Goal: Task Accomplishment & Management: Manage account settings

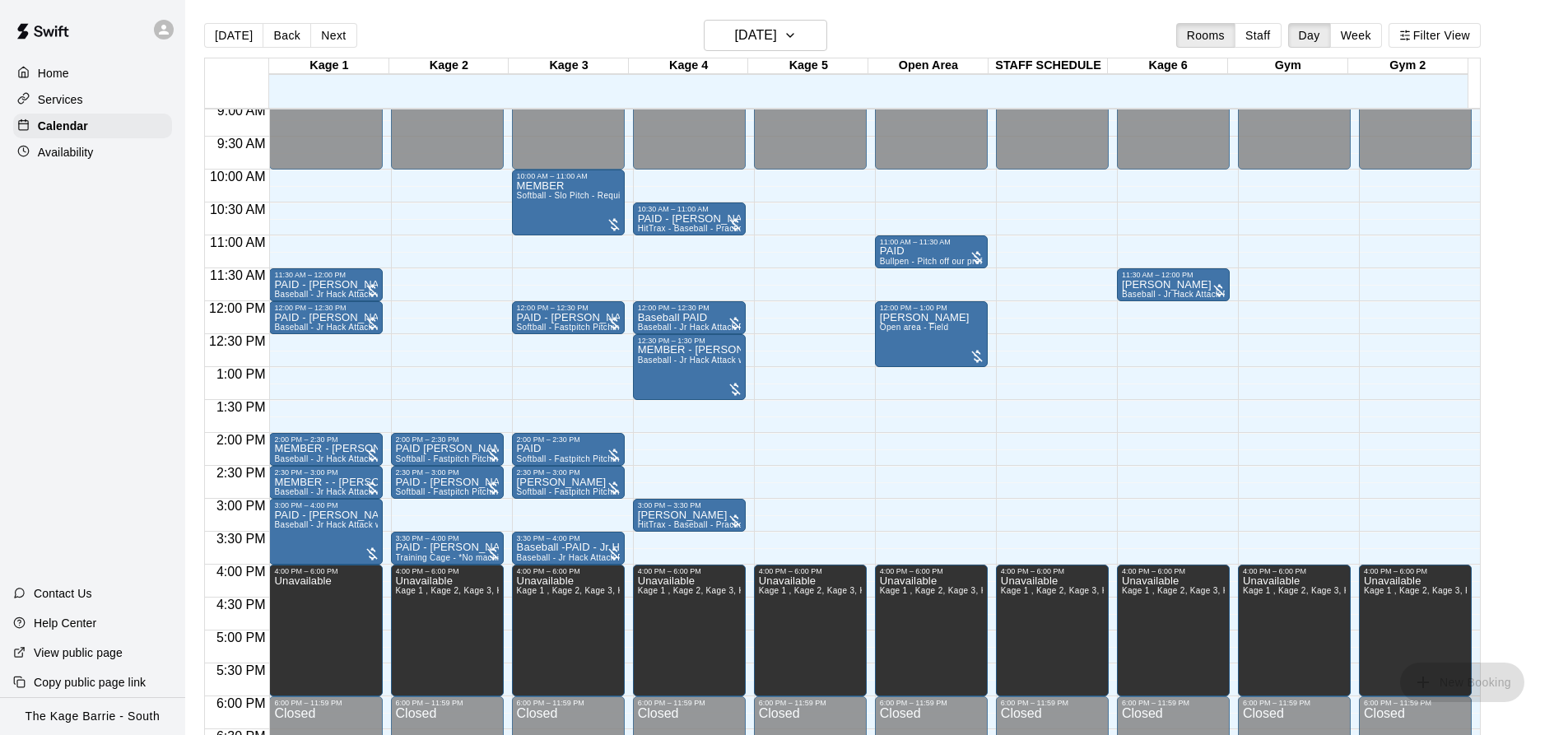
scroll to position [558, 0]
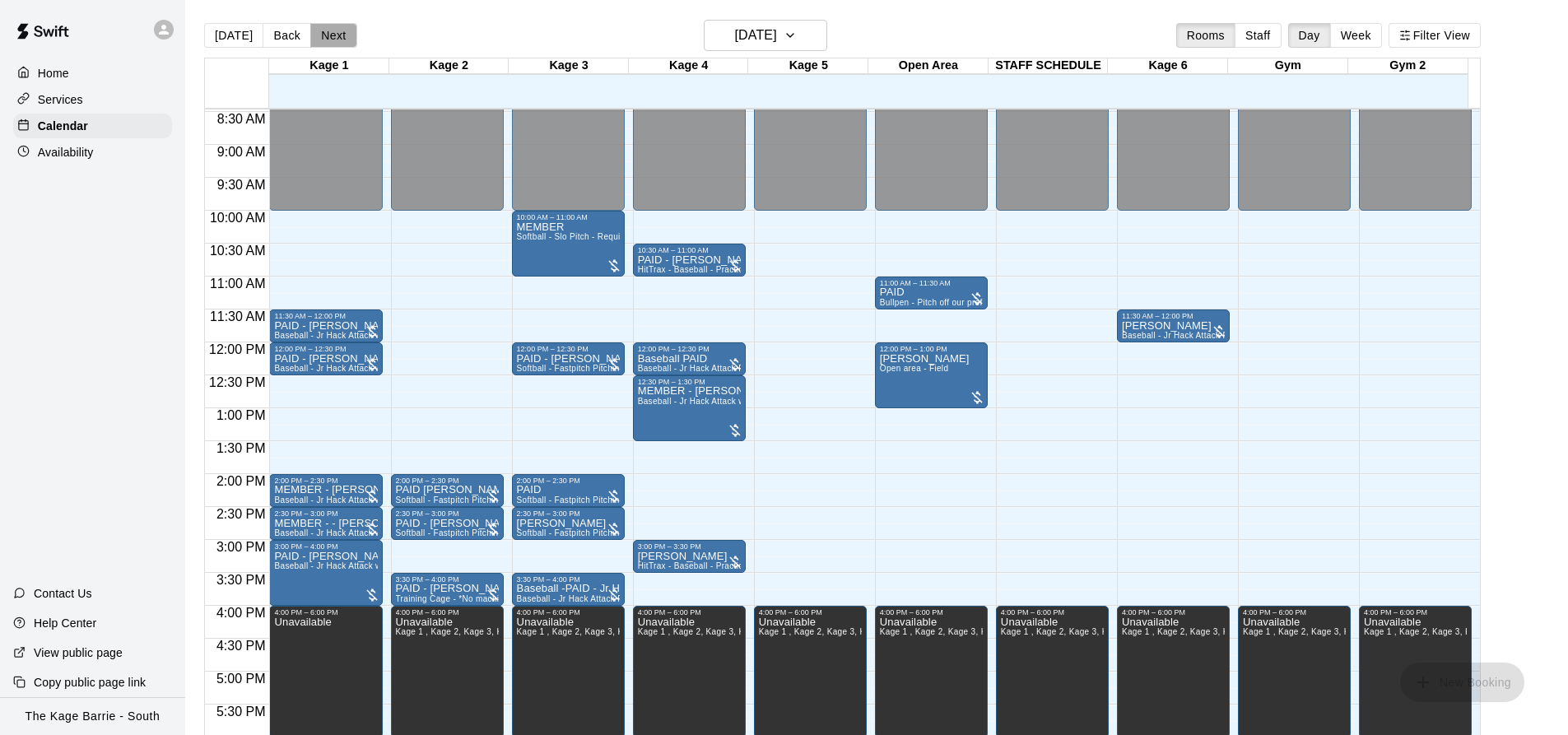
click at [324, 34] on button "Next" at bounding box center [333, 34] width 46 height 24
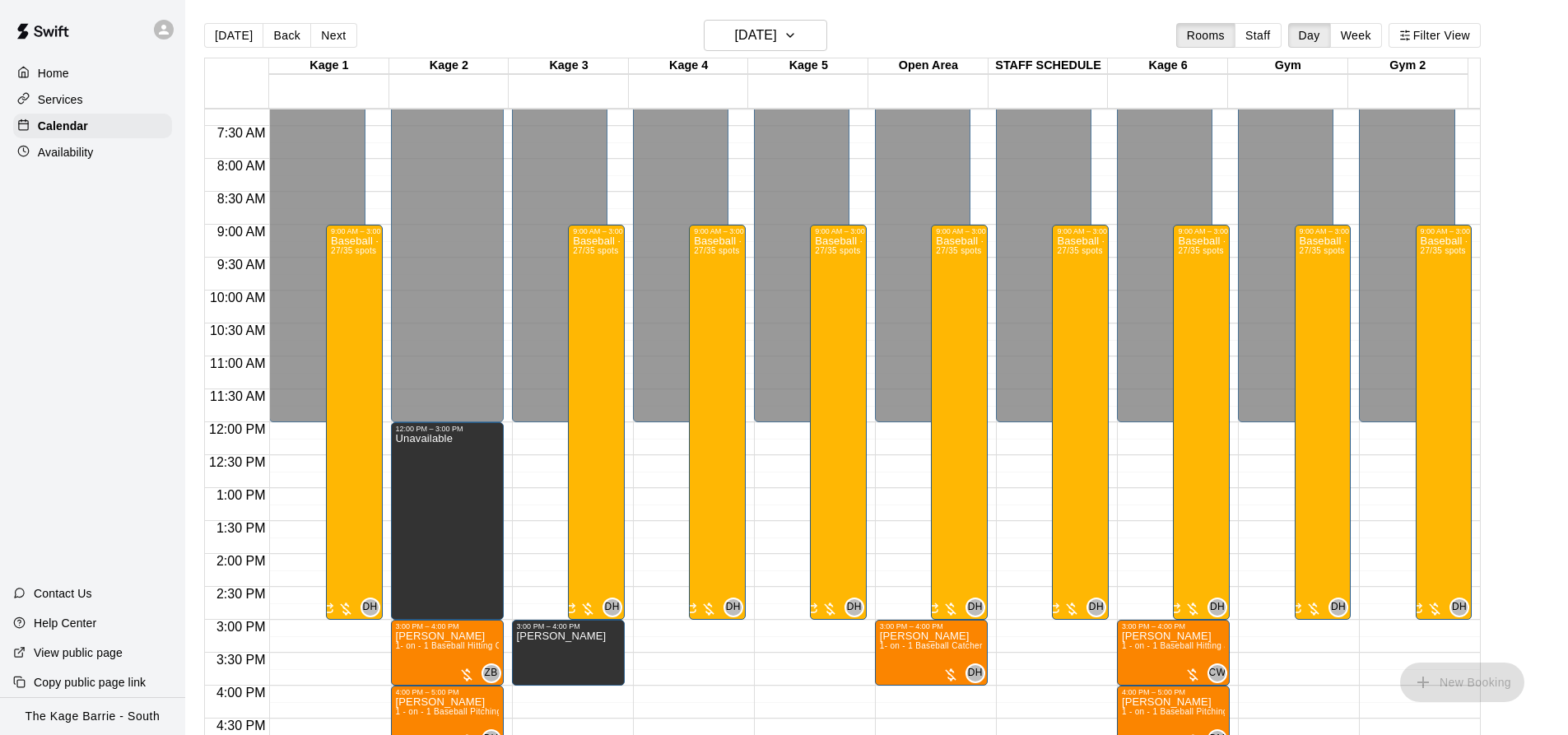
scroll to position [475, 0]
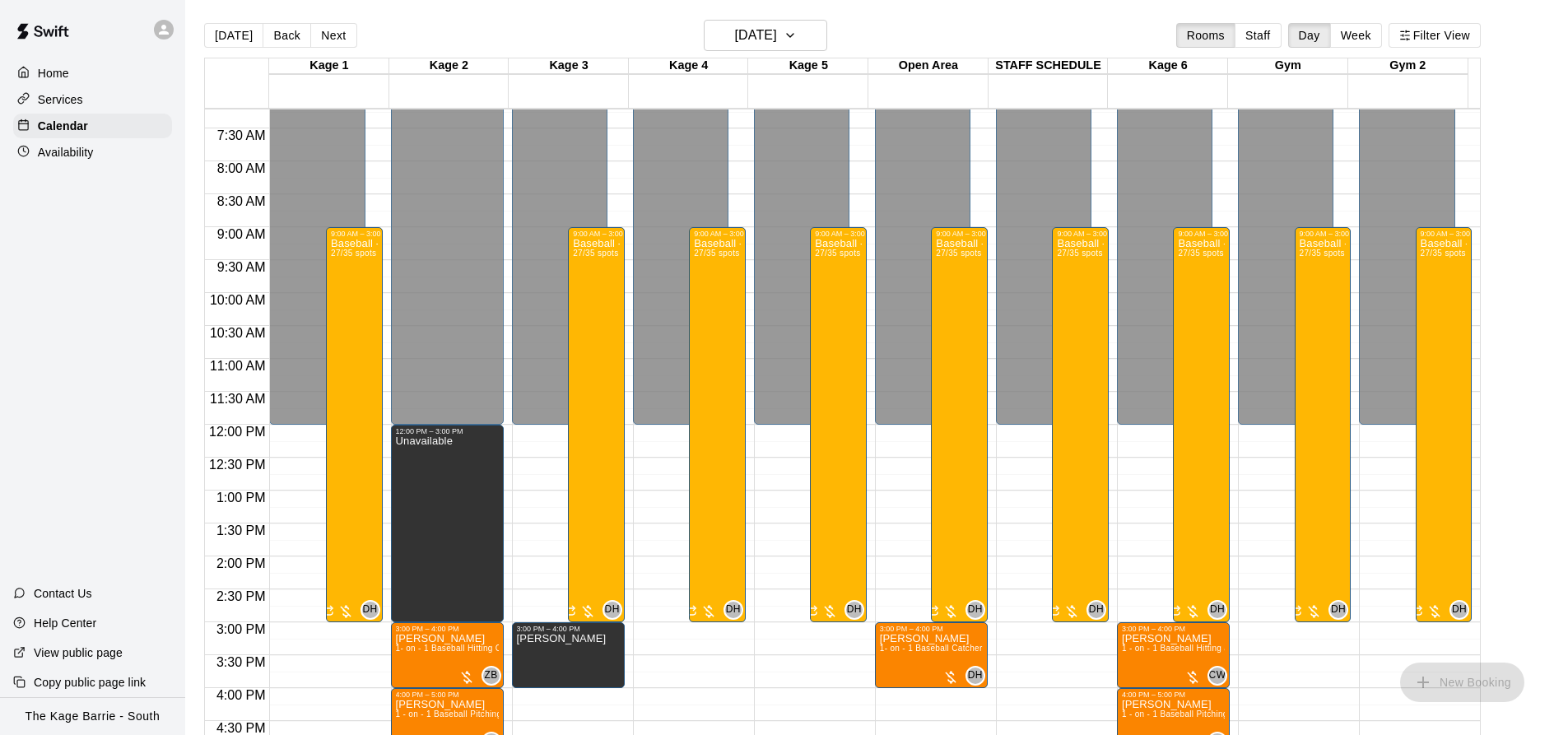
click at [330, 40] on button "Next" at bounding box center [333, 34] width 46 height 24
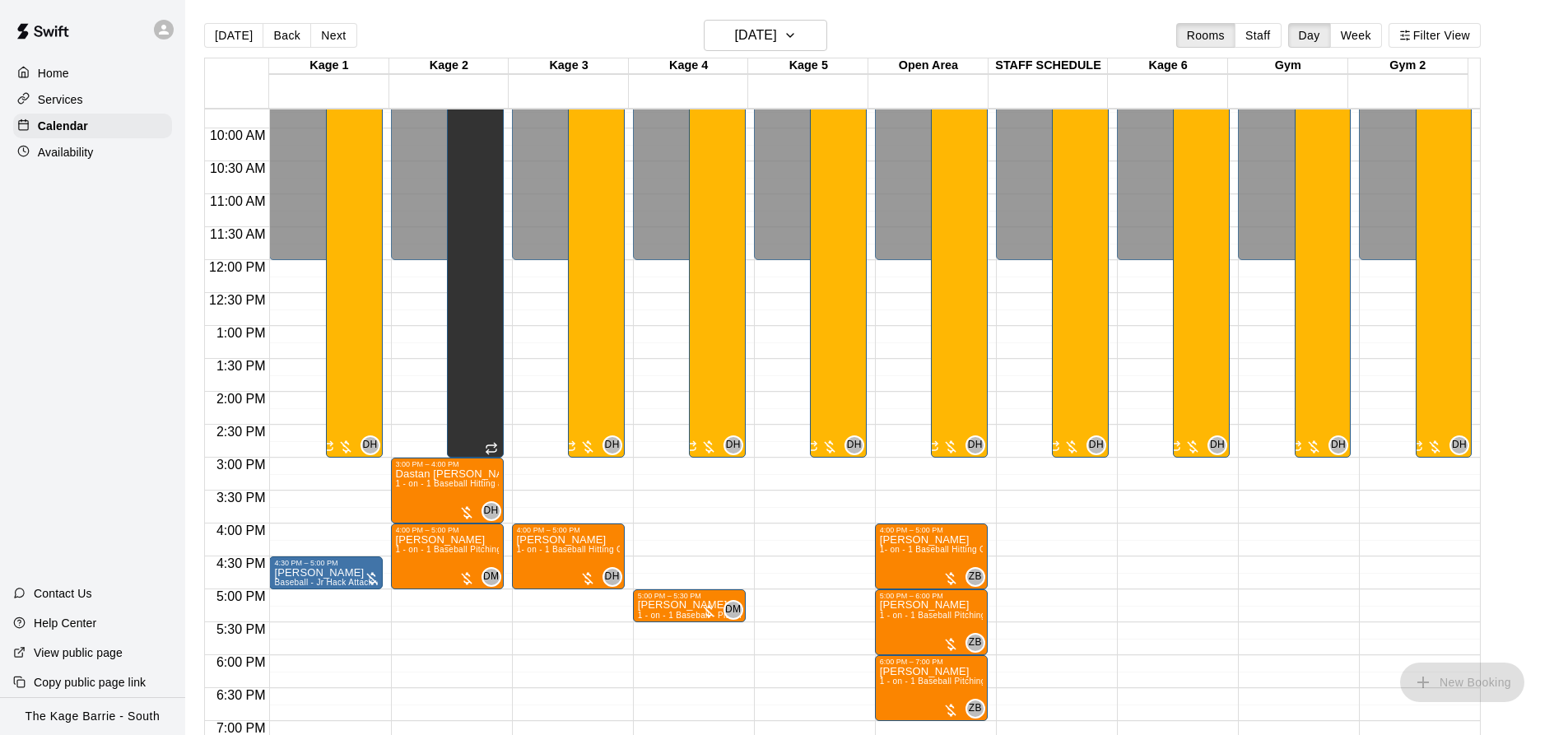
scroll to position [722, 0]
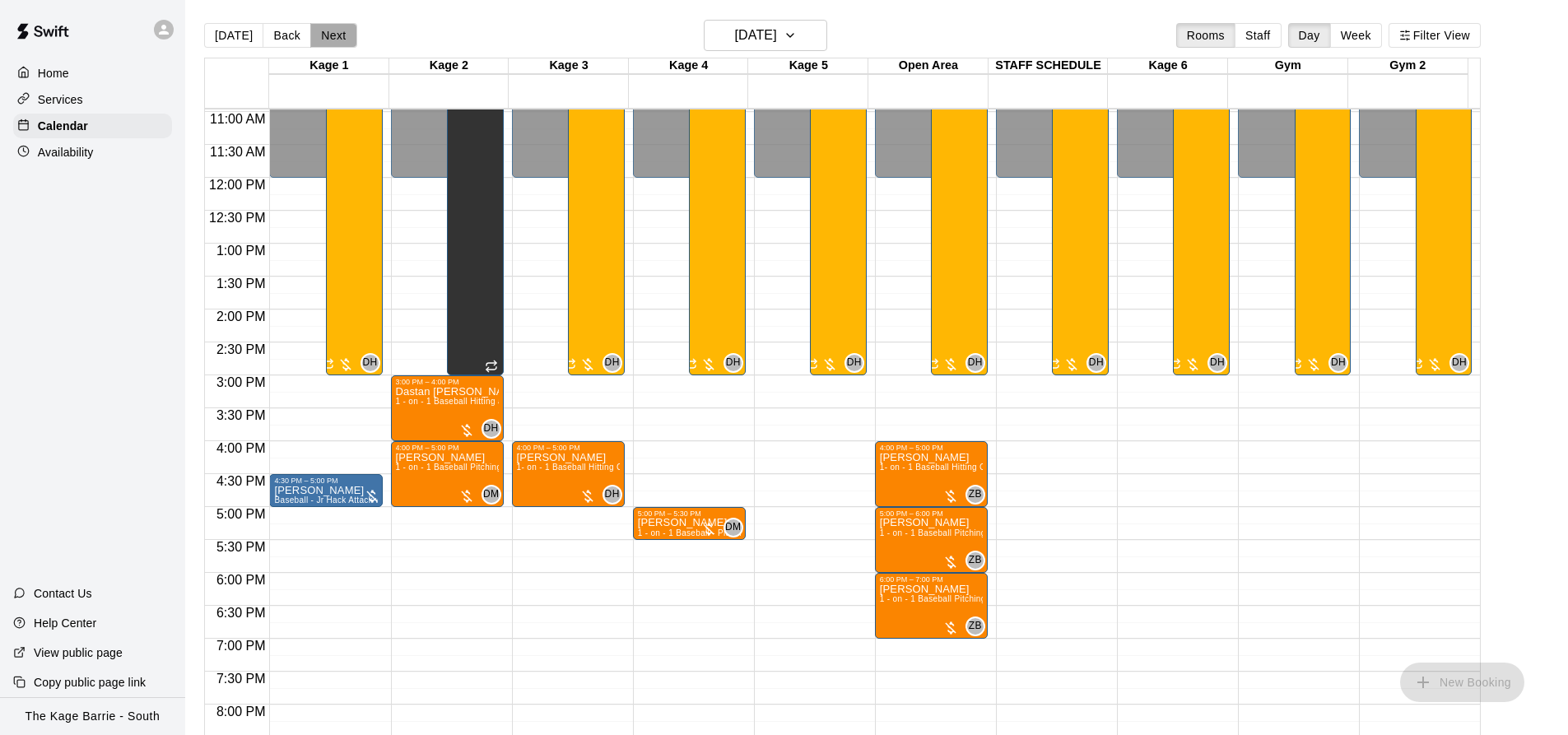
click at [341, 37] on button "Next" at bounding box center [333, 34] width 46 height 24
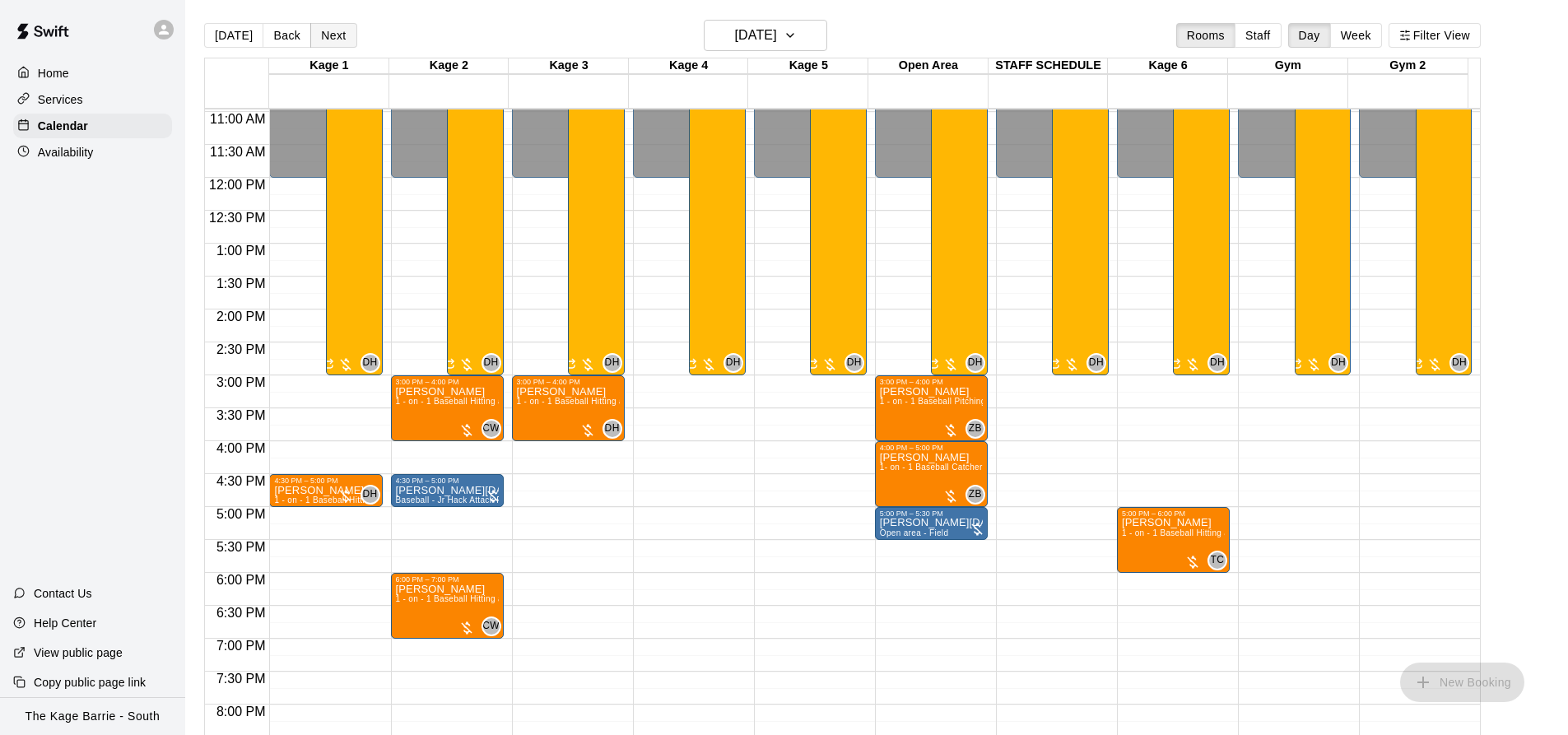
click at [335, 38] on button "Next" at bounding box center [333, 34] width 46 height 24
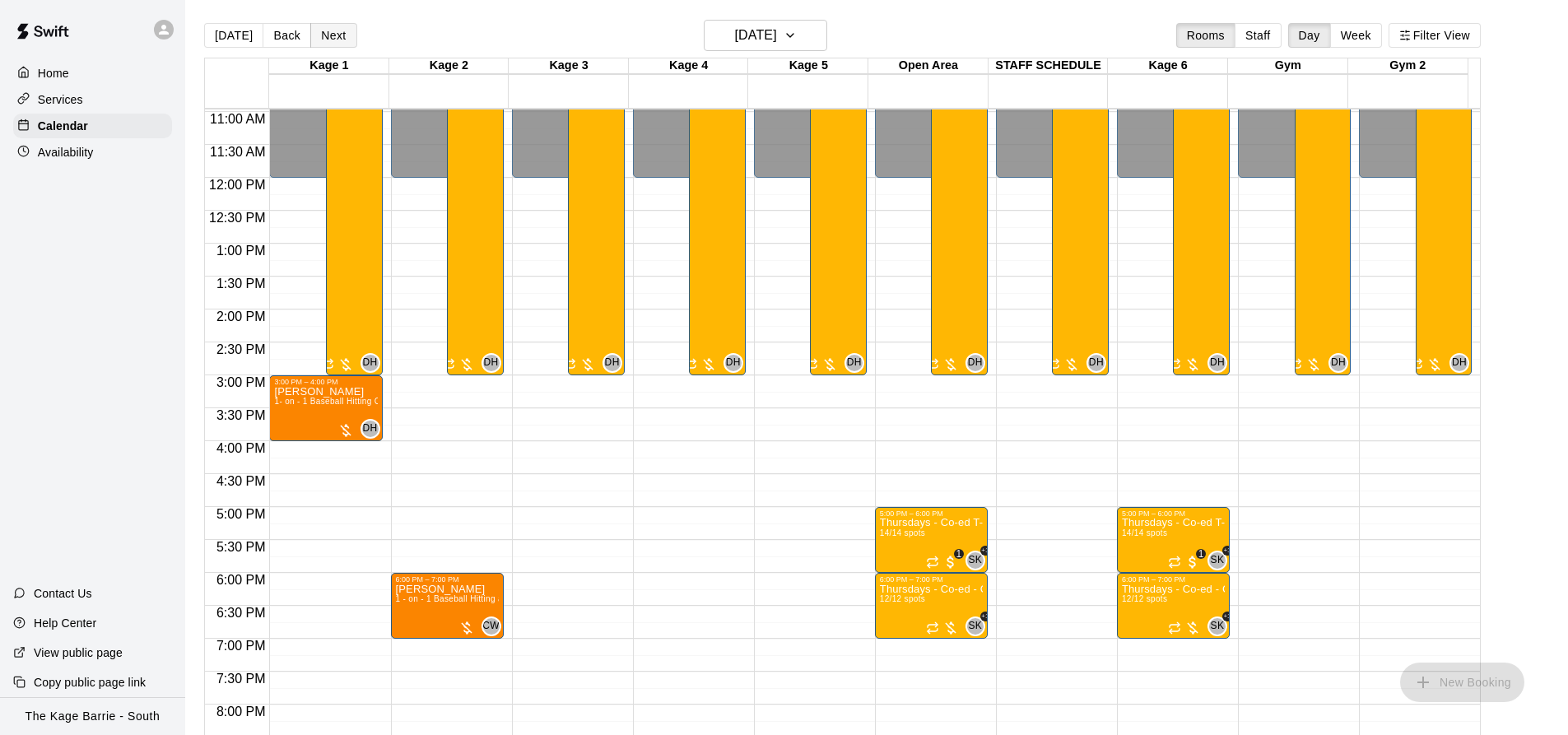
click at [327, 33] on button "Next" at bounding box center [333, 34] width 46 height 24
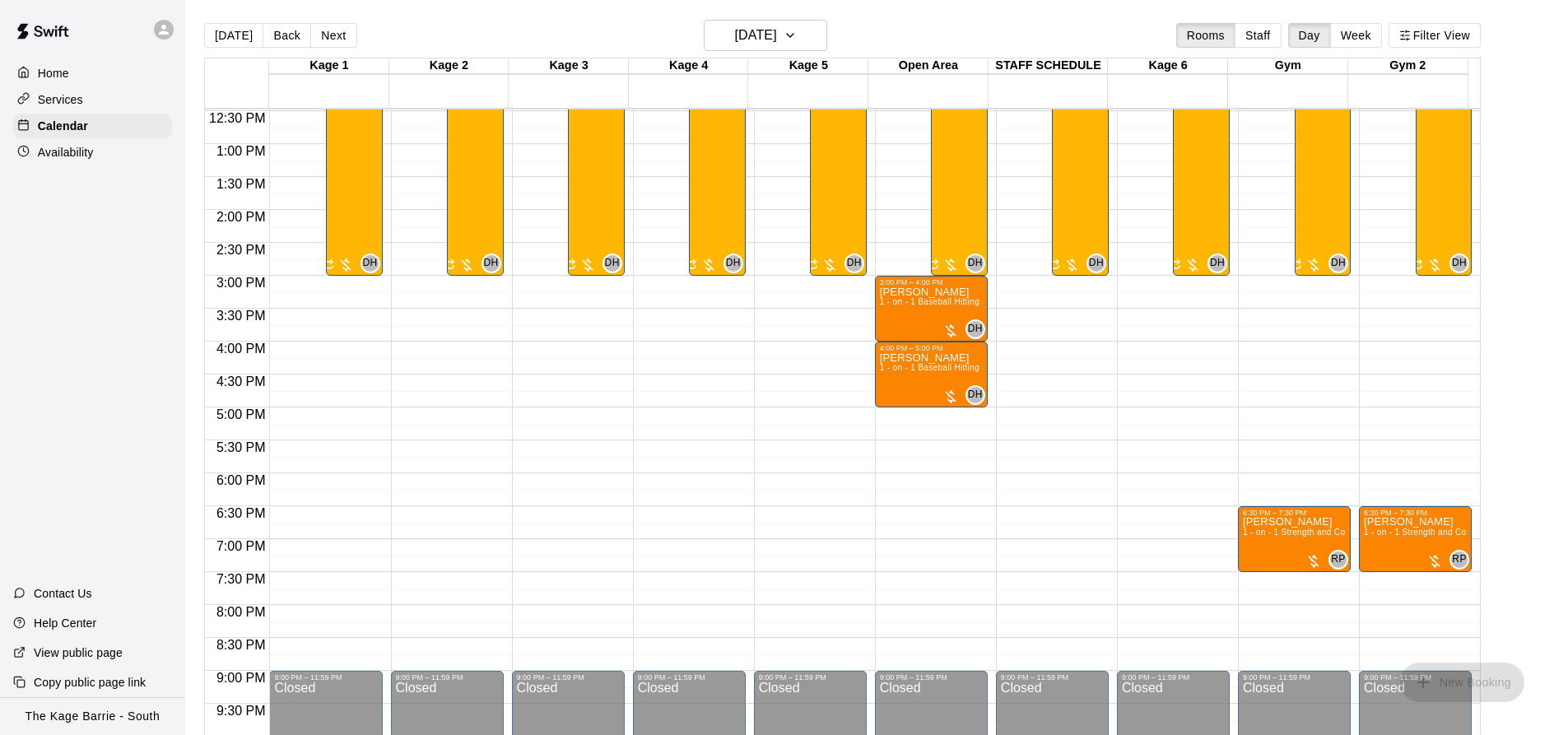
scroll to position [938, 0]
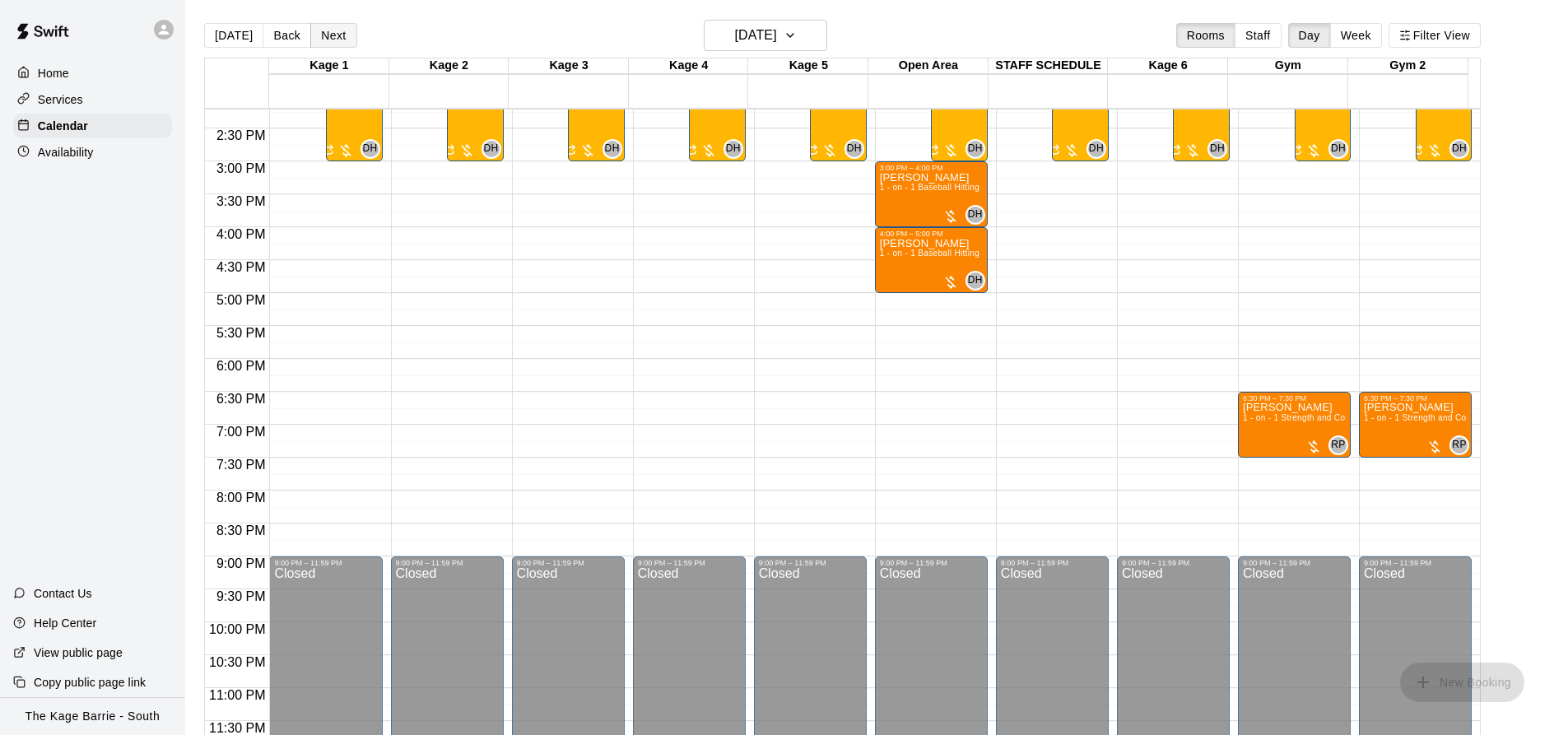
click at [333, 40] on button "Next" at bounding box center [333, 34] width 46 height 24
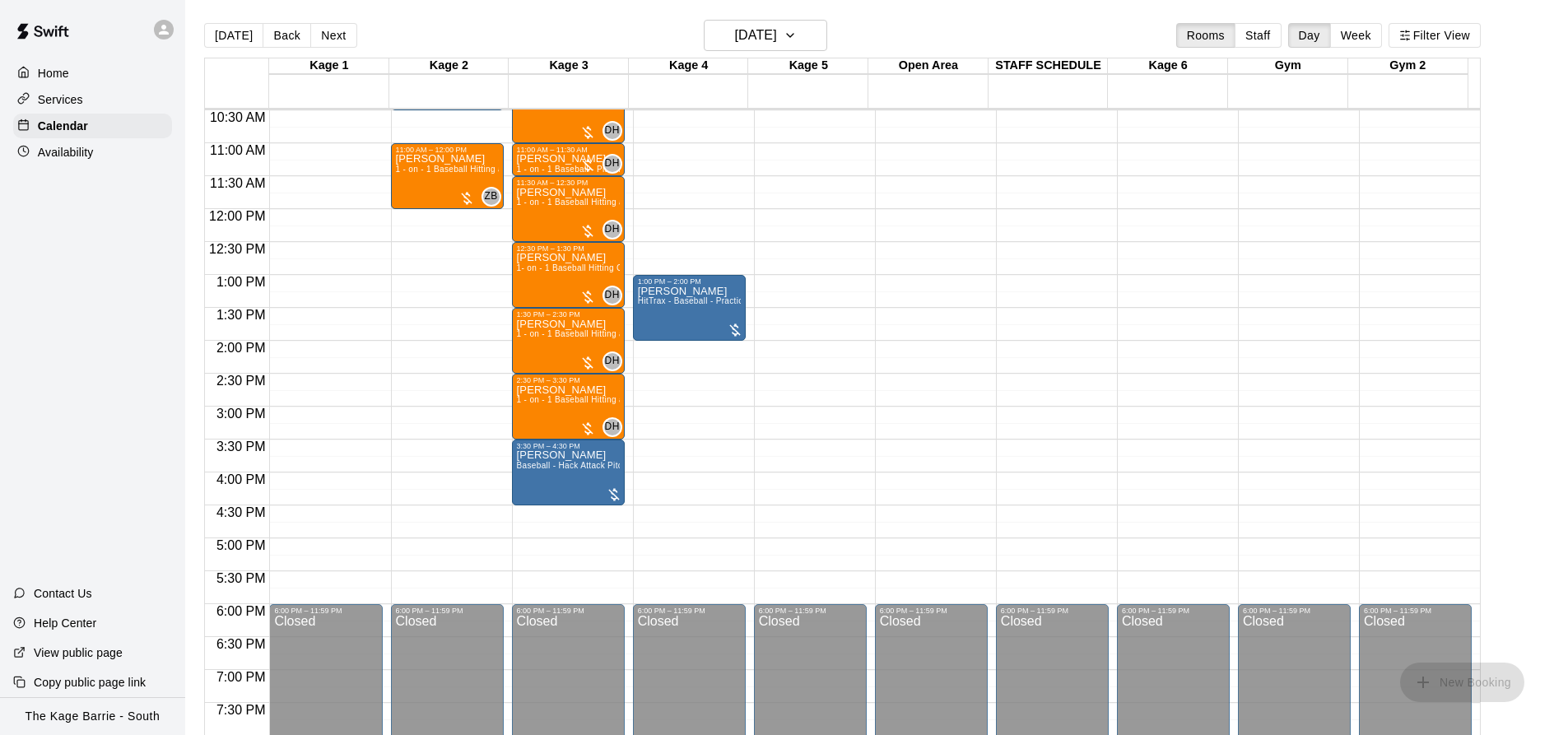
scroll to position [526, 0]
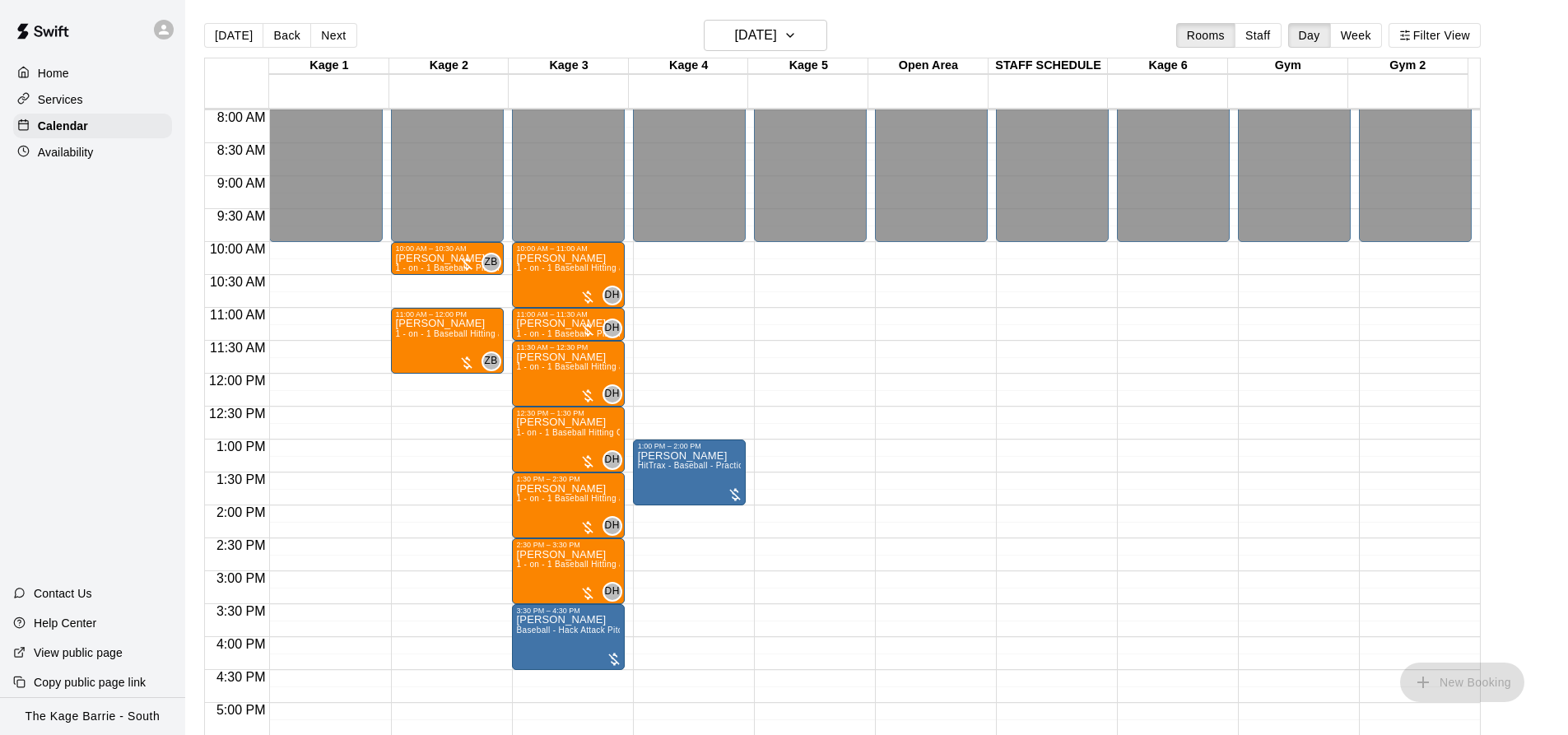
click at [335, 33] on button "Next" at bounding box center [333, 34] width 46 height 24
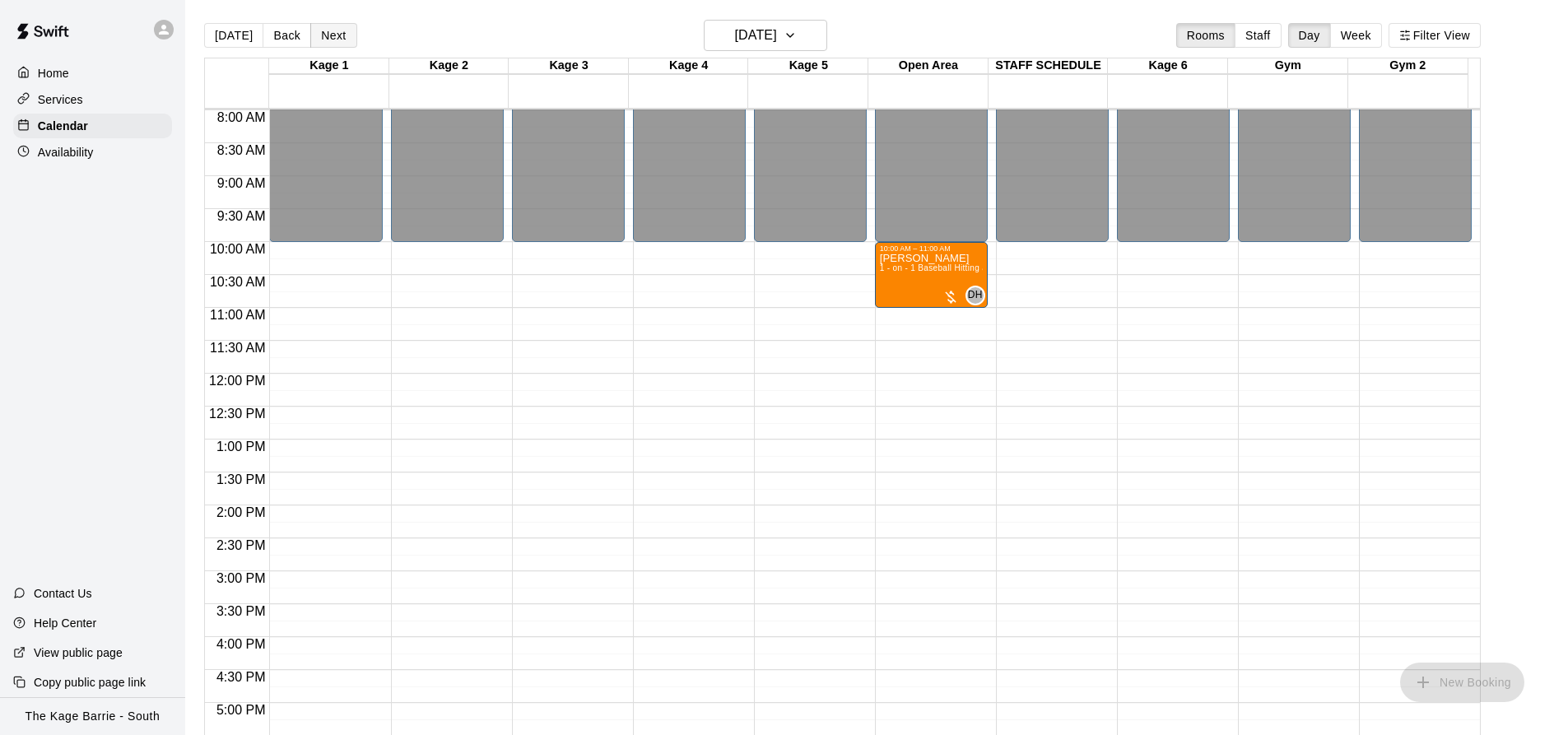
click at [333, 32] on button "Next" at bounding box center [333, 34] width 46 height 24
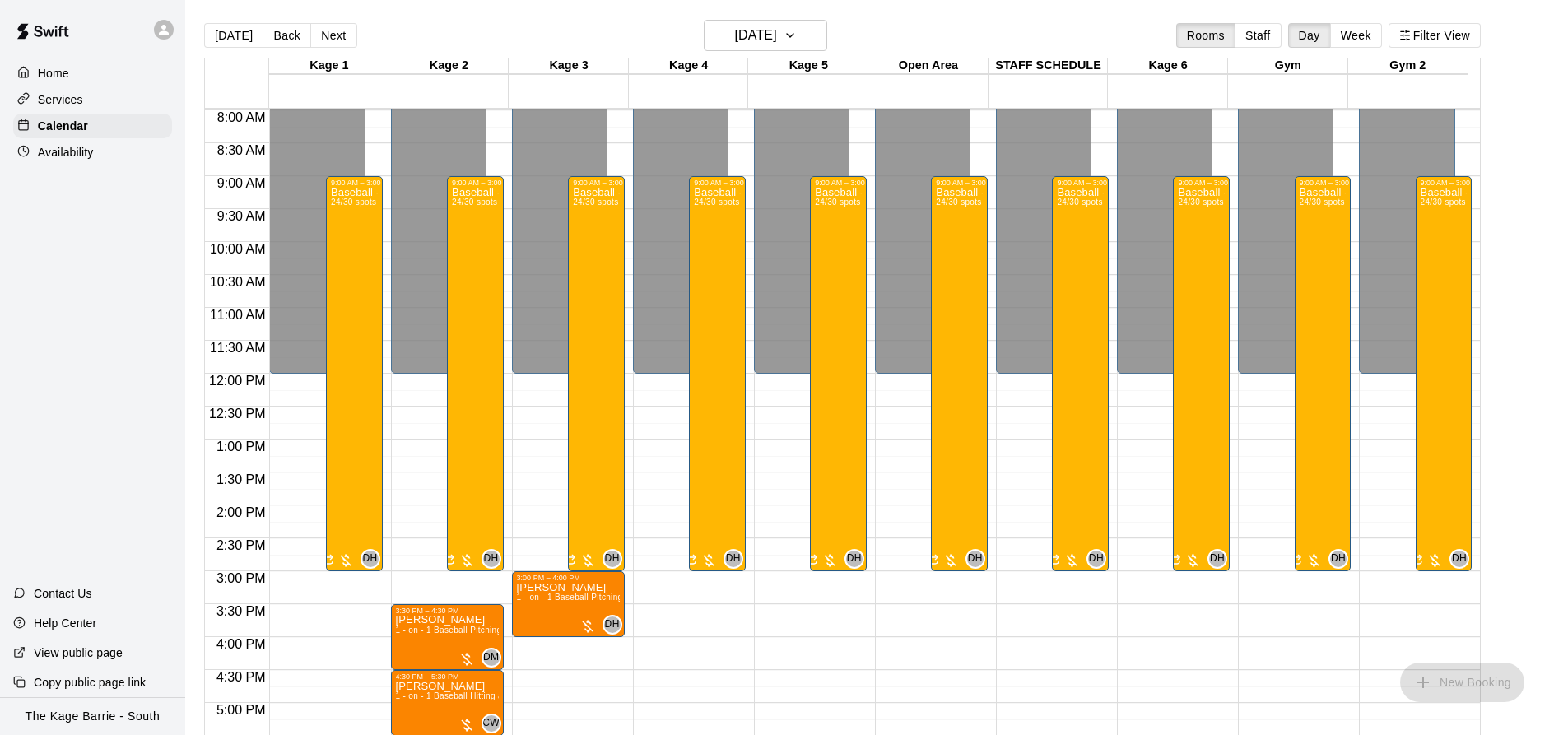
scroll to position [691, 0]
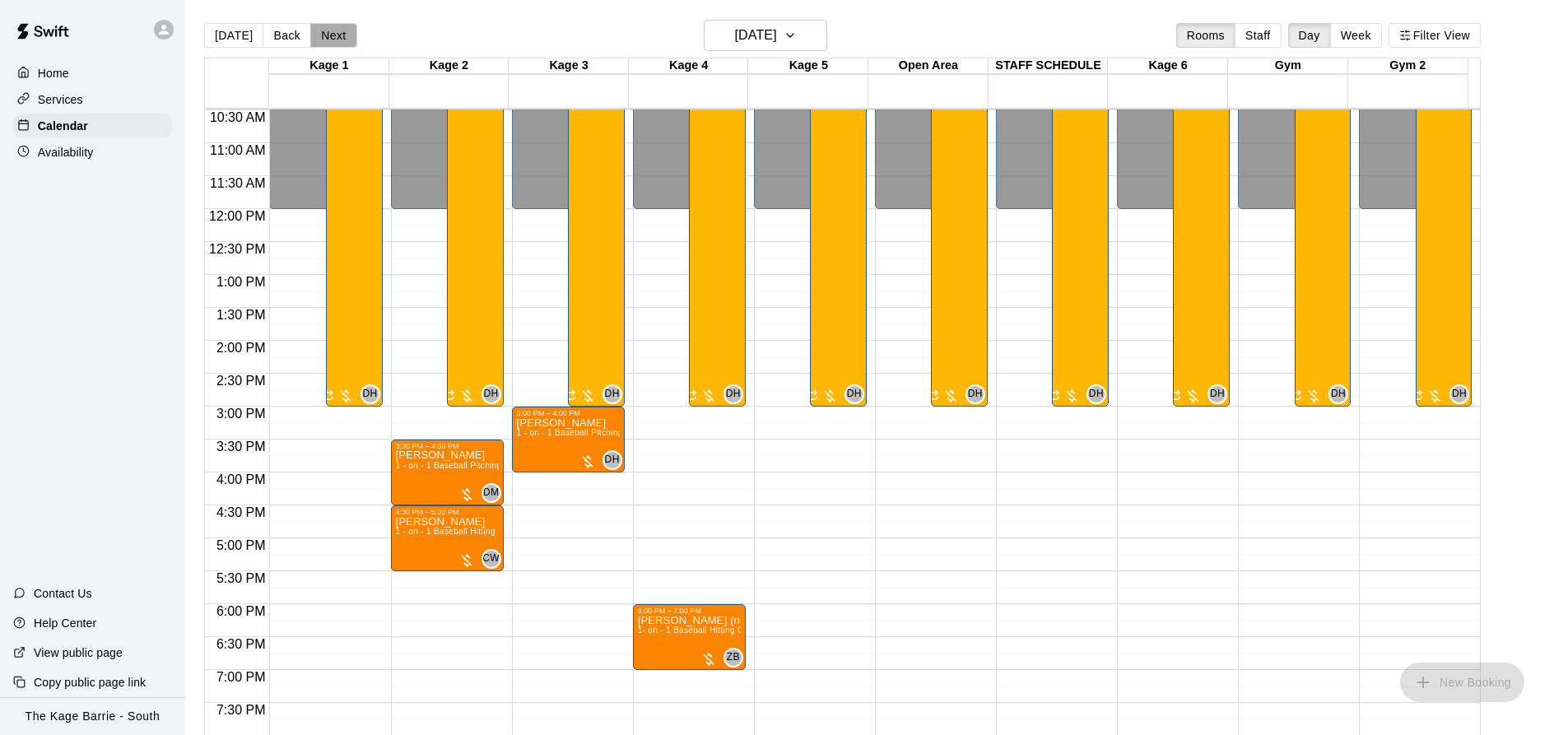
click at [324, 32] on button "Next" at bounding box center [333, 34] width 46 height 24
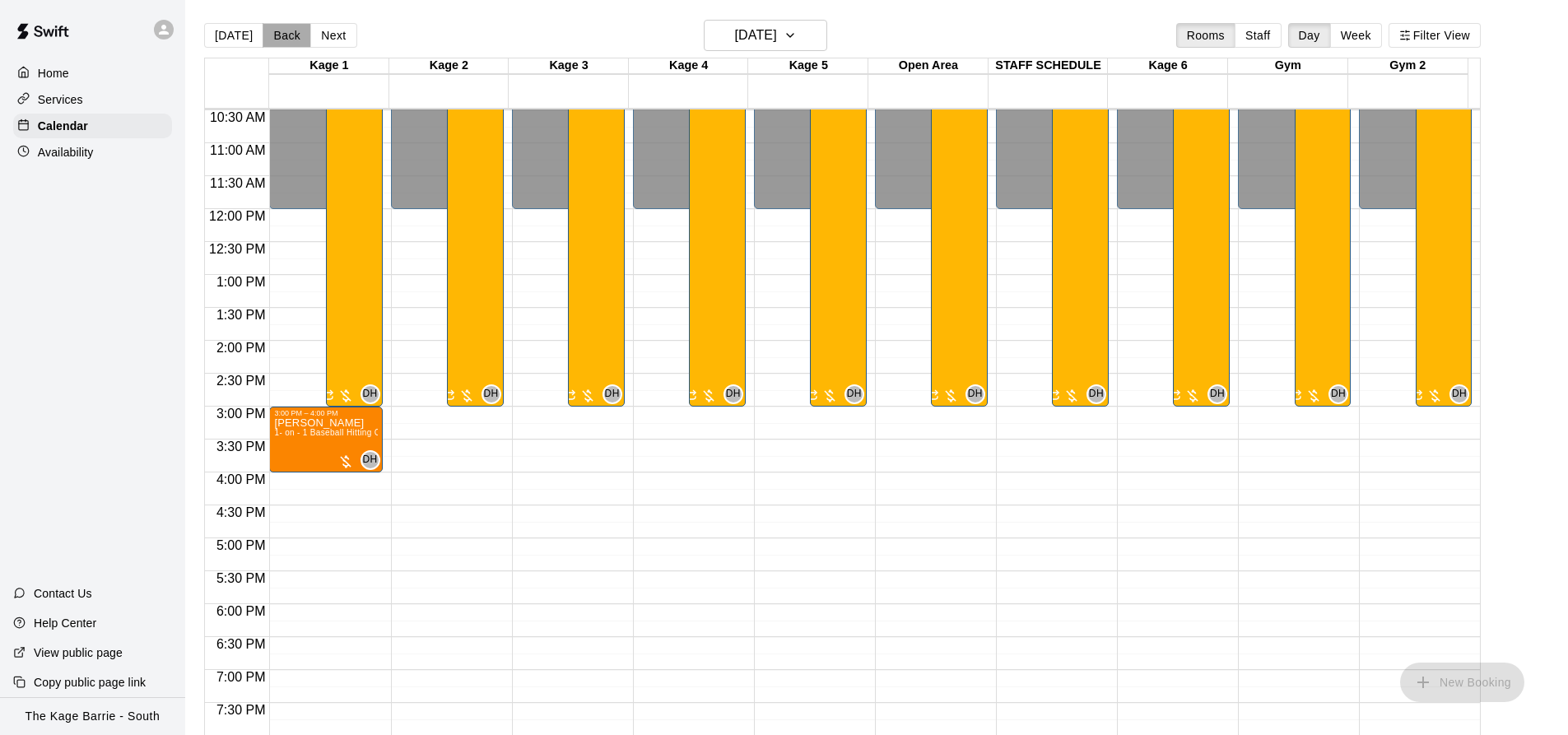
click at [282, 32] on button "Back" at bounding box center [287, 34] width 49 height 24
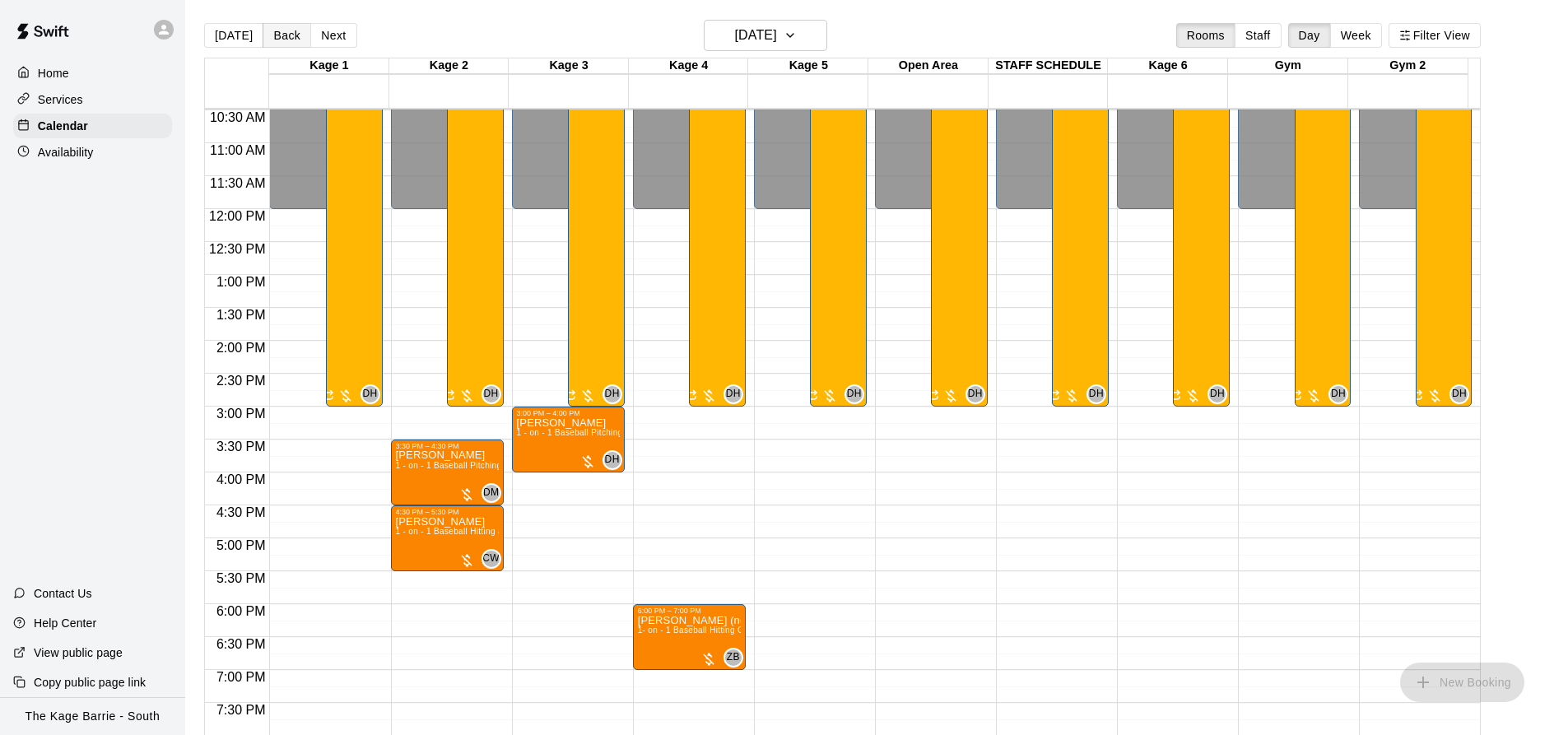
click at [282, 32] on button "Back" at bounding box center [287, 34] width 49 height 24
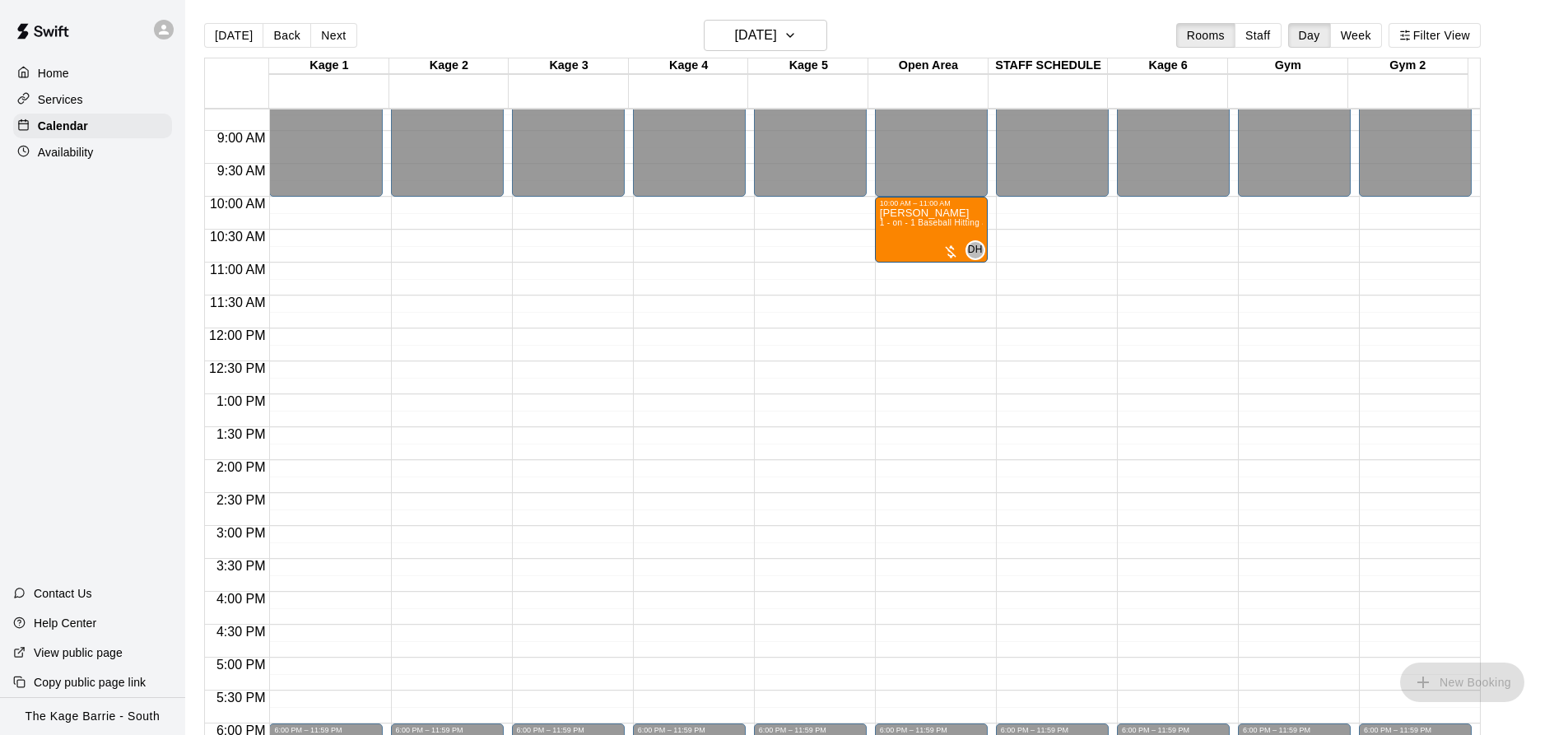
scroll to position [444, 0]
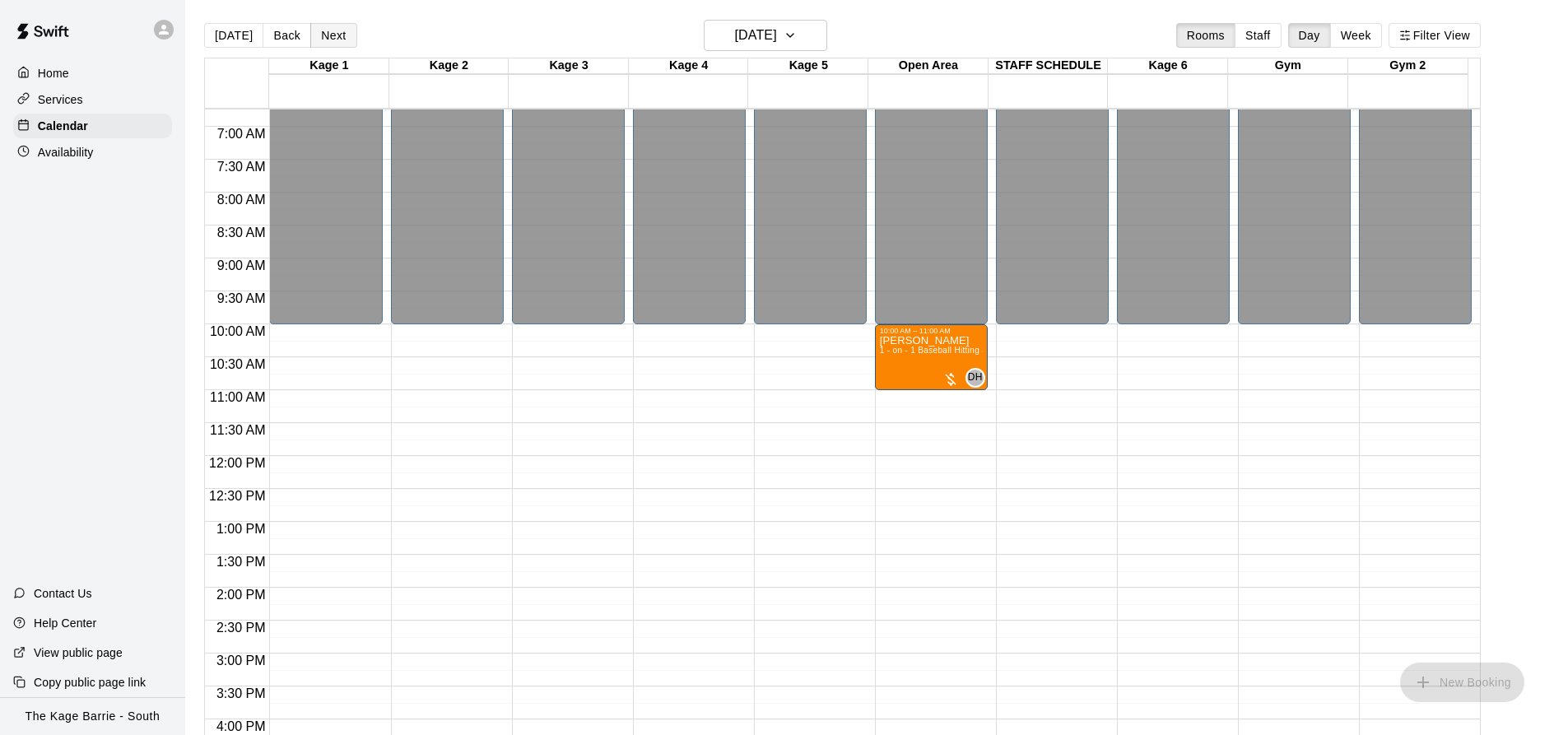
click at [338, 32] on button "Next" at bounding box center [333, 34] width 46 height 24
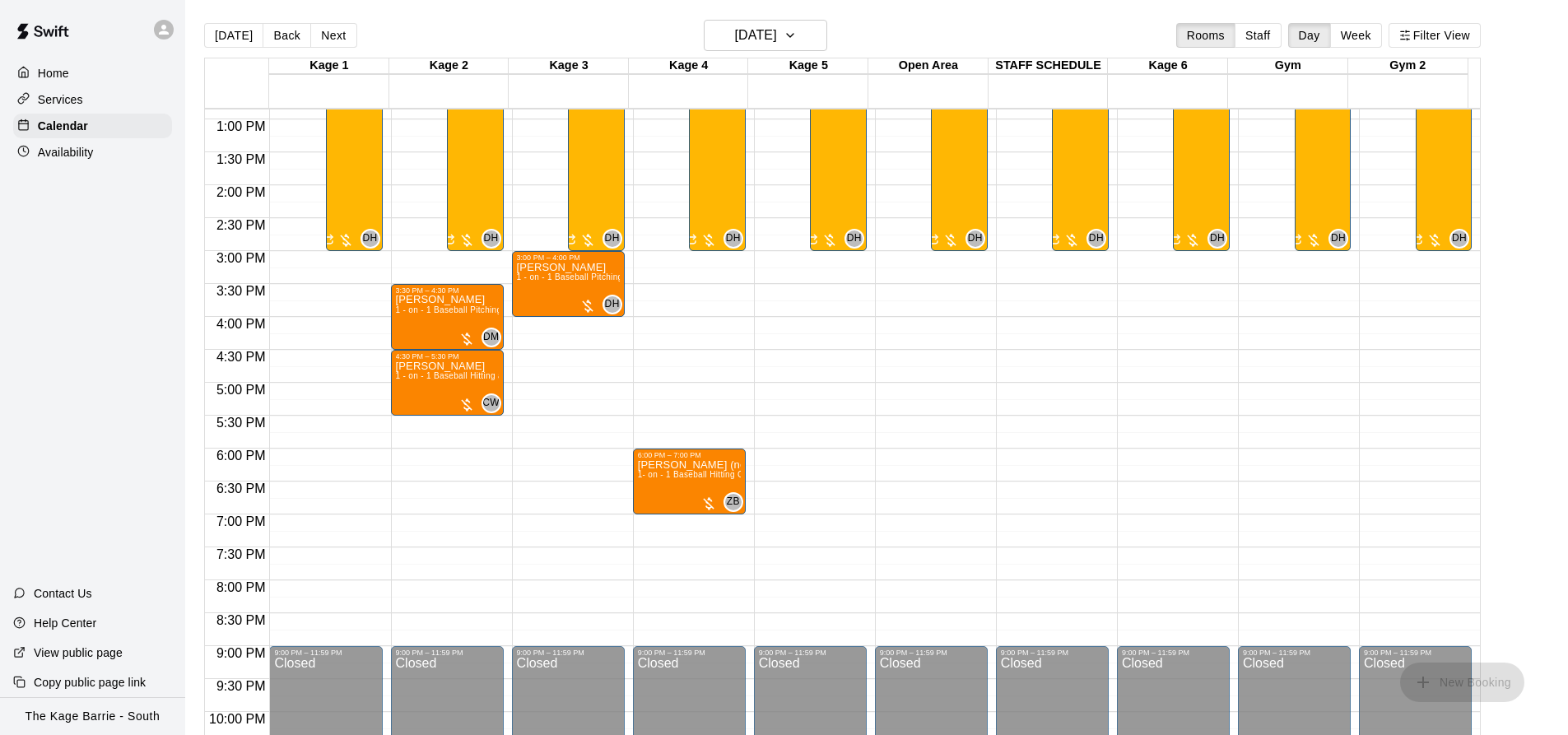
scroll to position [855, 0]
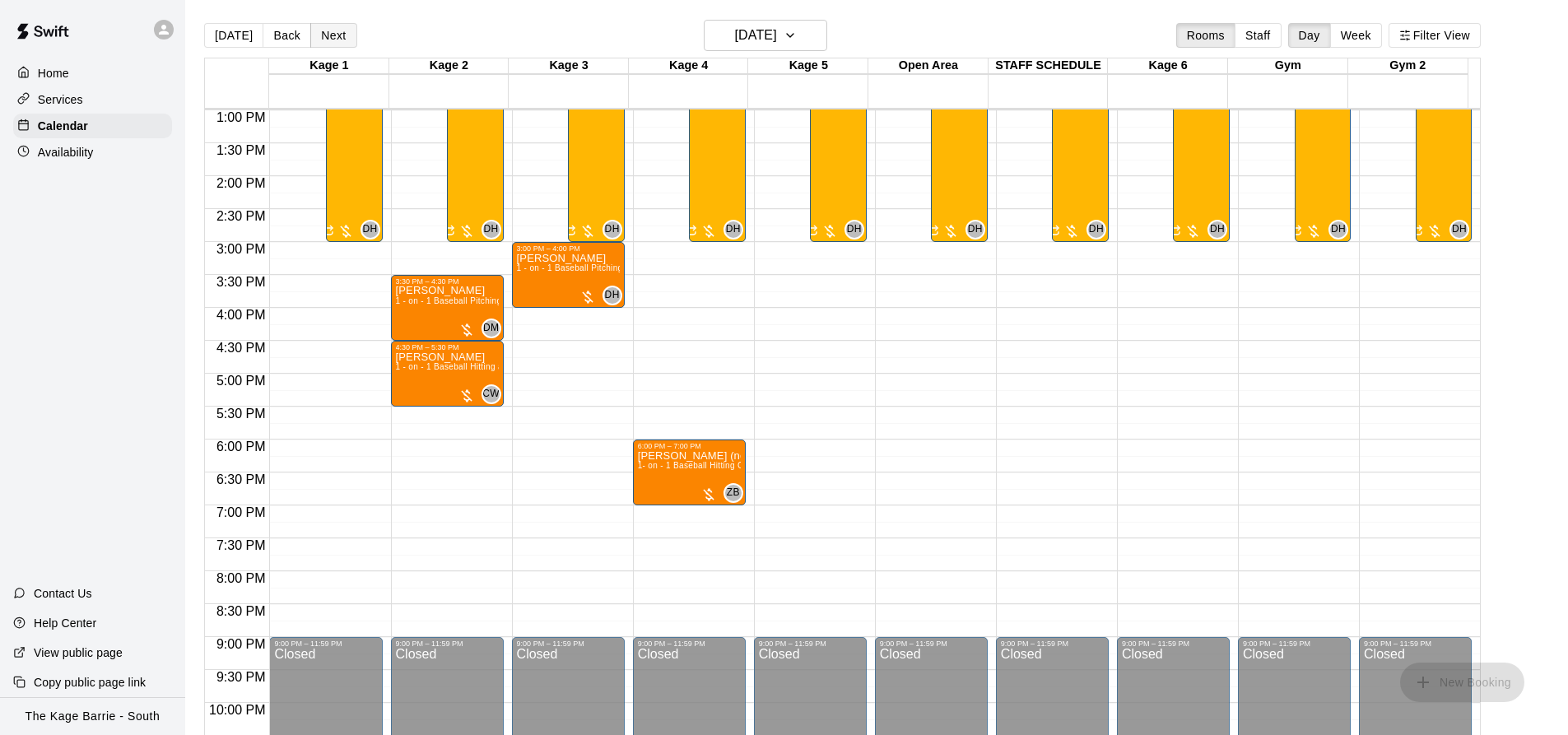
click at [324, 34] on button "Next" at bounding box center [333, 34] width 46 height 24
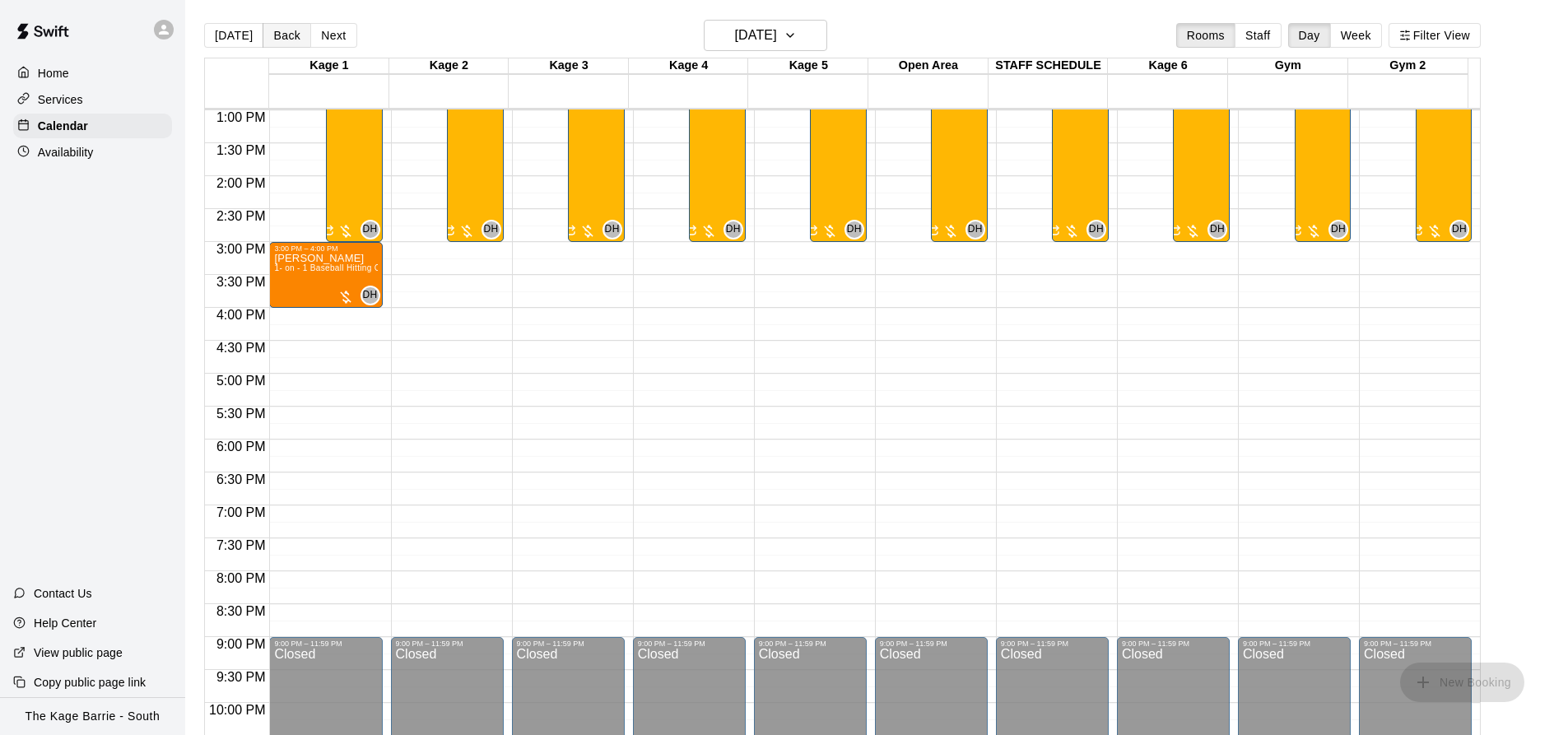
click at [290, 33] on button "Back" at bounding box center [287, 34] width 49 height 24
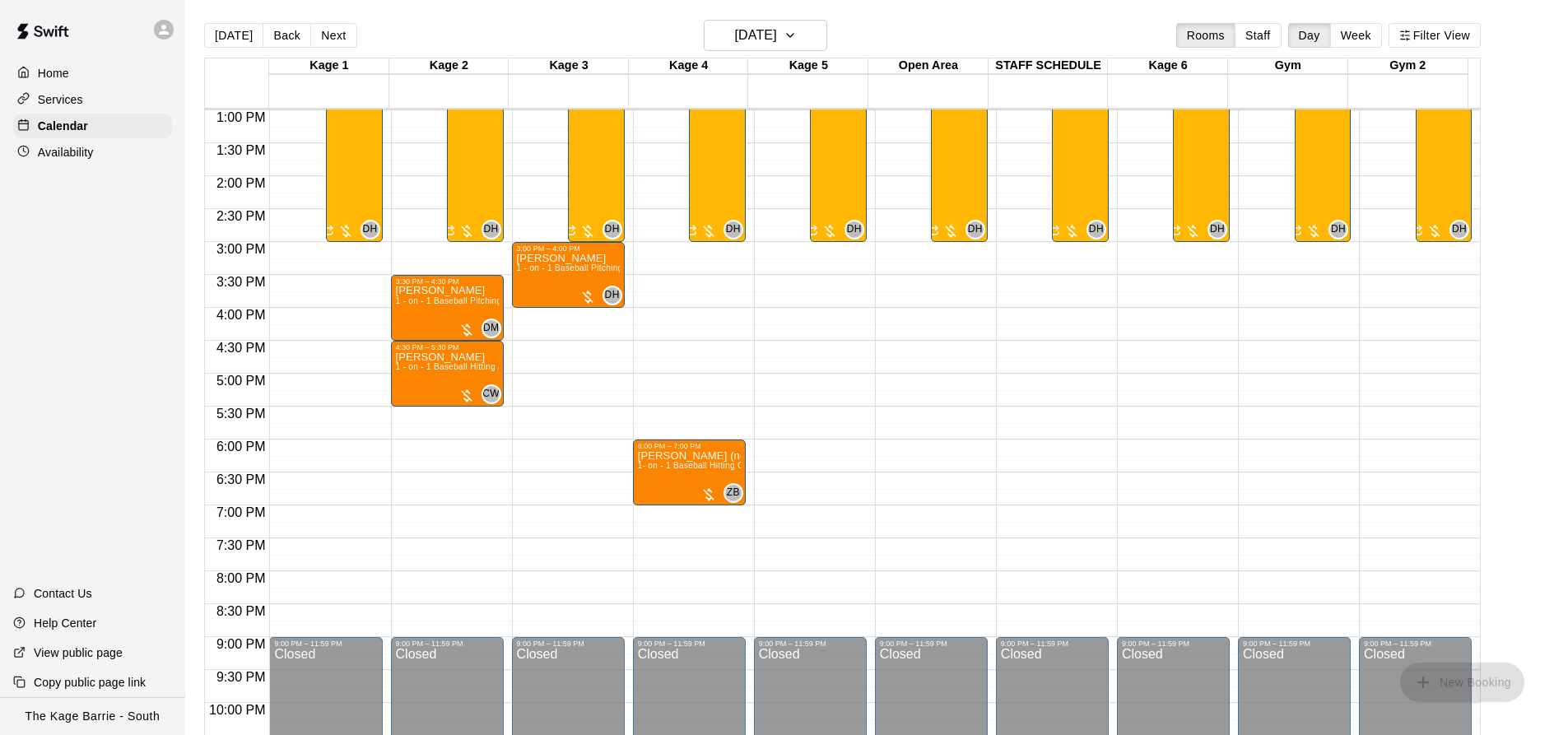
click at [357, 27] on div "Today Back Next Monday Aug 25 Rooms Staff Day Week Filter View" at bounding box center [842, 39] width 1277 height 38
click at [333, 32] on button "Next" at bounding box center [333, 34] width 46 height 24
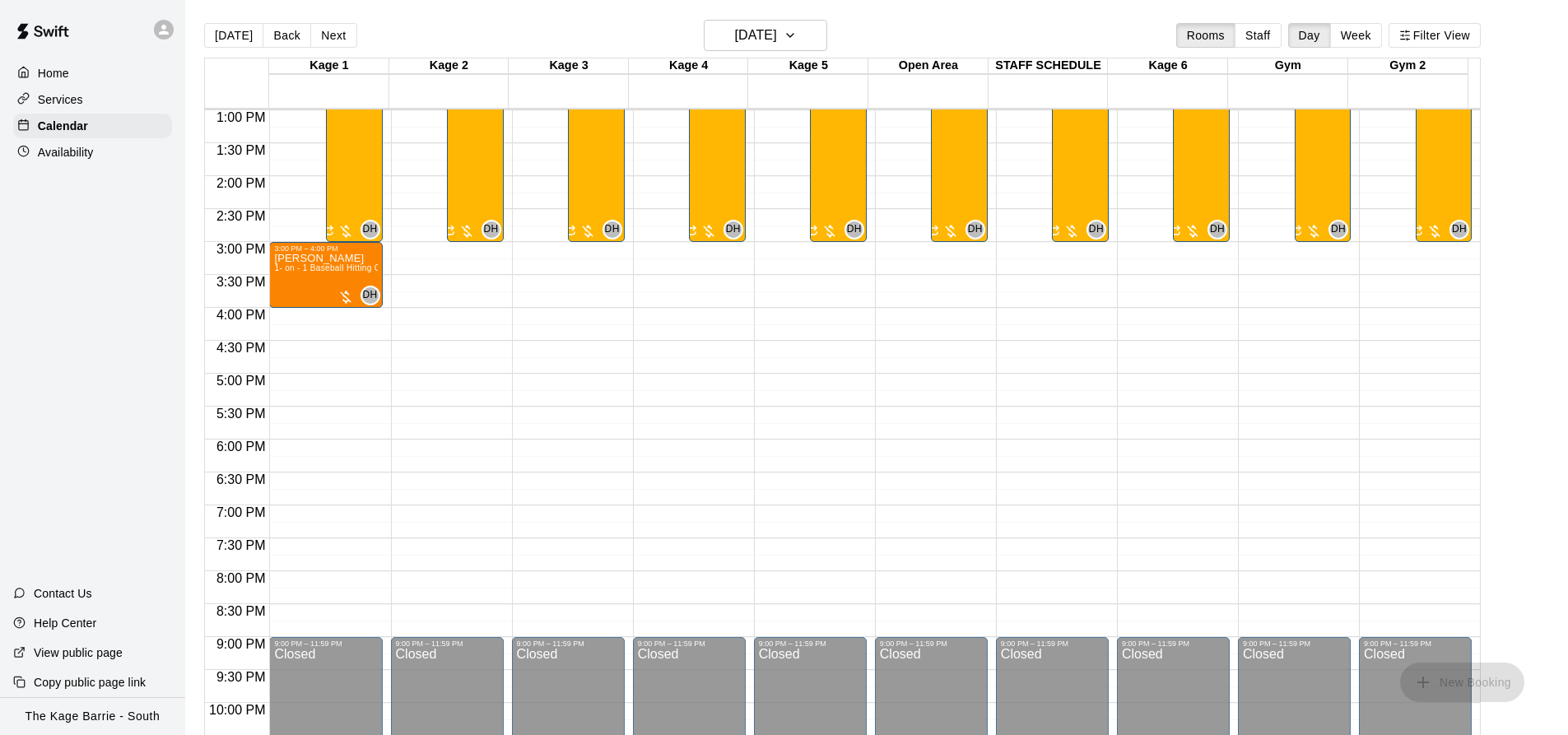
click at [333, 33] on button "Next" at bounding box center [333, 34] width 46 height 24
click at [333, 38] on button "Next" at bounding box center [333, 34] width 46 height 24
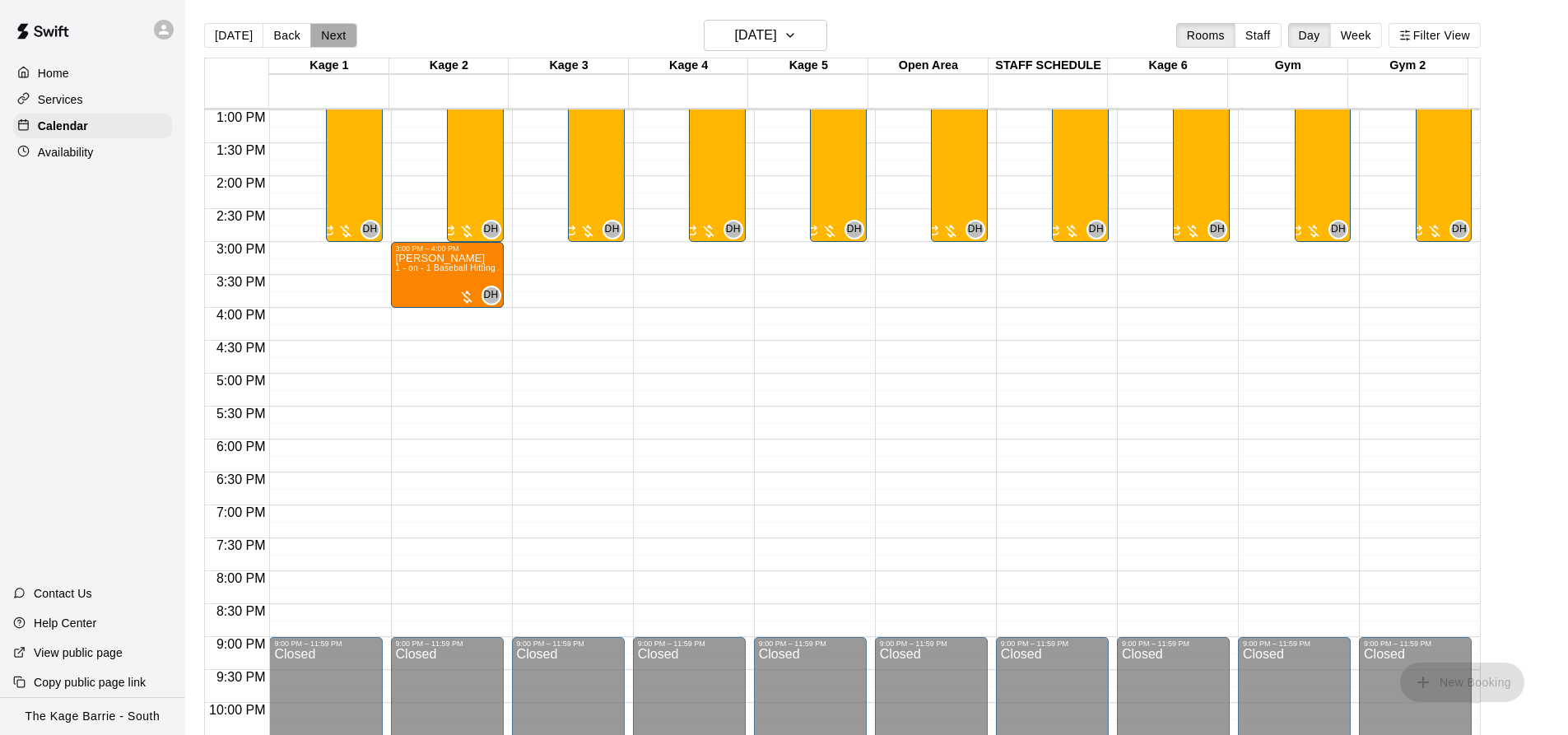
click at [332, 36] on button "Next" at bounding box center [333, 34] width 46 height 24
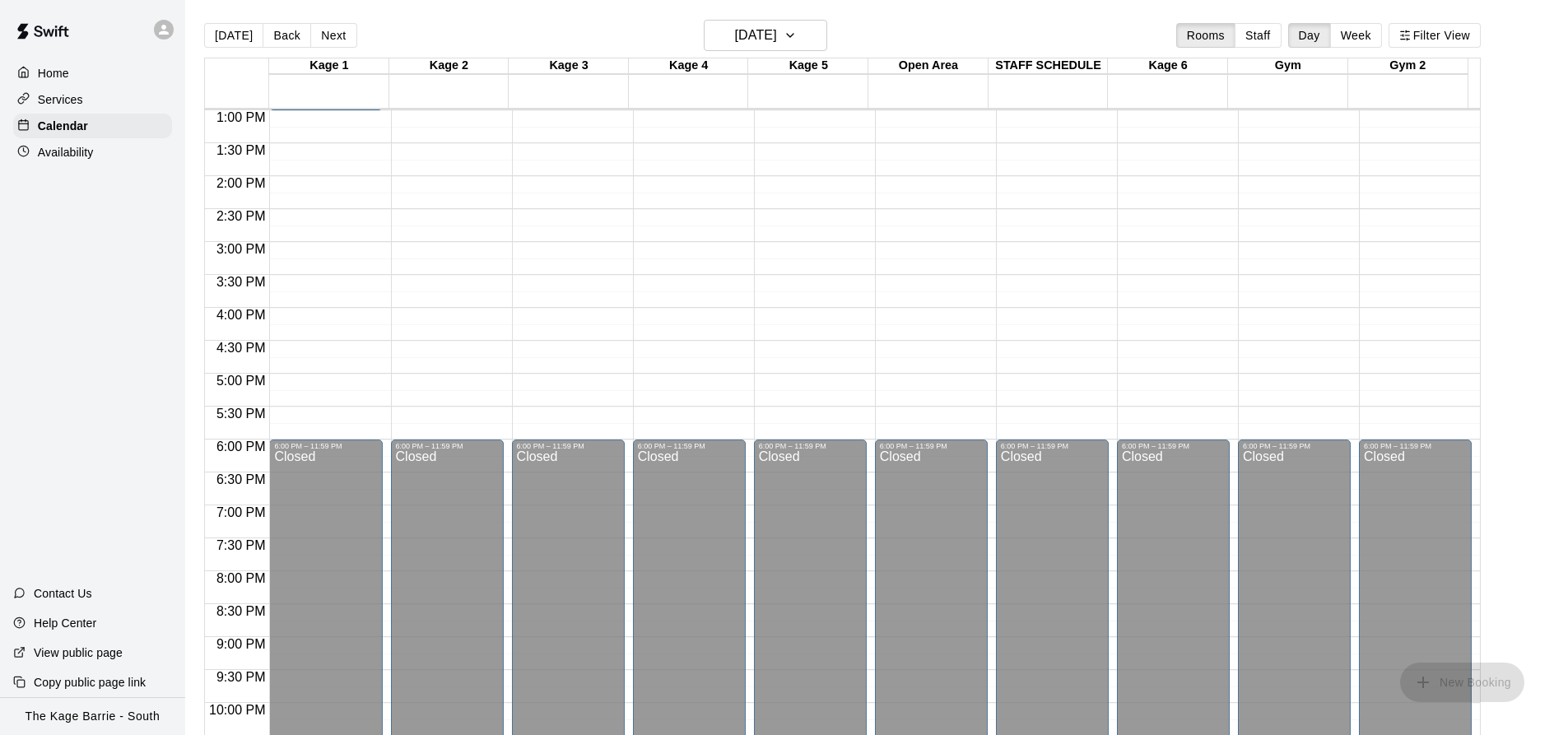
scroll to position [526, 0]
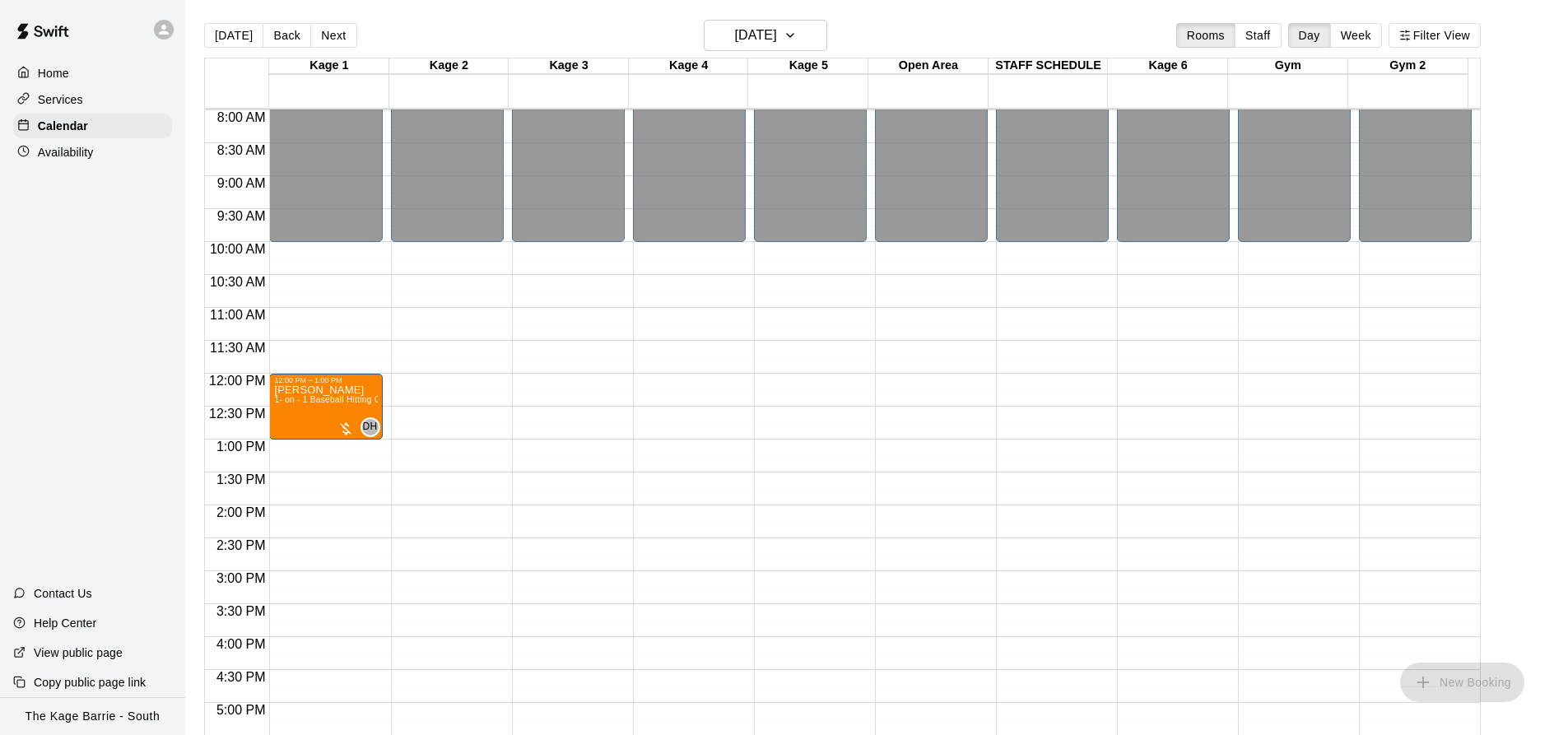
click at [347, 34] on button "Next" at bounding box center [333, 34] width 46 height 24
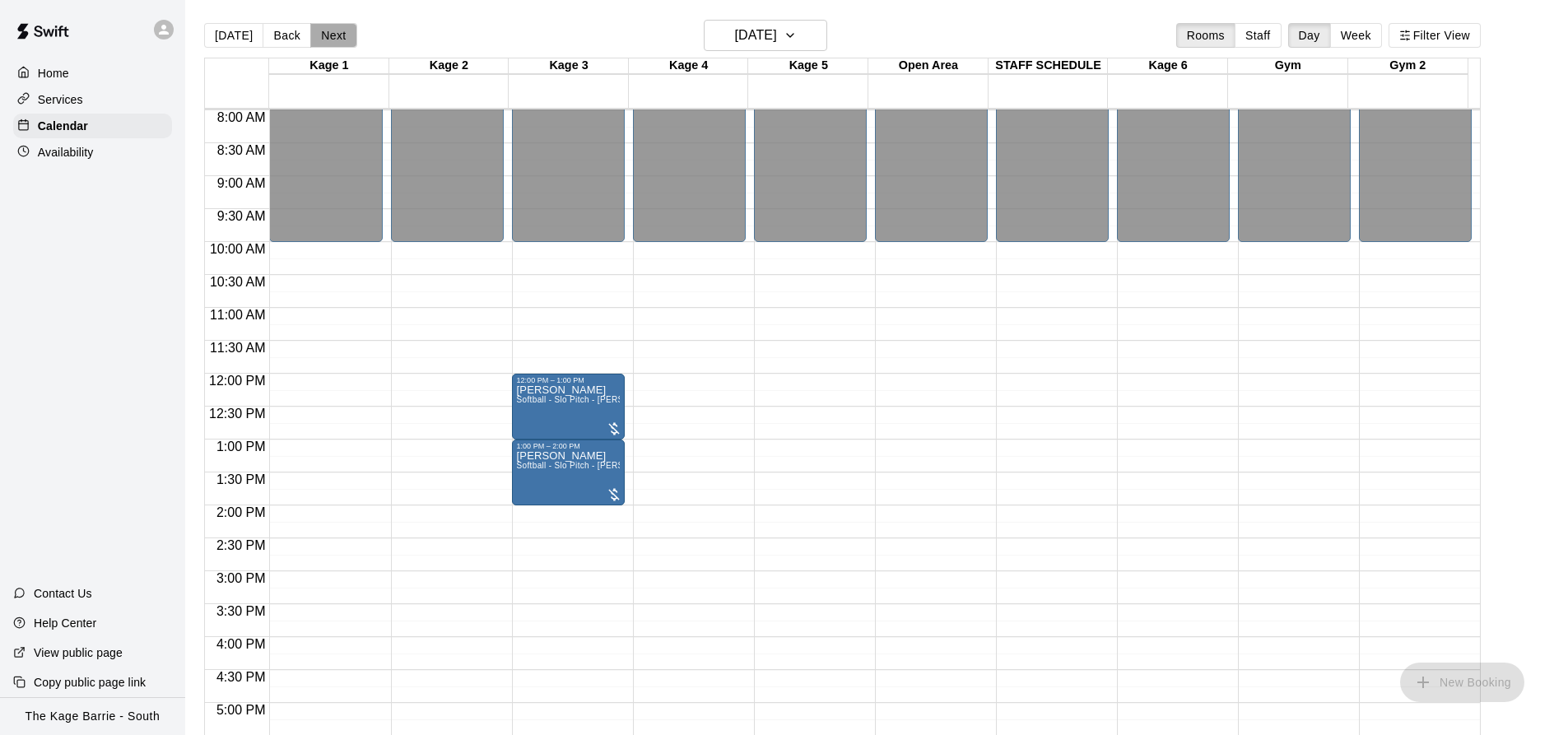
click at [326, 30] on button "Next" at bounding box center [333, 34] width 46 height 24
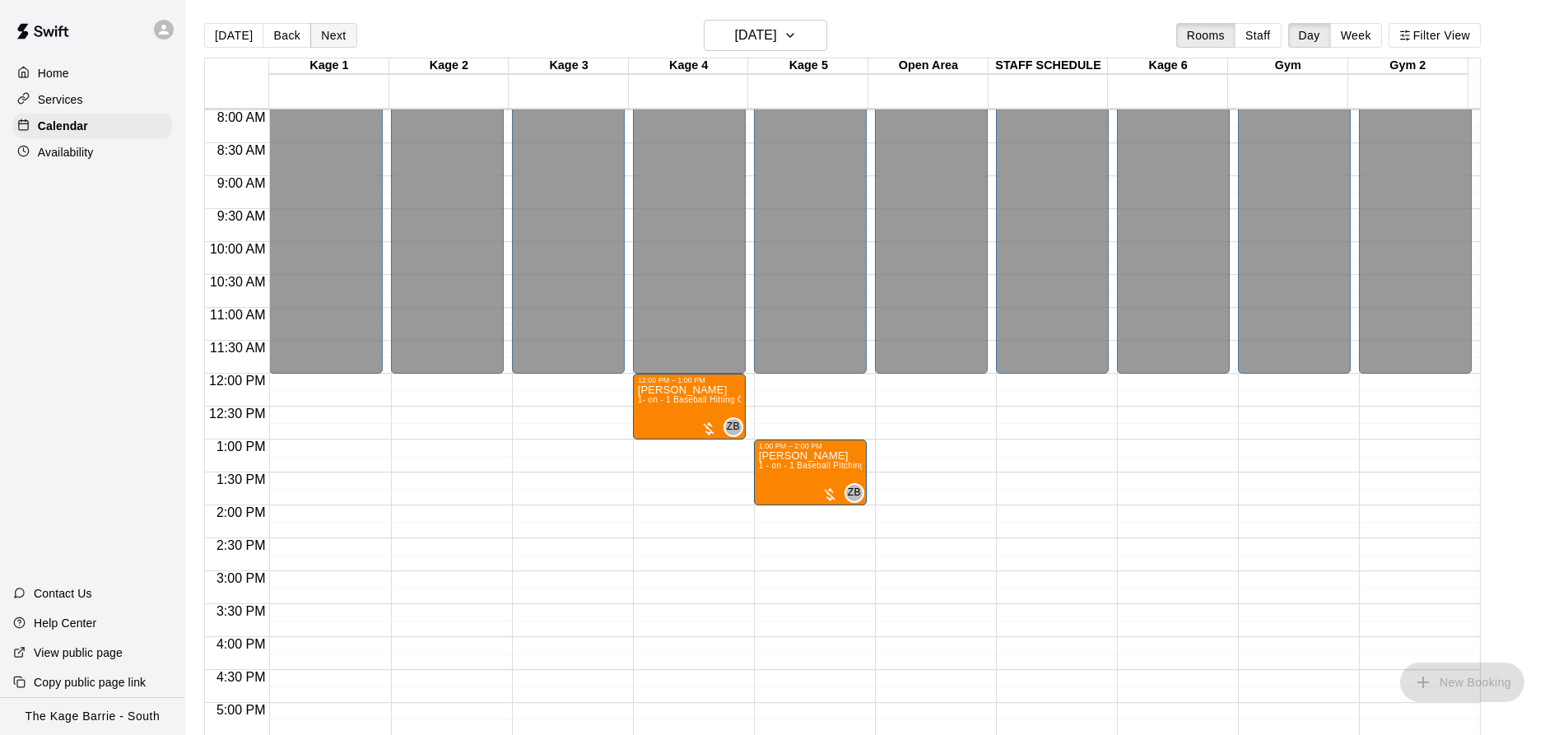
click at [333, 36] on button "Next" at bounding box center [333, 34] width 46 height 24
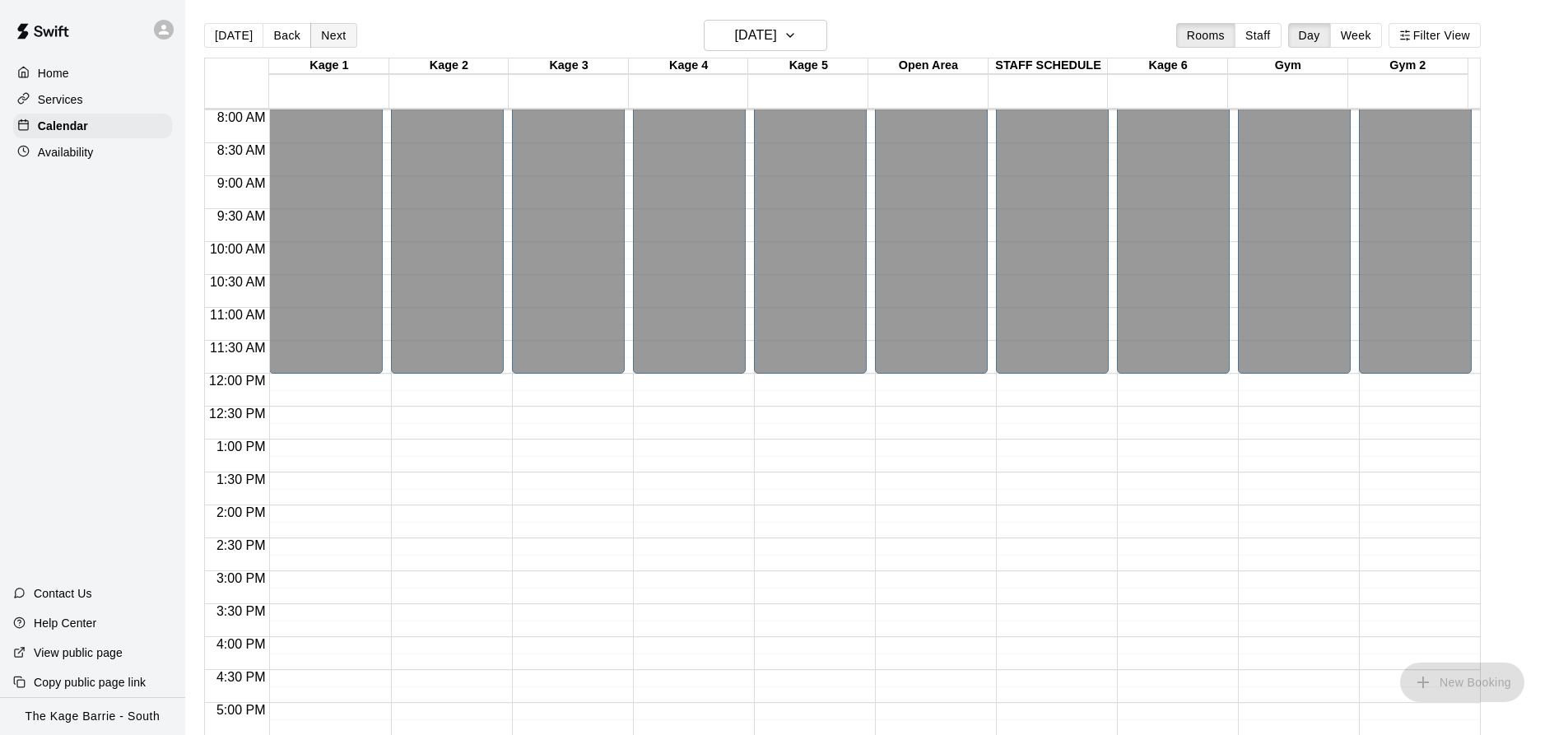
click at [333, 36] on button "Next" at bounding box center [333, 34] width 46 height 24
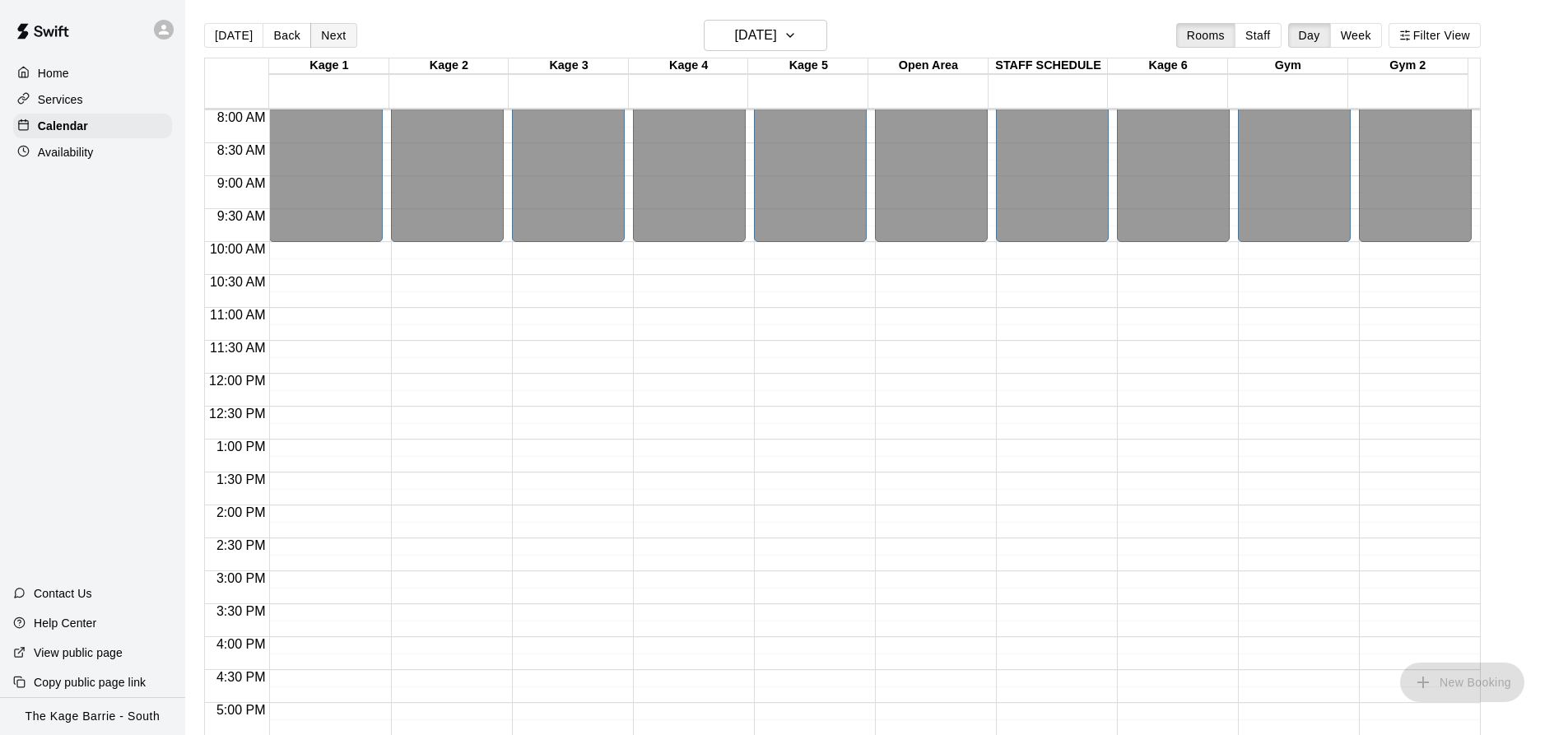
click at [342, 38] on button "Next" at bounding box center [333, 34] width 46 height 24
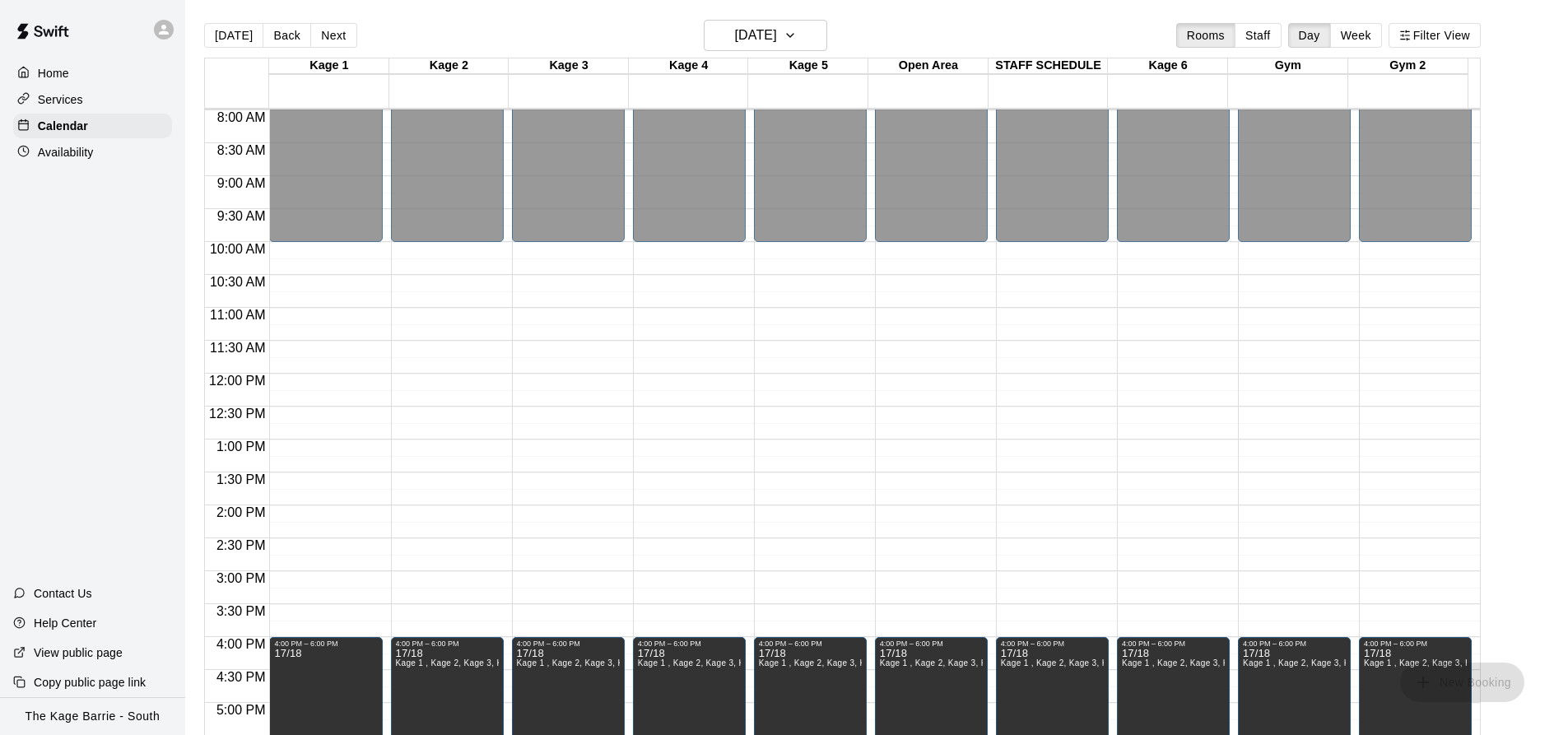
click at [342, 38] on button "Next" at bounding box center [333, 34] width 46 height 24
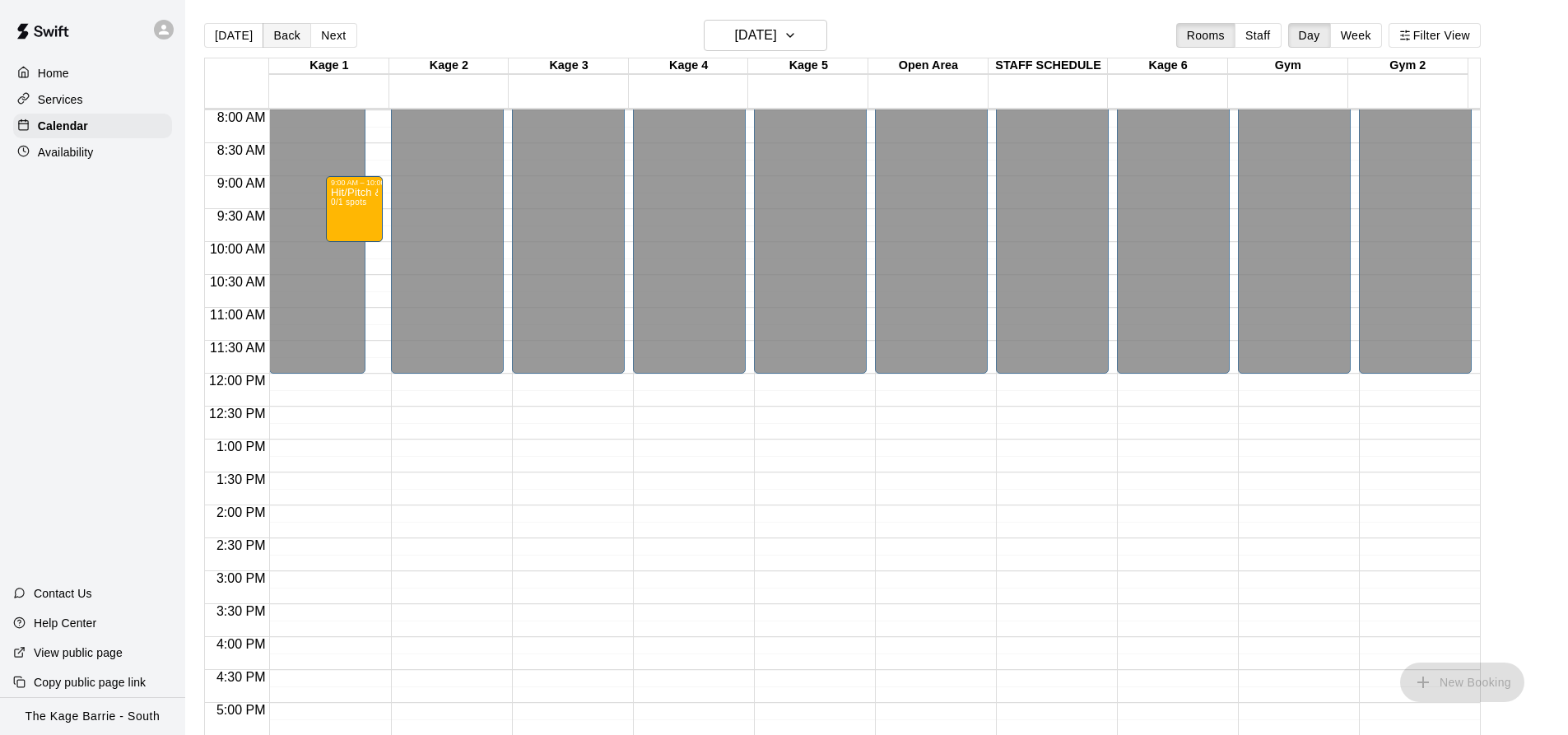
click at [286, 38] on button "Back" at bounding box center [287, 34] width 49 height 24
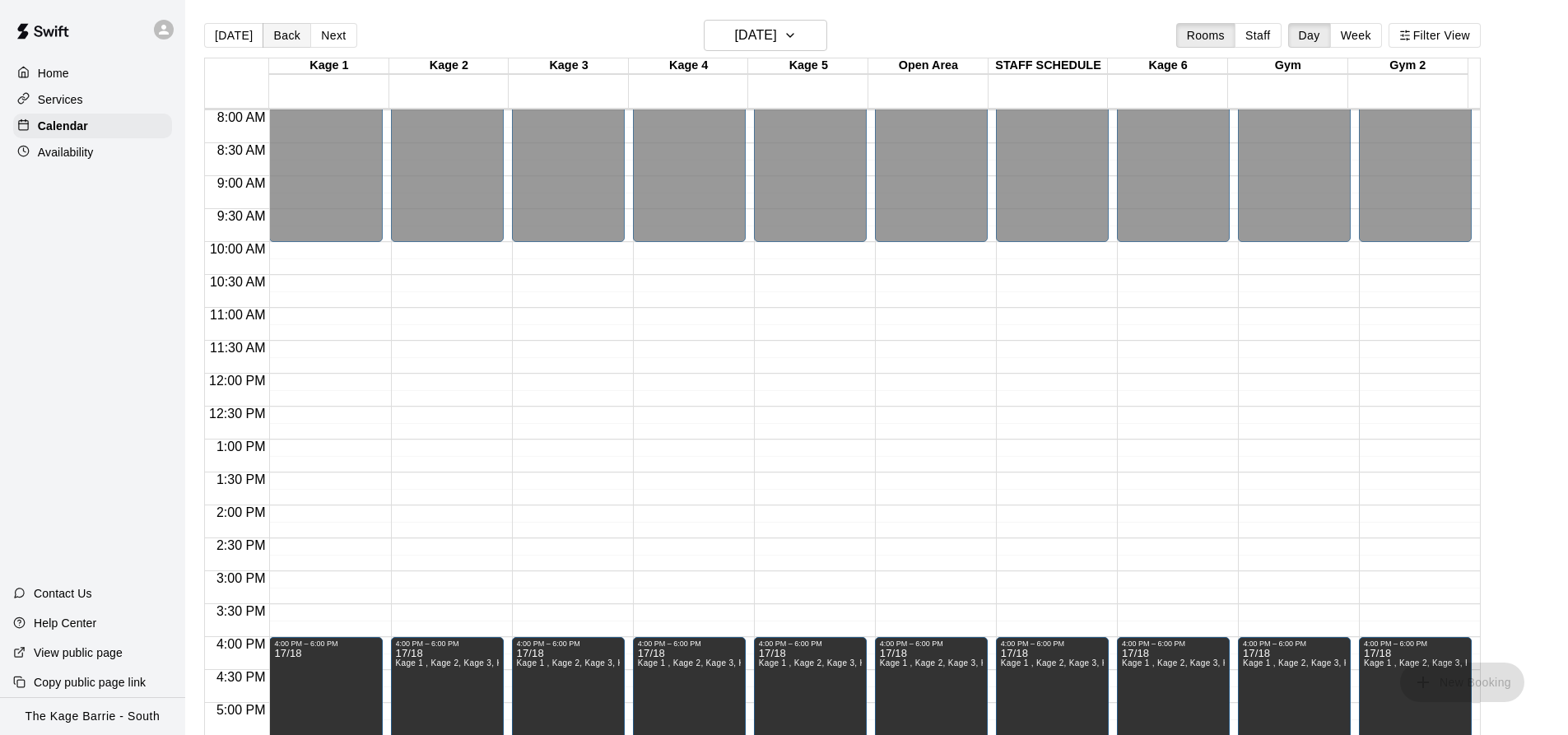
click at [284, 35] on button "Back" at bounding box center [287, 34] width 49 height 24
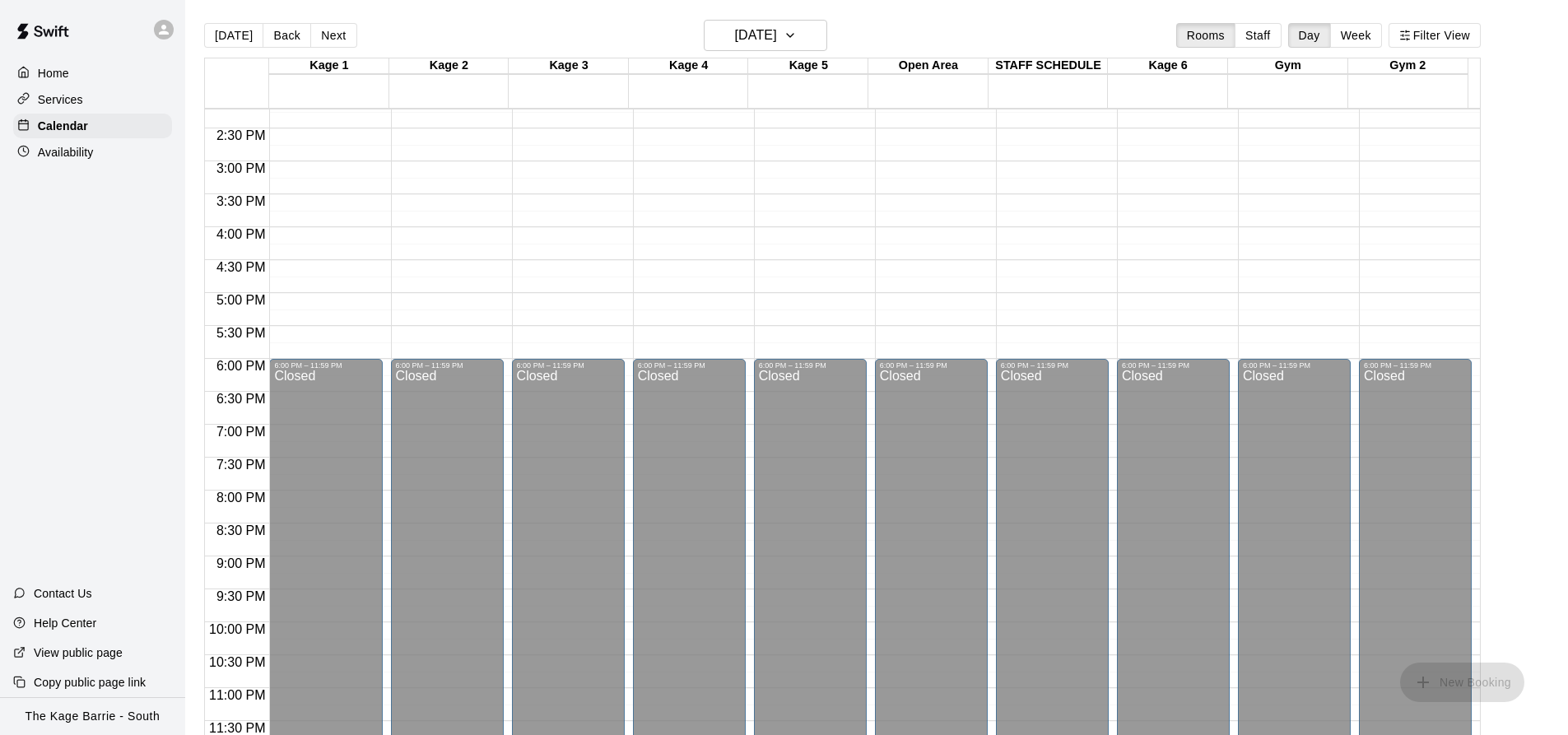
scroll to position [608, 0]
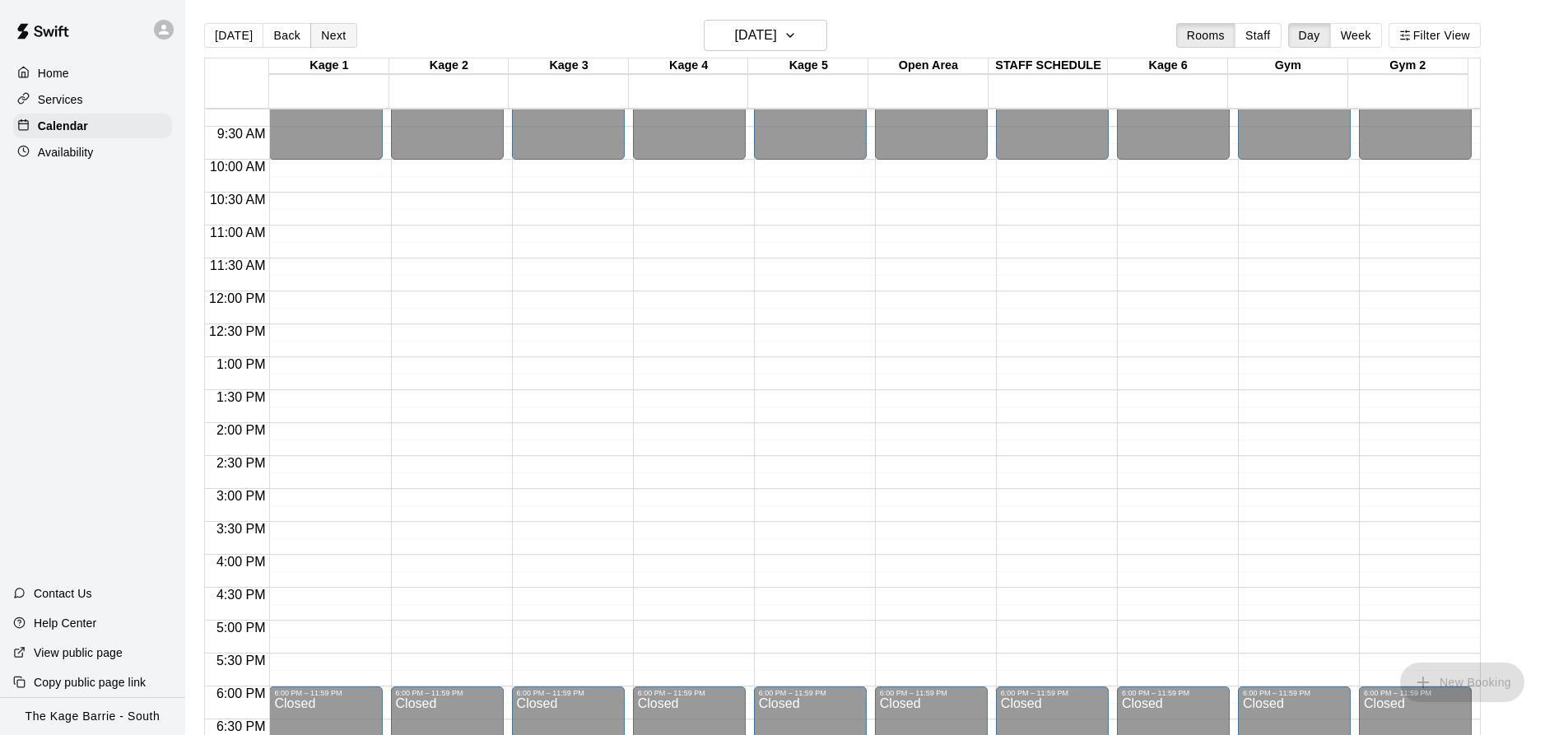
click at [331, 40] on button "Next" at bounding box center [333, 34] width 46 height 24
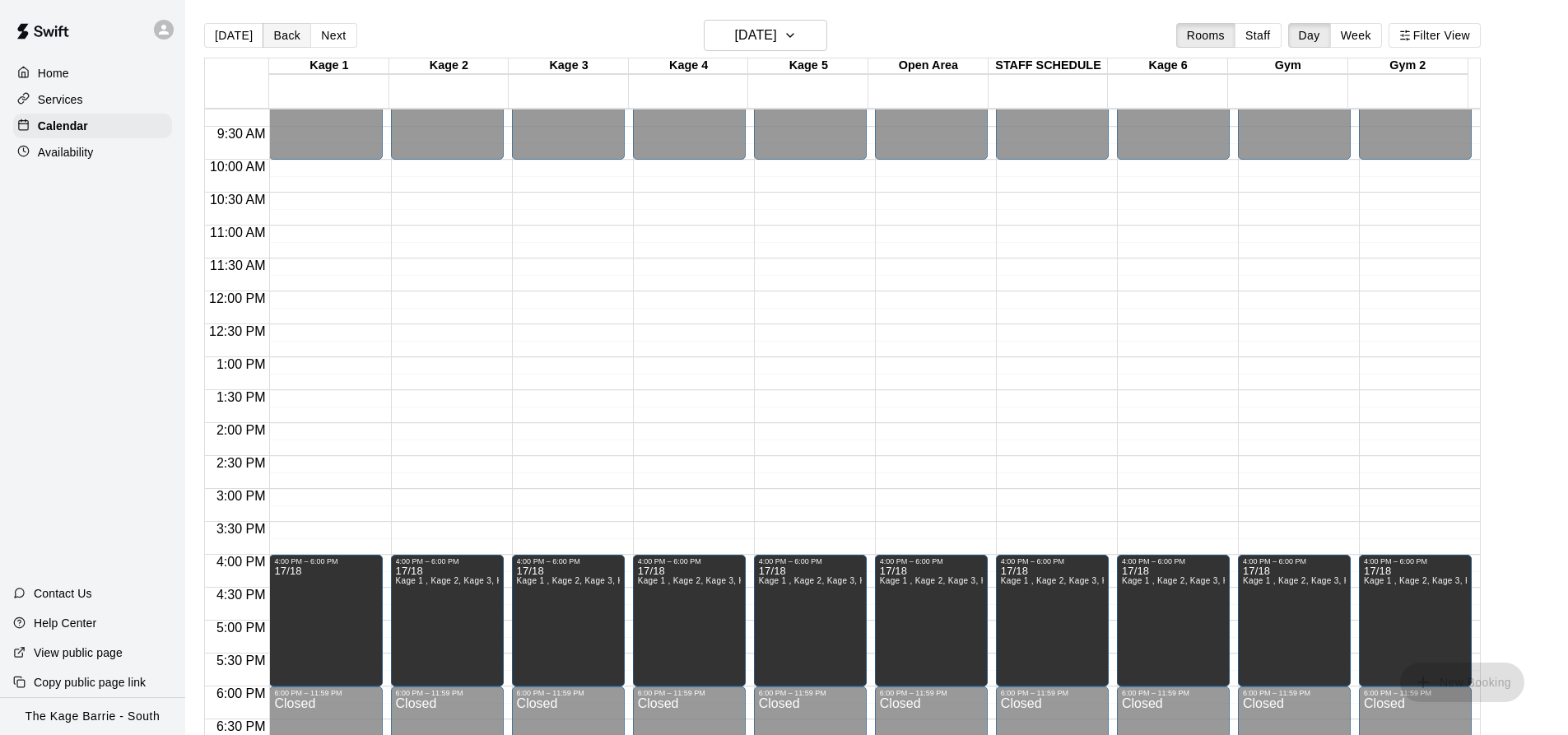
click at [280, 35] on button "Back" at bounding box center [287, 34] width 49 height 24
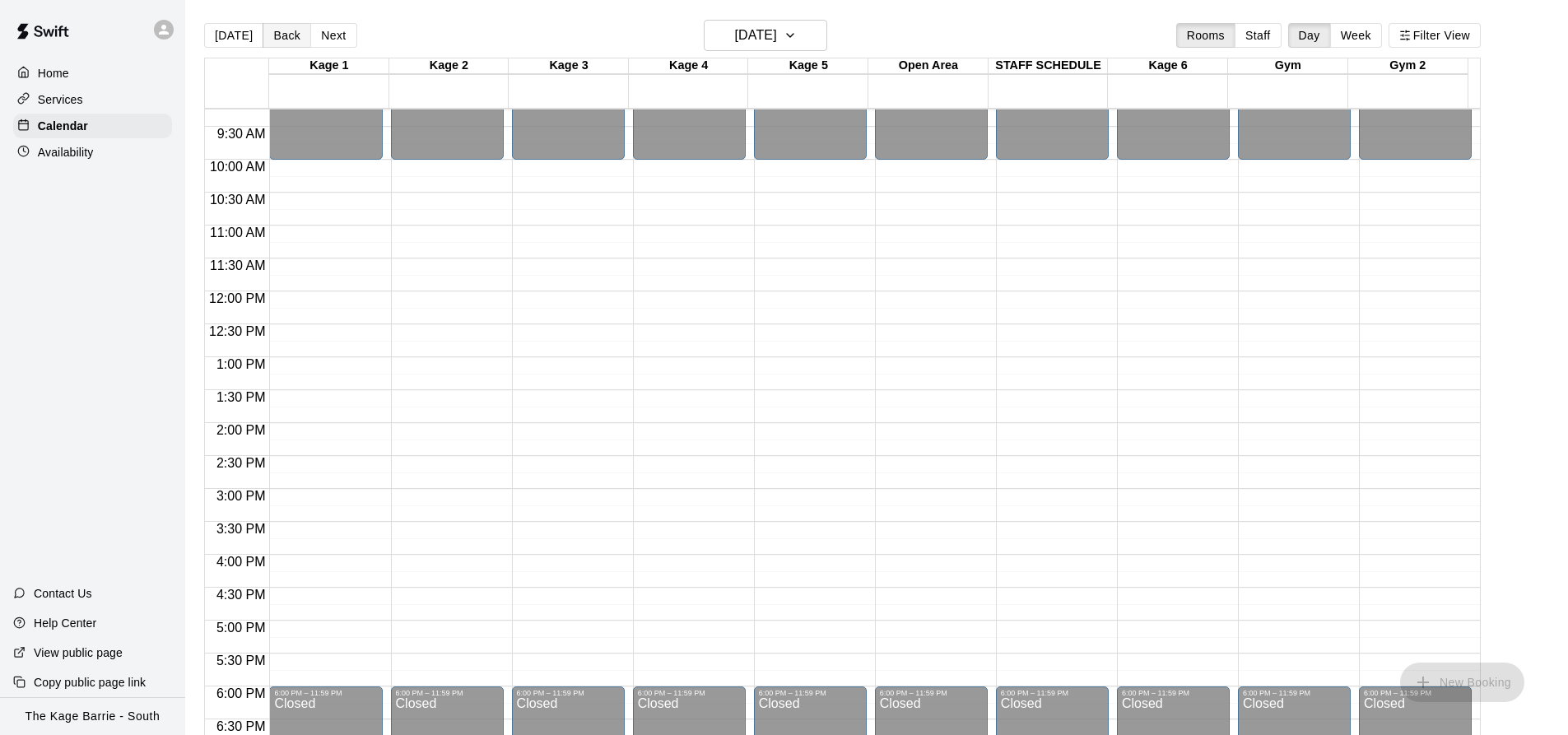
click at [279, 35] on button "Back" at bounding box center [287, 34] width 49 height 24
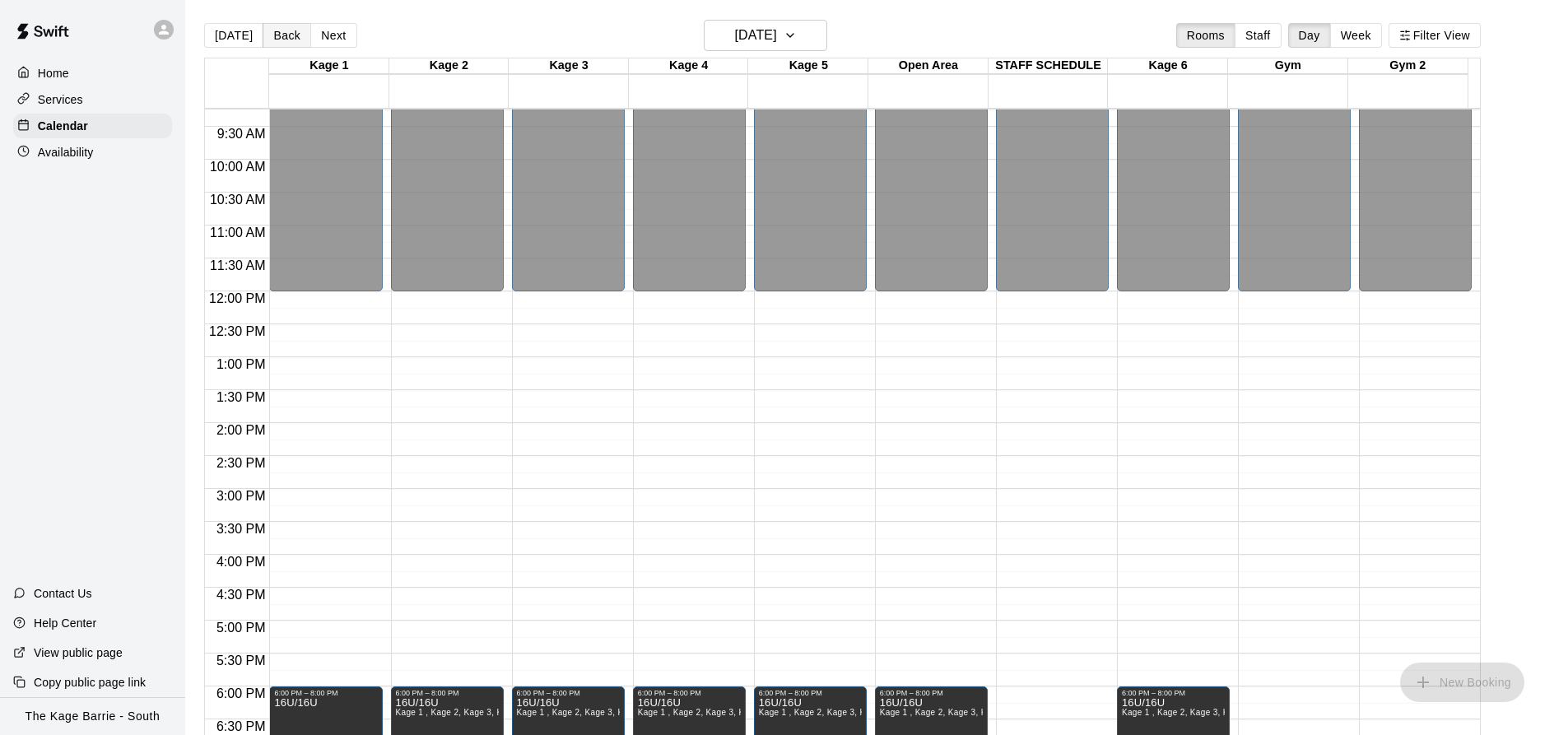
click at [279, 35] on button "Back" at bounding box center [287, 34] width 49 height 24
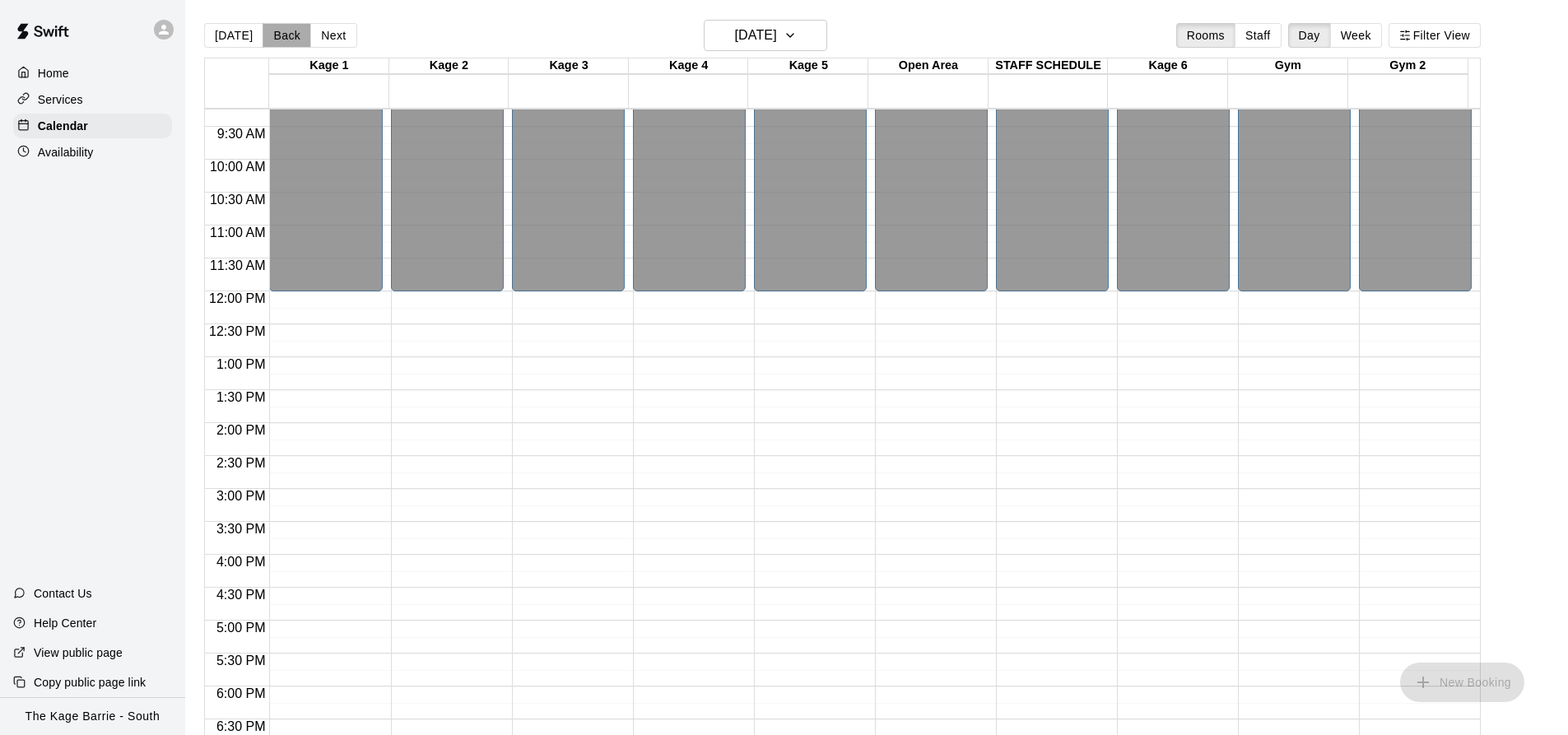
click at [277, 36] on button "Back" at bounding box center [287, 34] width 49 height 24
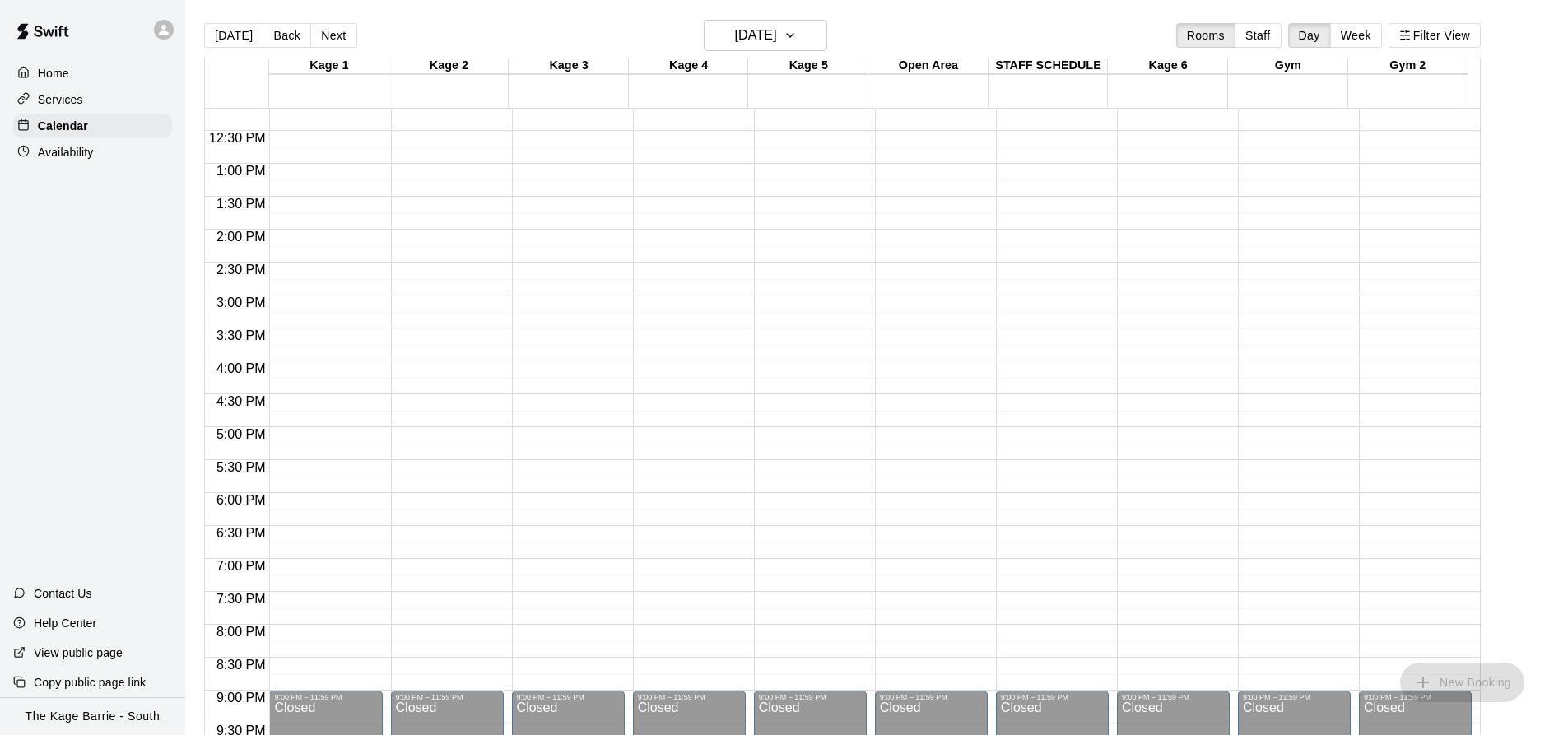
scroll to position [773, 0]
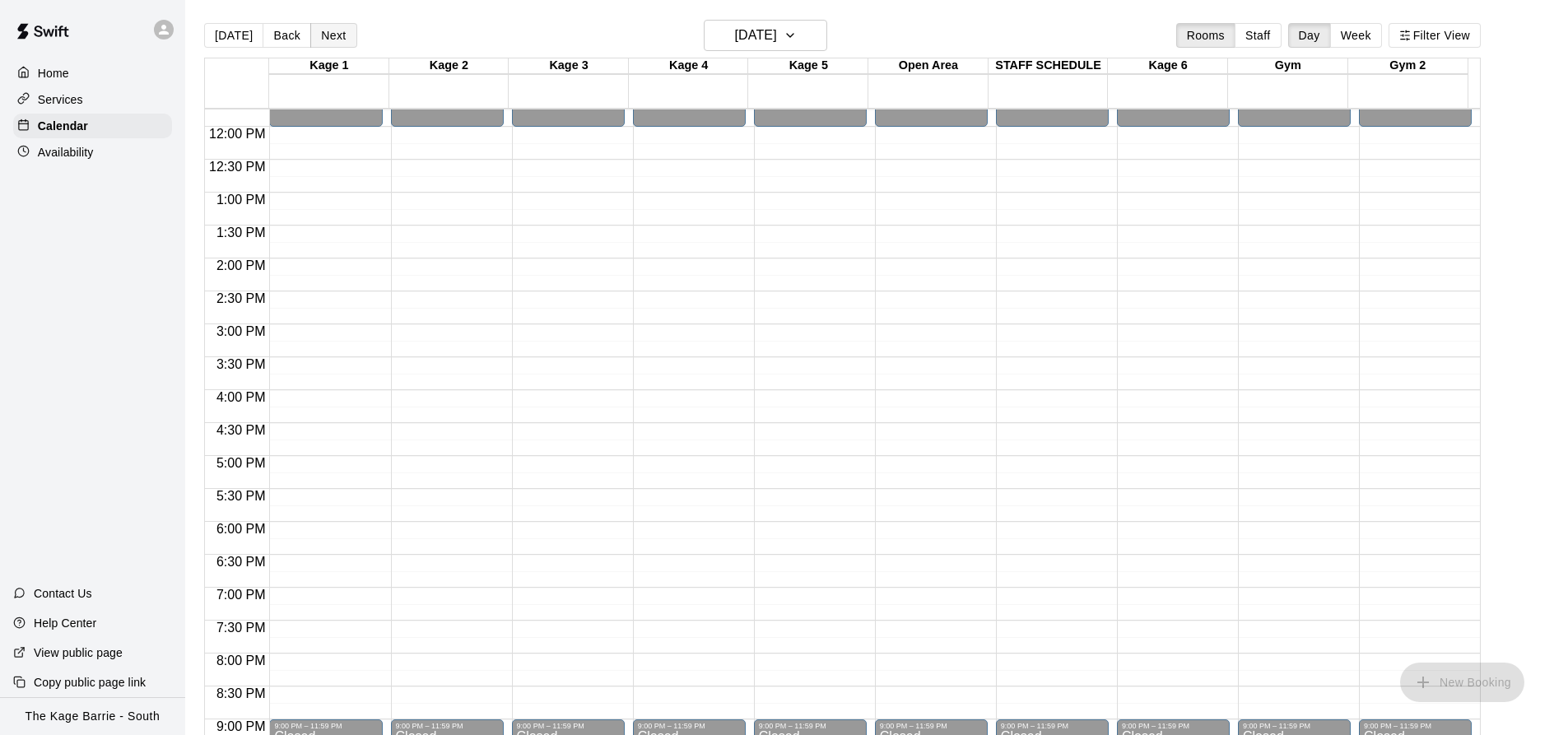
click at [334, 39] on button "Next" at bounding box center [333, 34] width 46 height 24
click at [324, 39] on button "Next" at bounding box center [333, 34] width 46 height 24
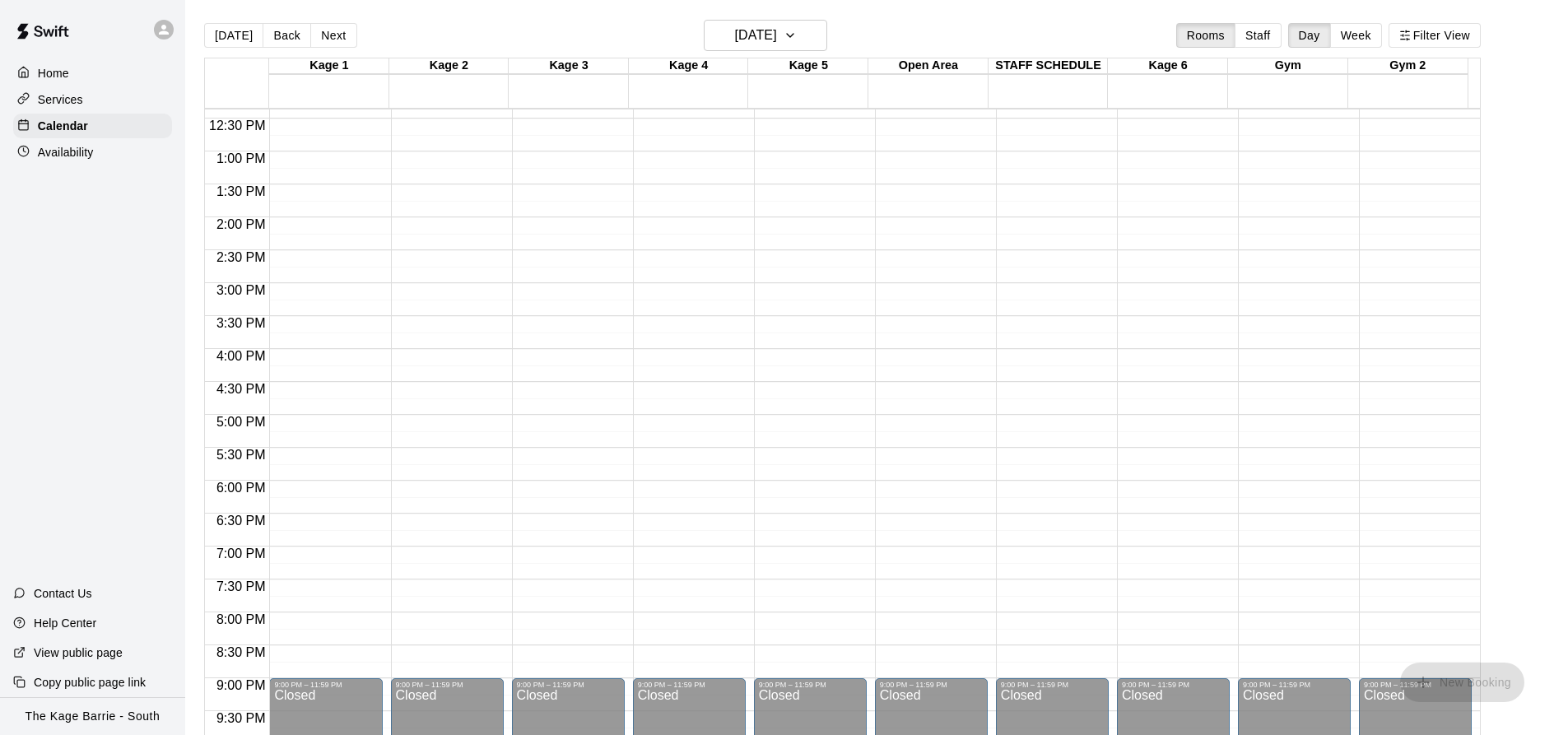
scroll to position [855, 0]
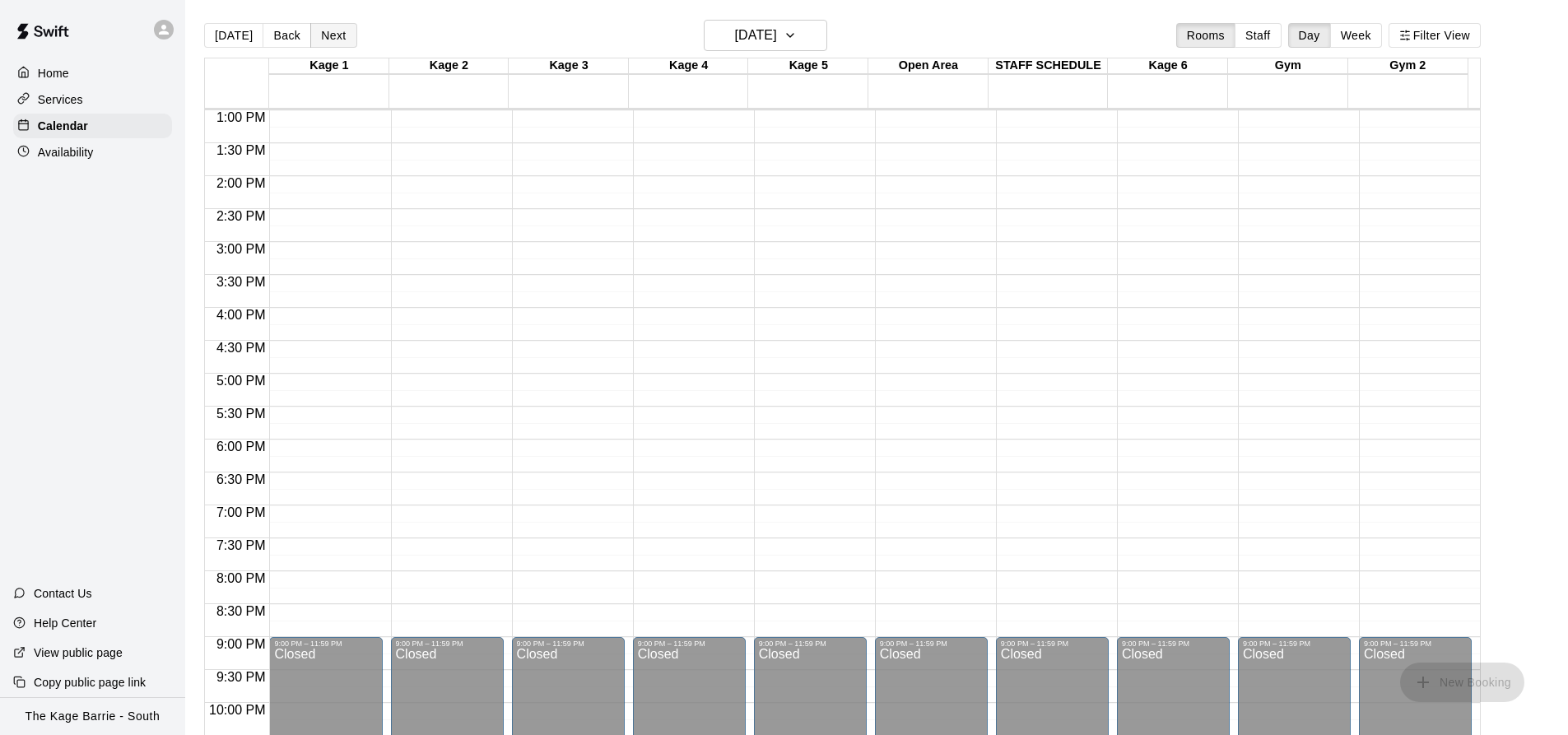
click at [330, 28] on button "Next" at bounding box center [333, 34] width 46 height 24
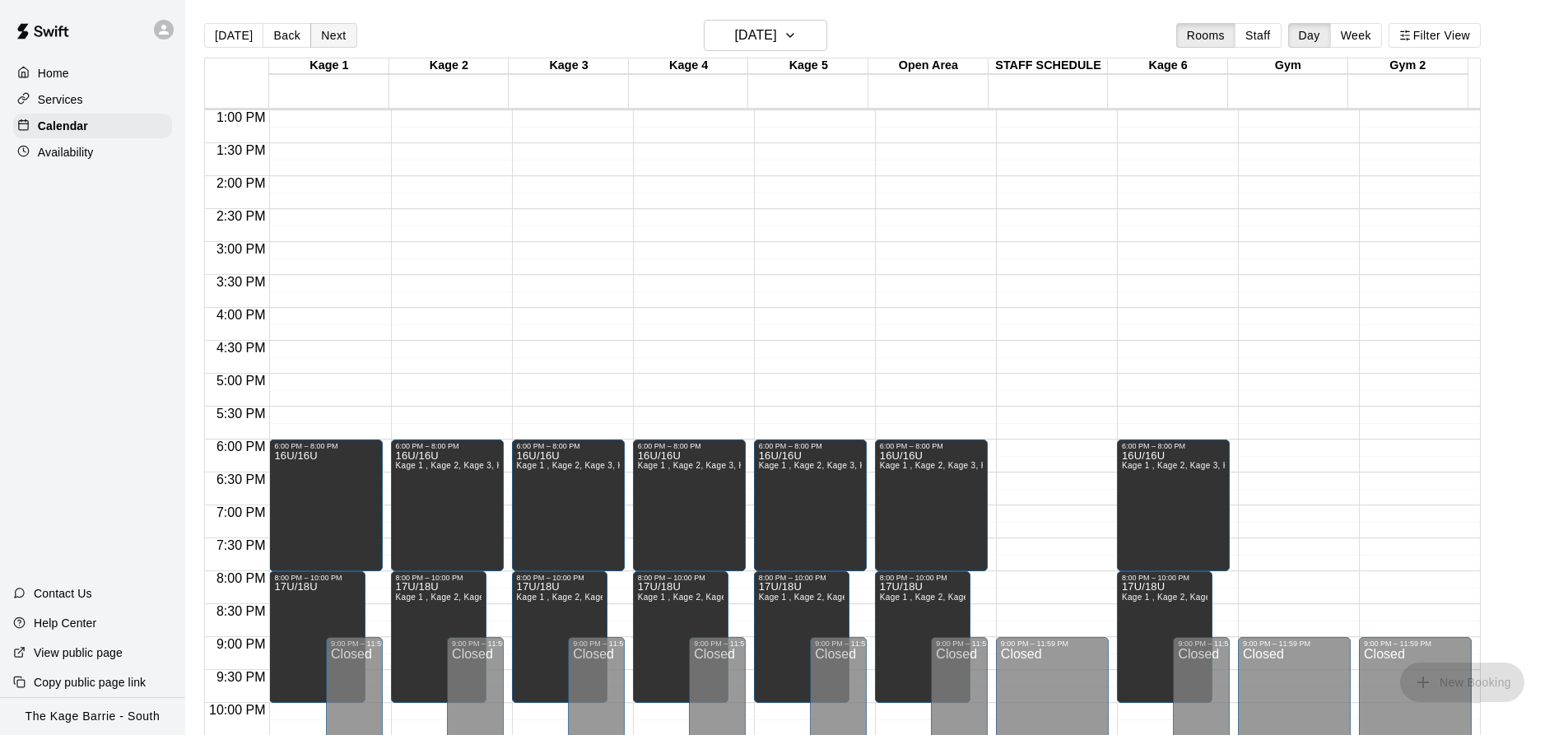
click at [327, 40] on button "Next" at bounding box center [333, 34] width 46 height 24
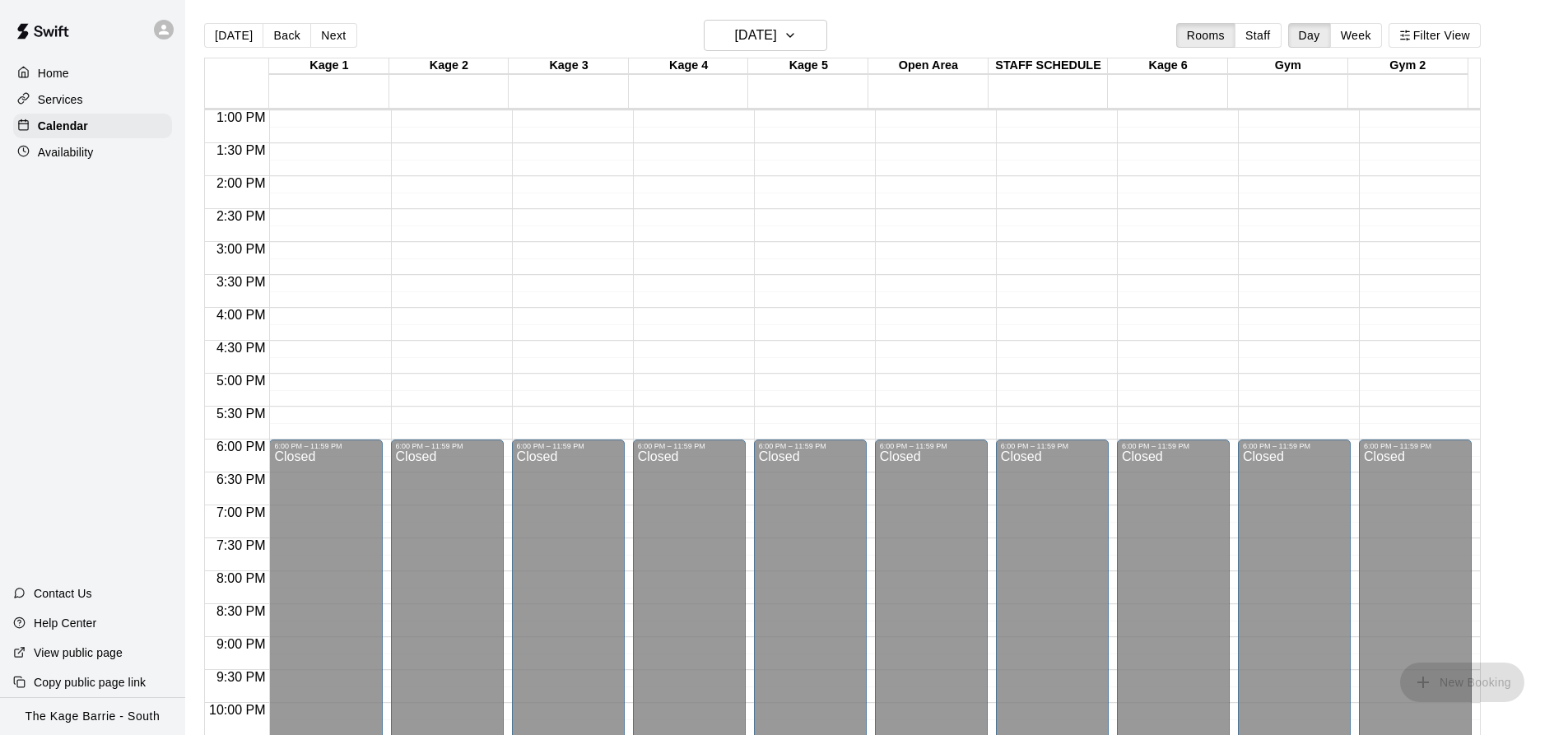
scroll to position [608, 0]
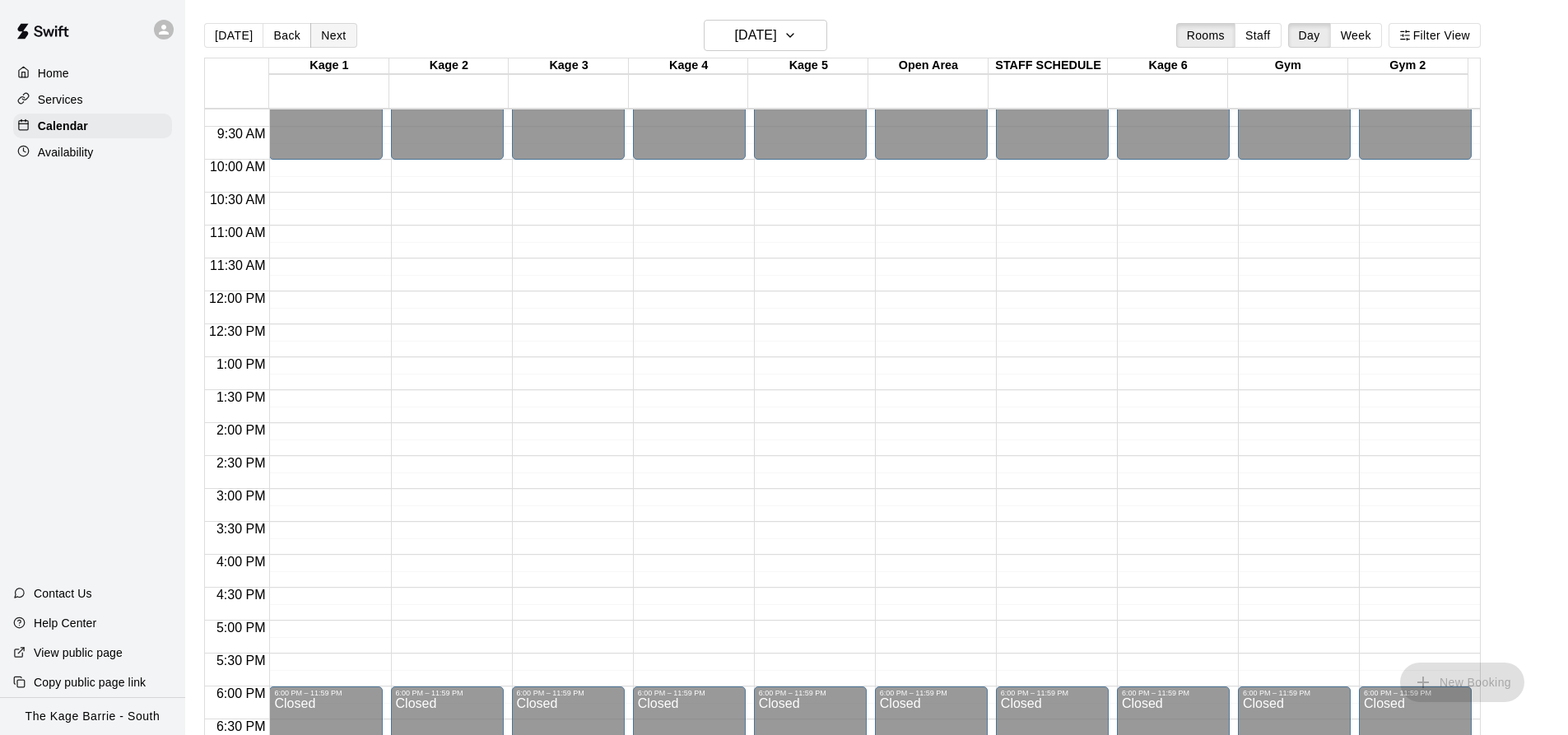
click at [339, 33] on button "Next" at bounding box center [333, 34] width 46 height 24
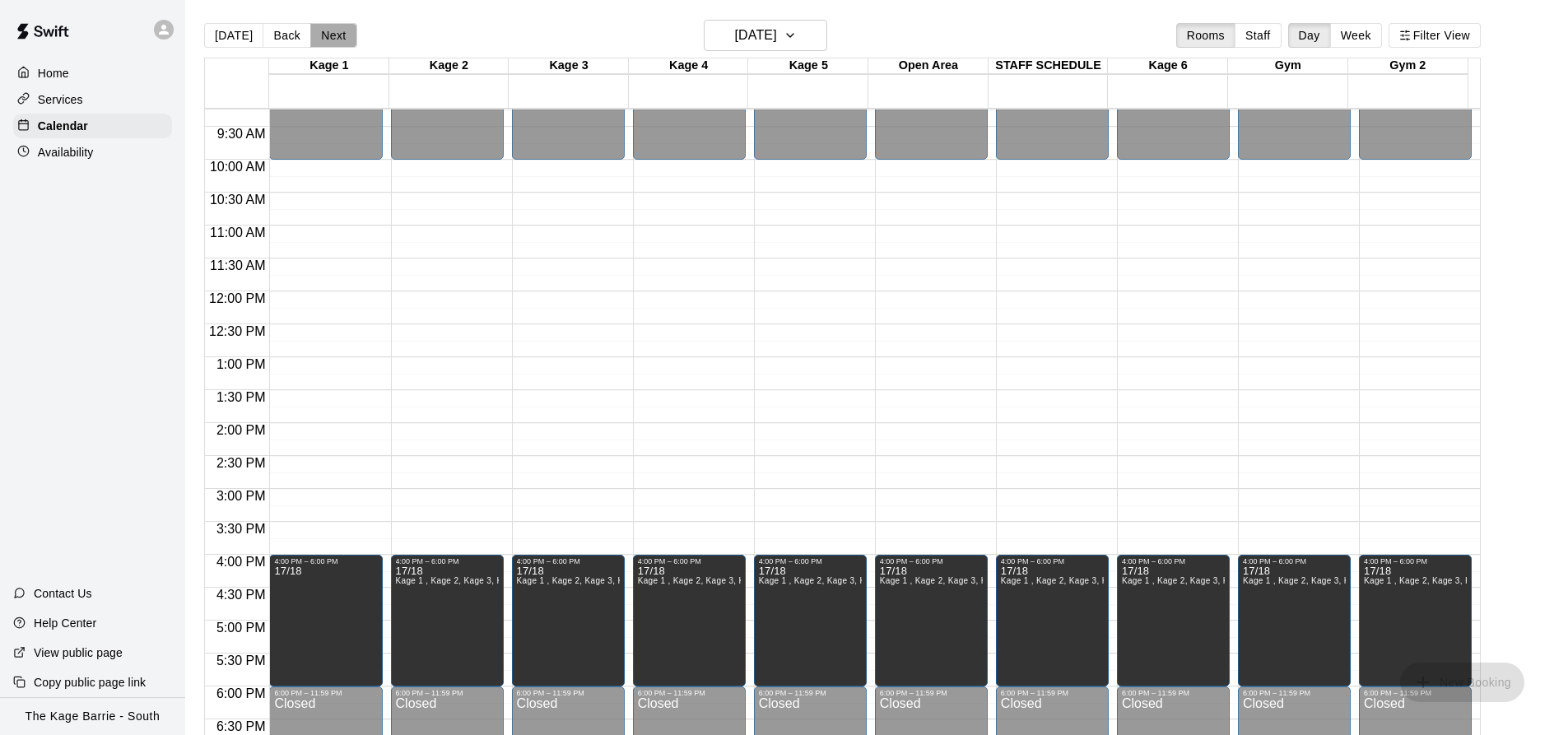
click at [339, 33] on button "Next" at bounding box center [333, 34] width 46 height 24
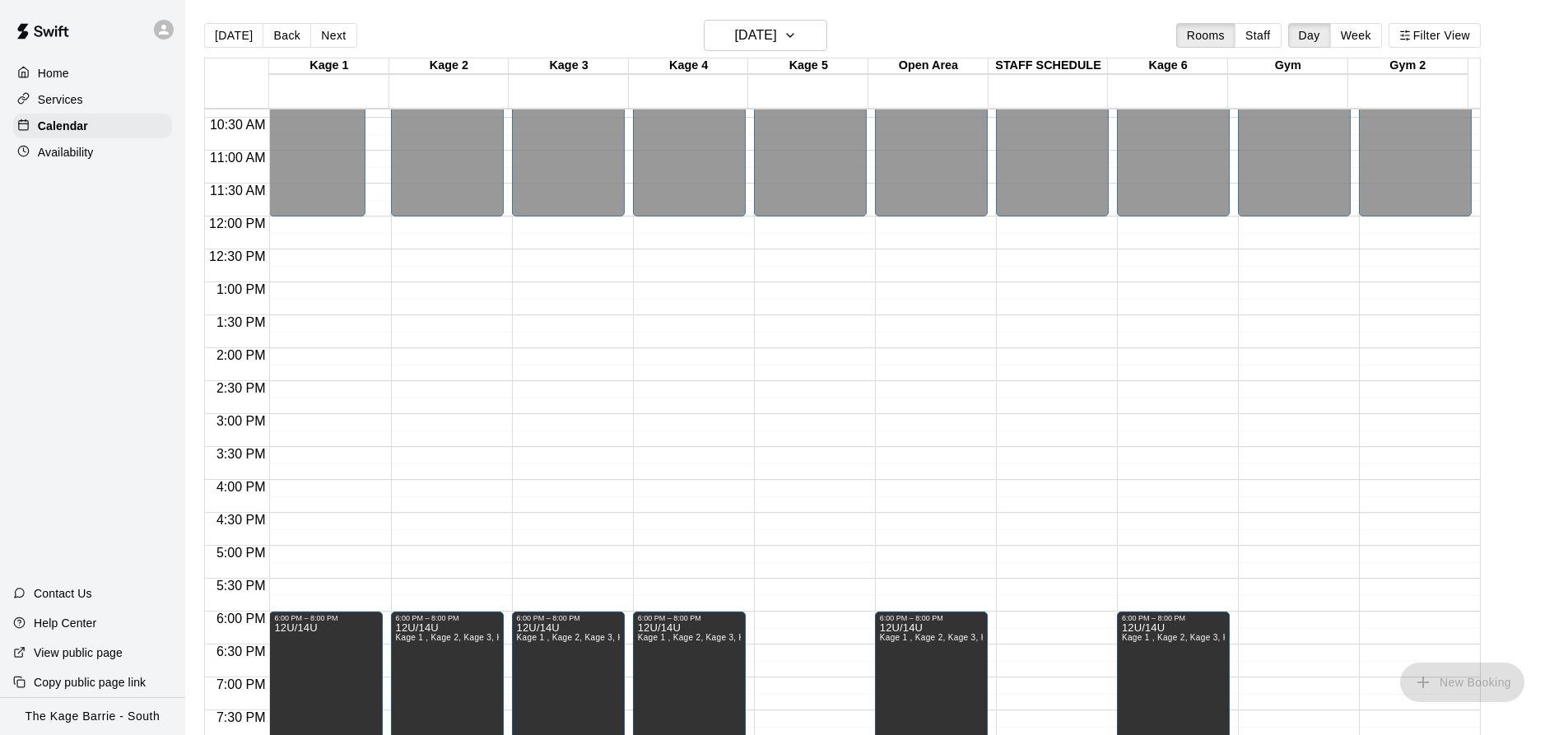
scroll to position [773, 0]
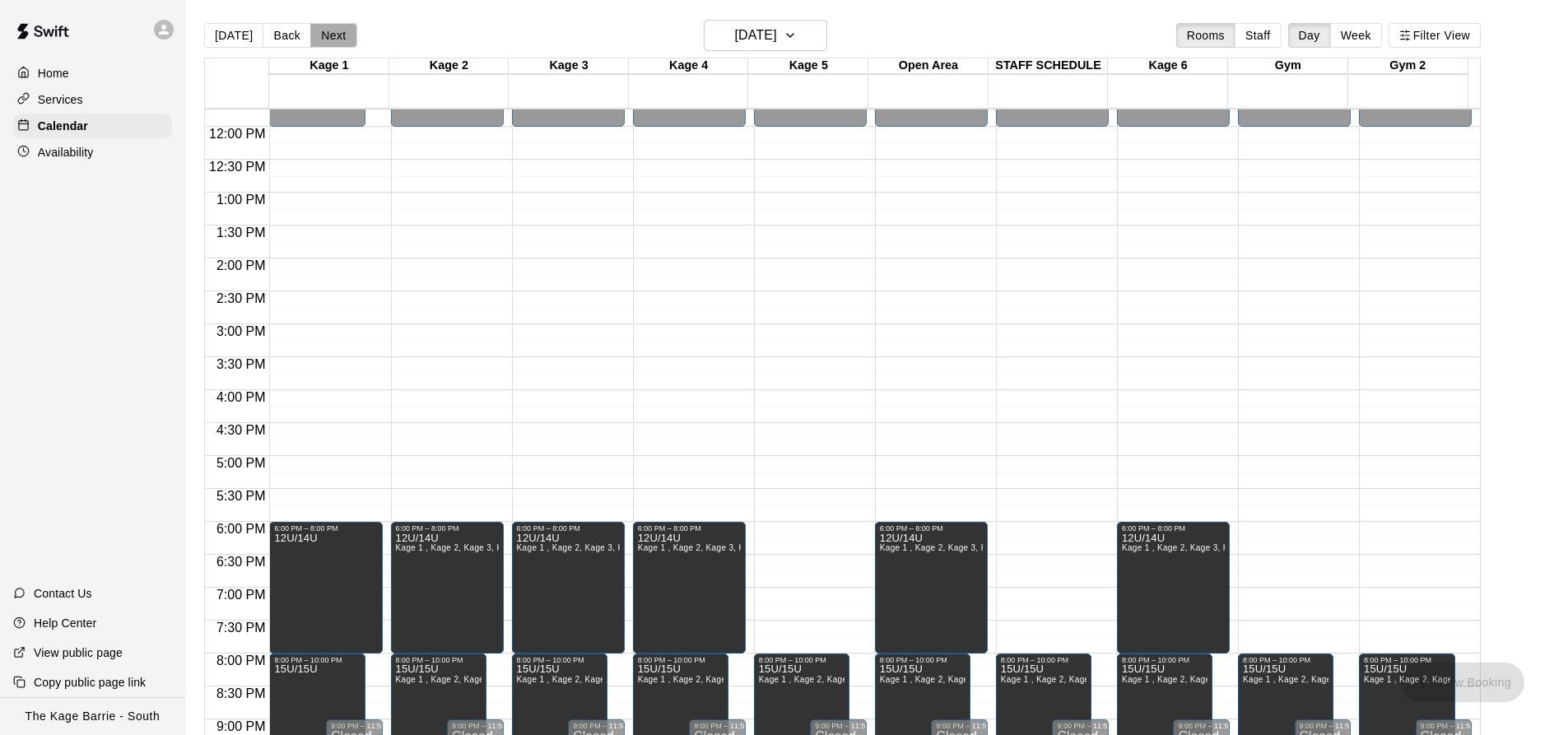
click at [334, 37] on button "Next" at bounding box center [333, 34] width 46 height 24
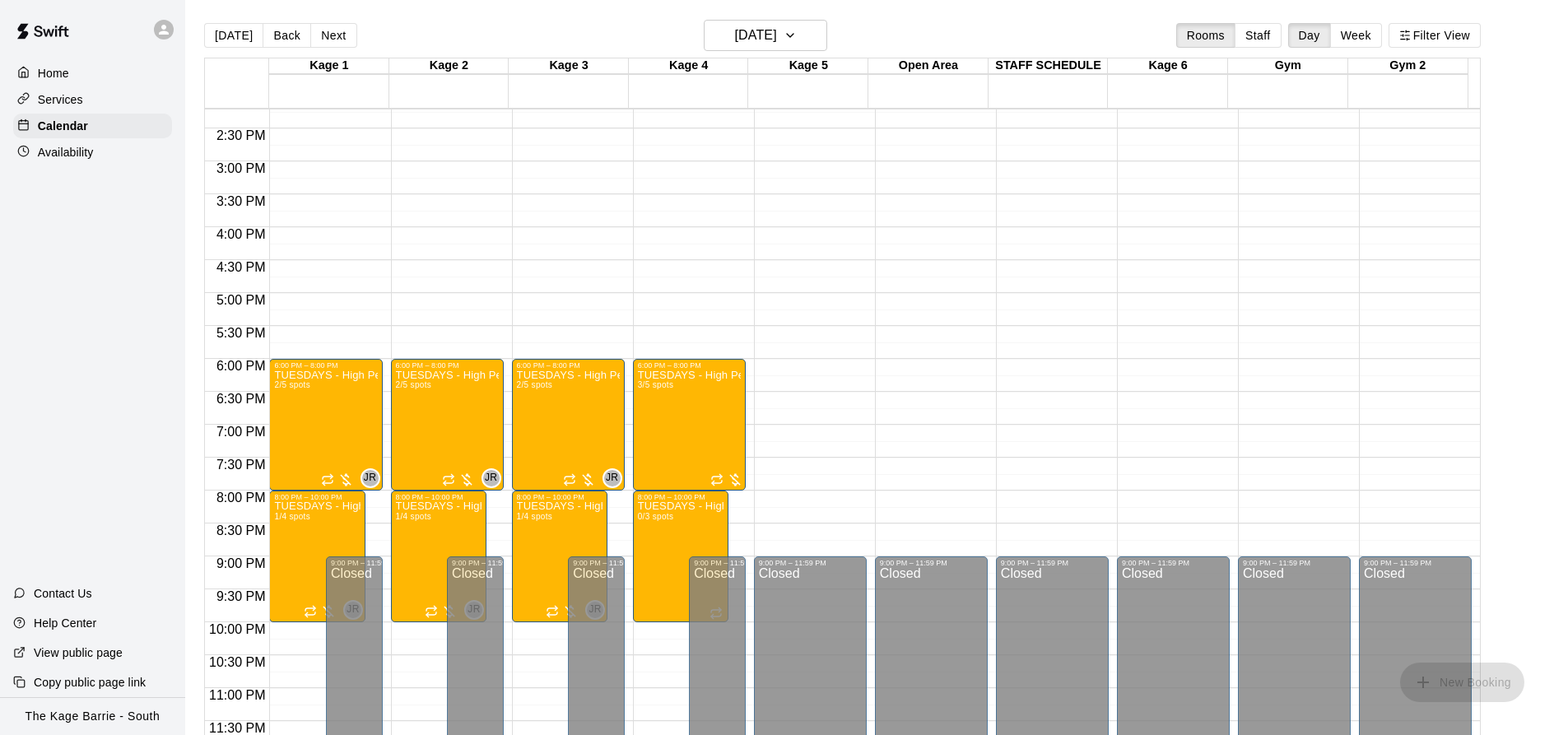
scroll to position [26, 0]
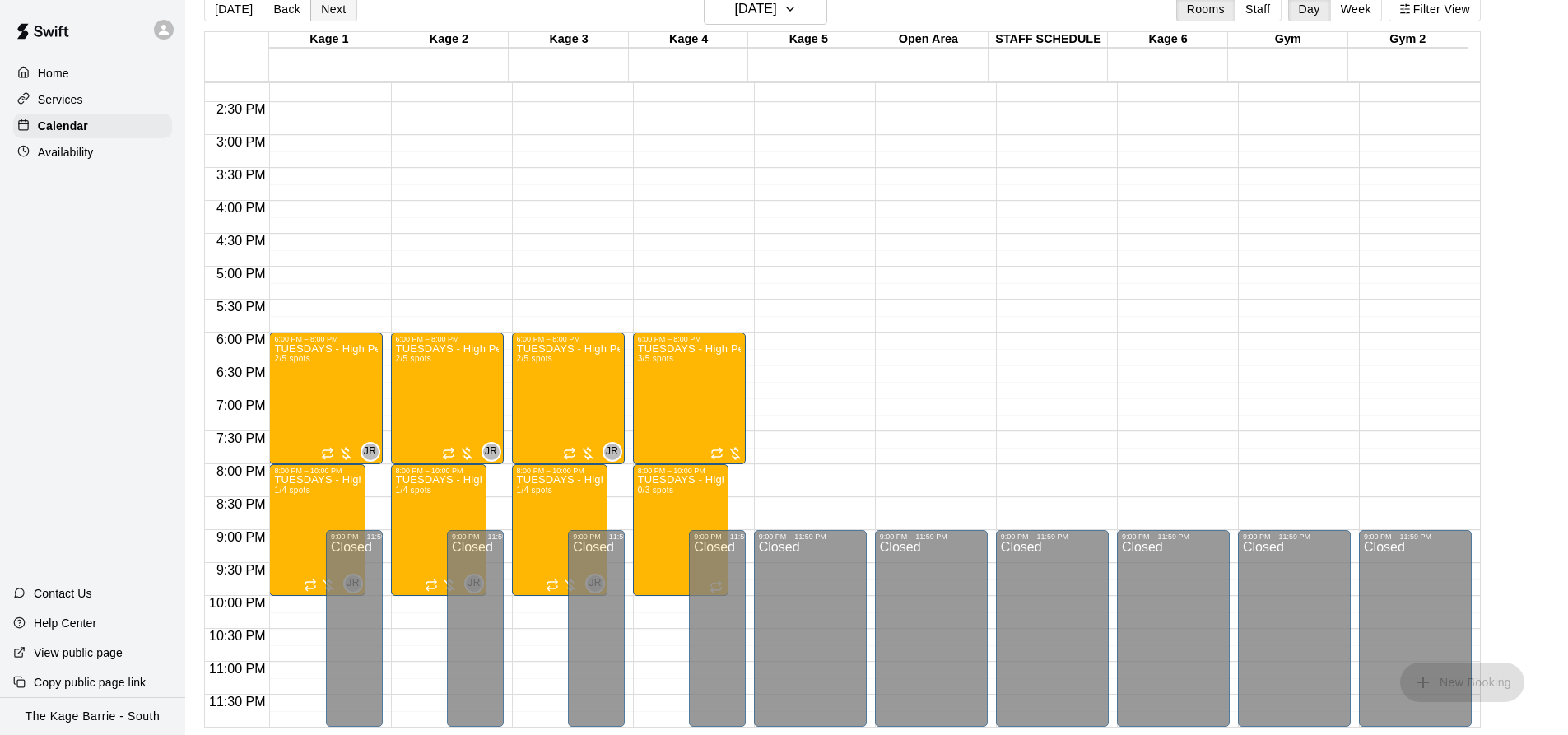
click at [328, 12] on button "Next" at bounding box center [333, 8] width 46 height 24
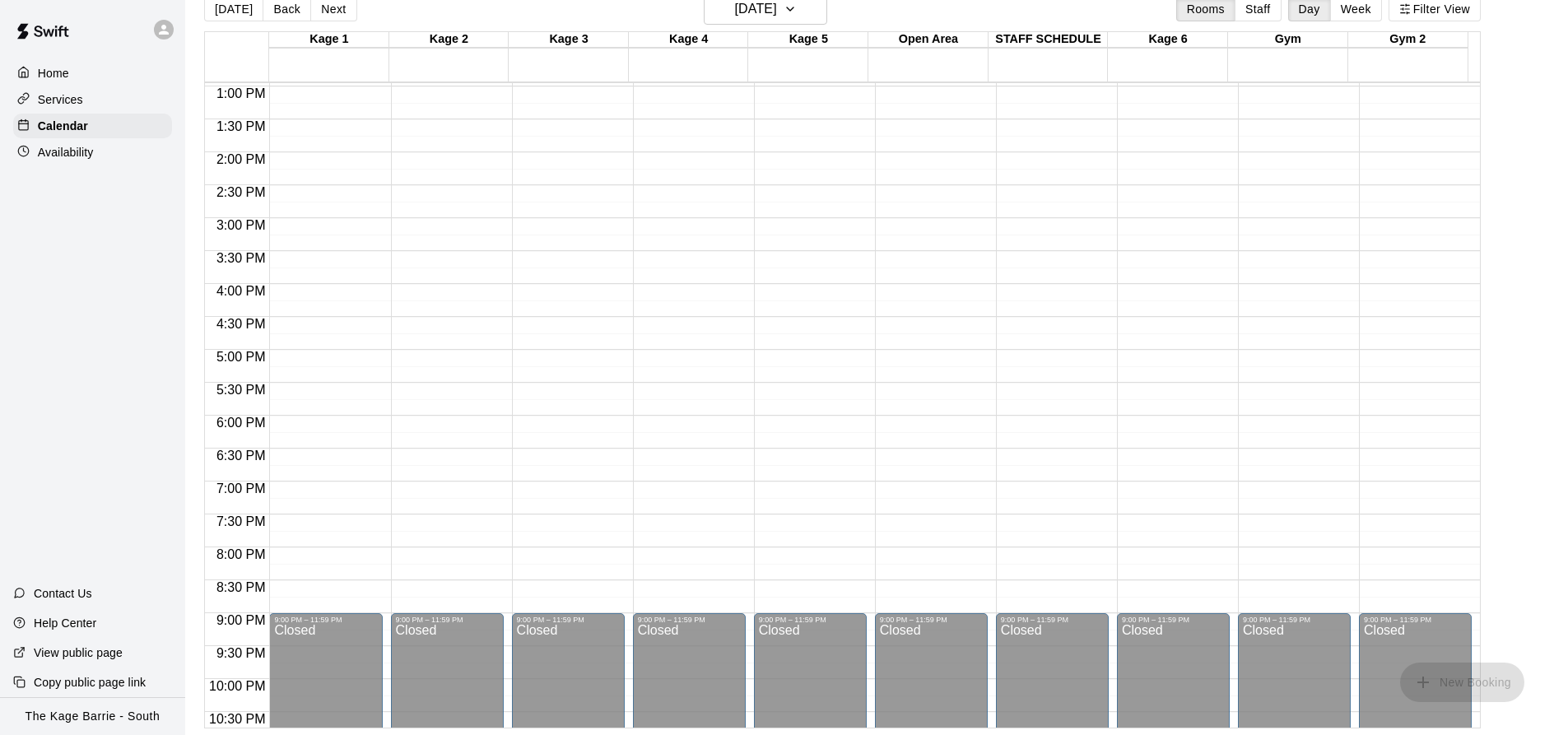
scroll to position [773, 0]
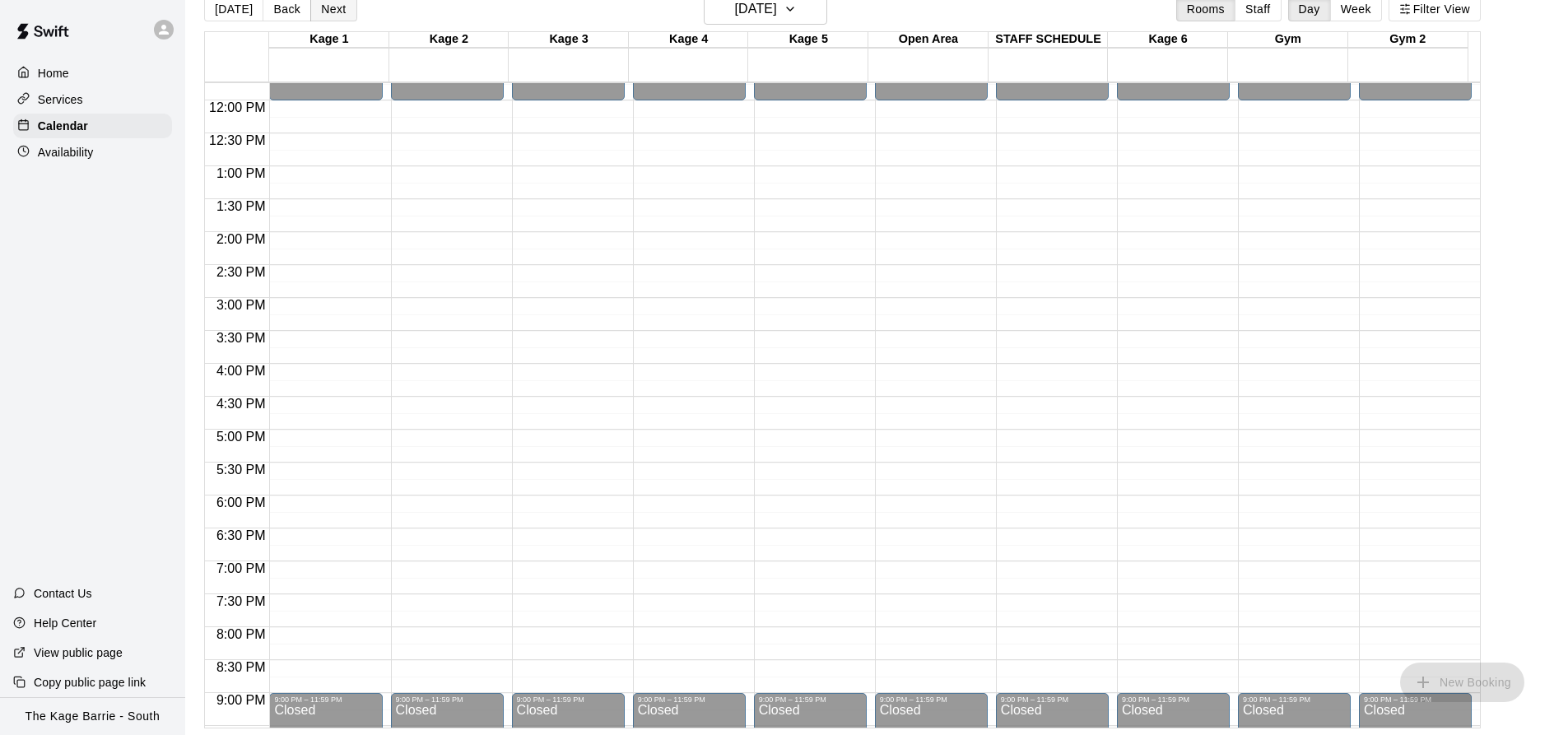
click at [333, 15] on button "Next" at bounding box center [333, 8] width 46 height 24
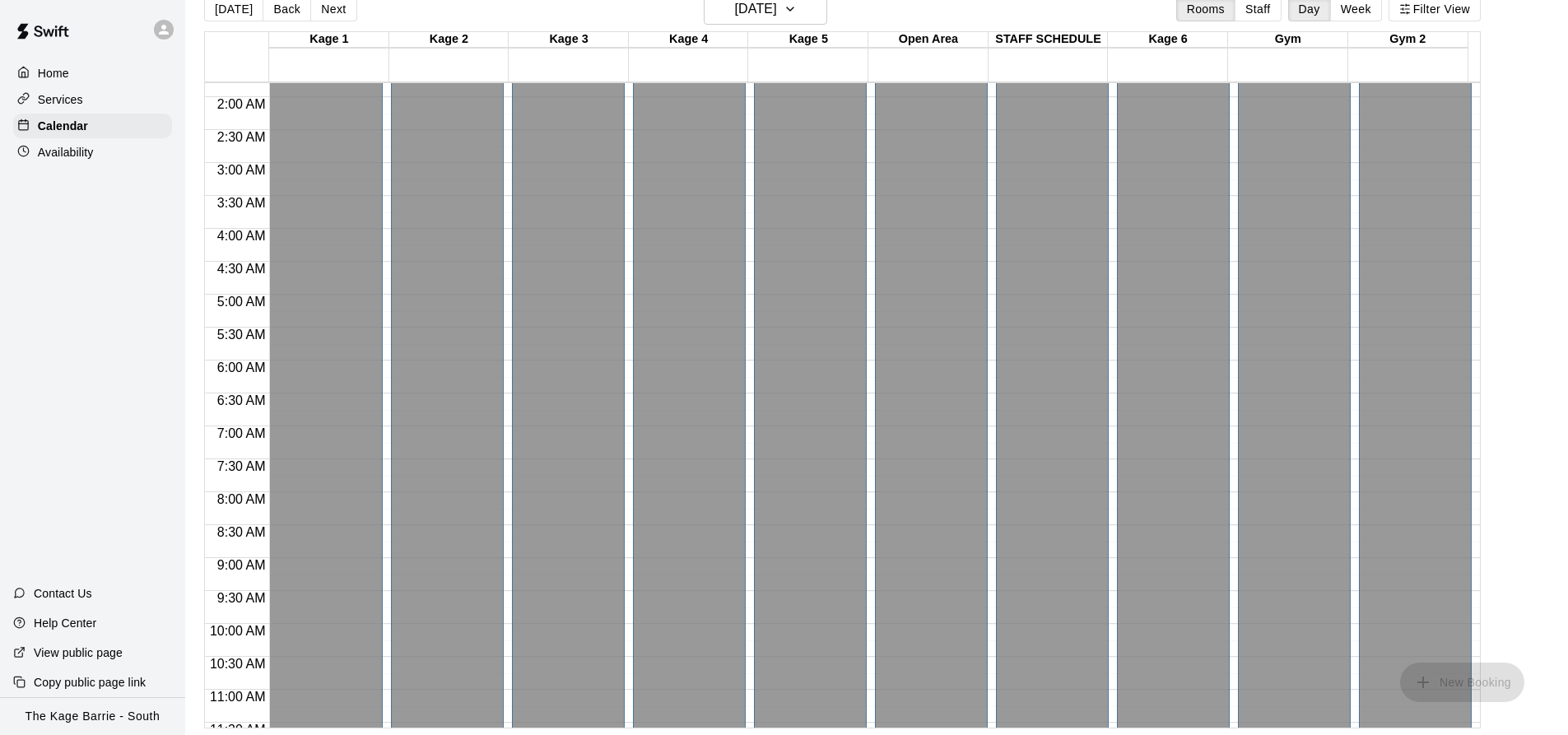
scroll to position [0, 0]
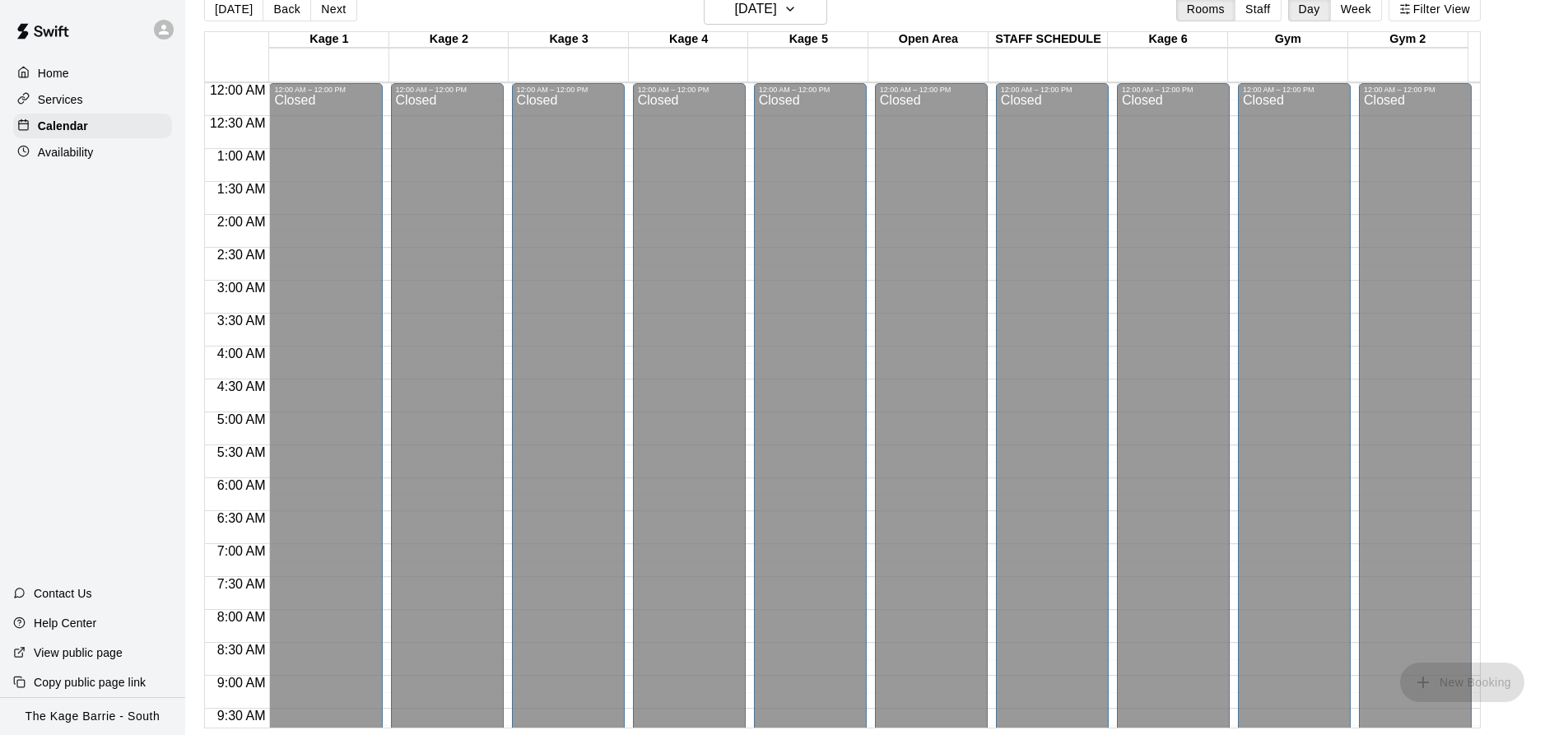
click at [65, 150] on p "Availability" at bounding box center [66, 152] width 56 height 16
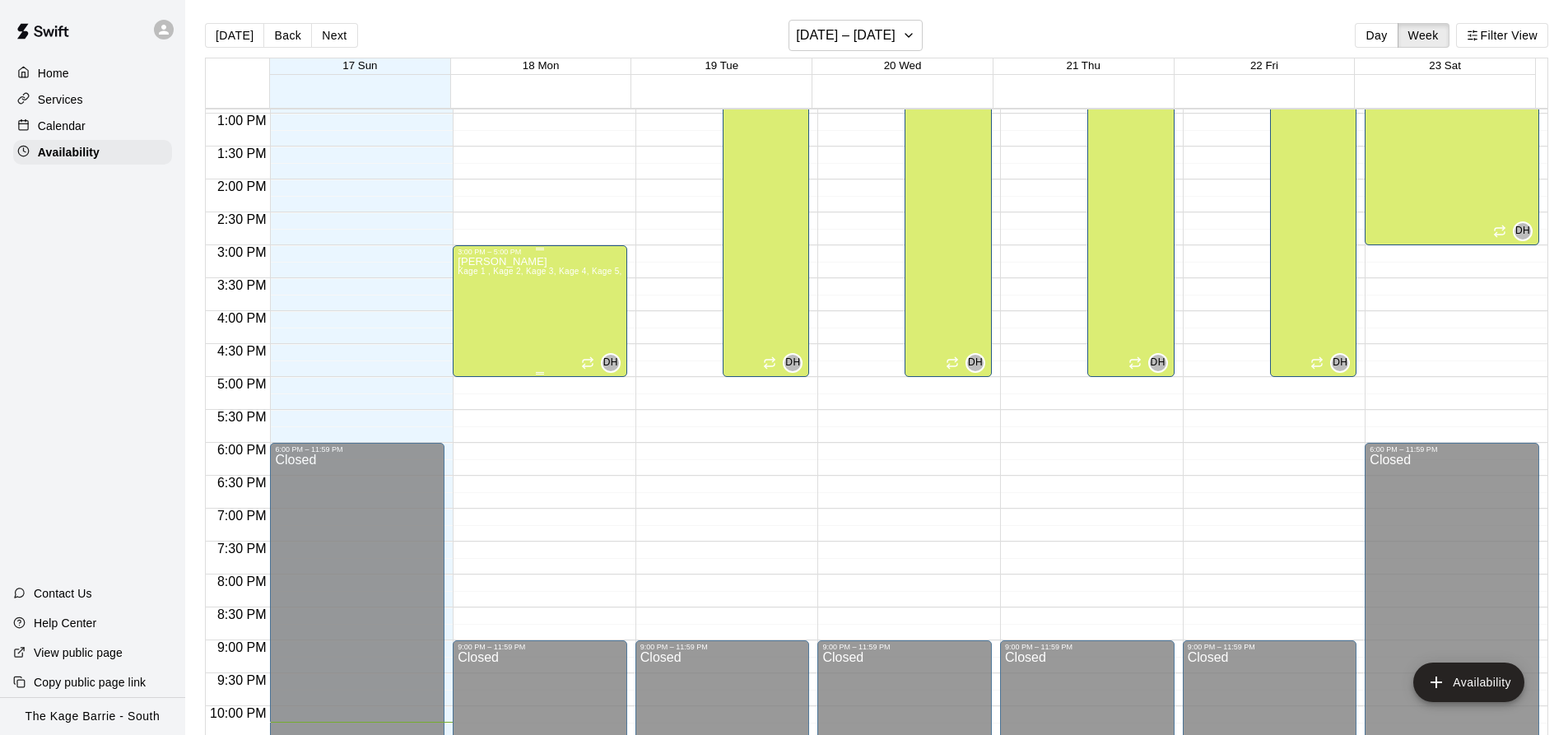
scroll to position [690, 0]
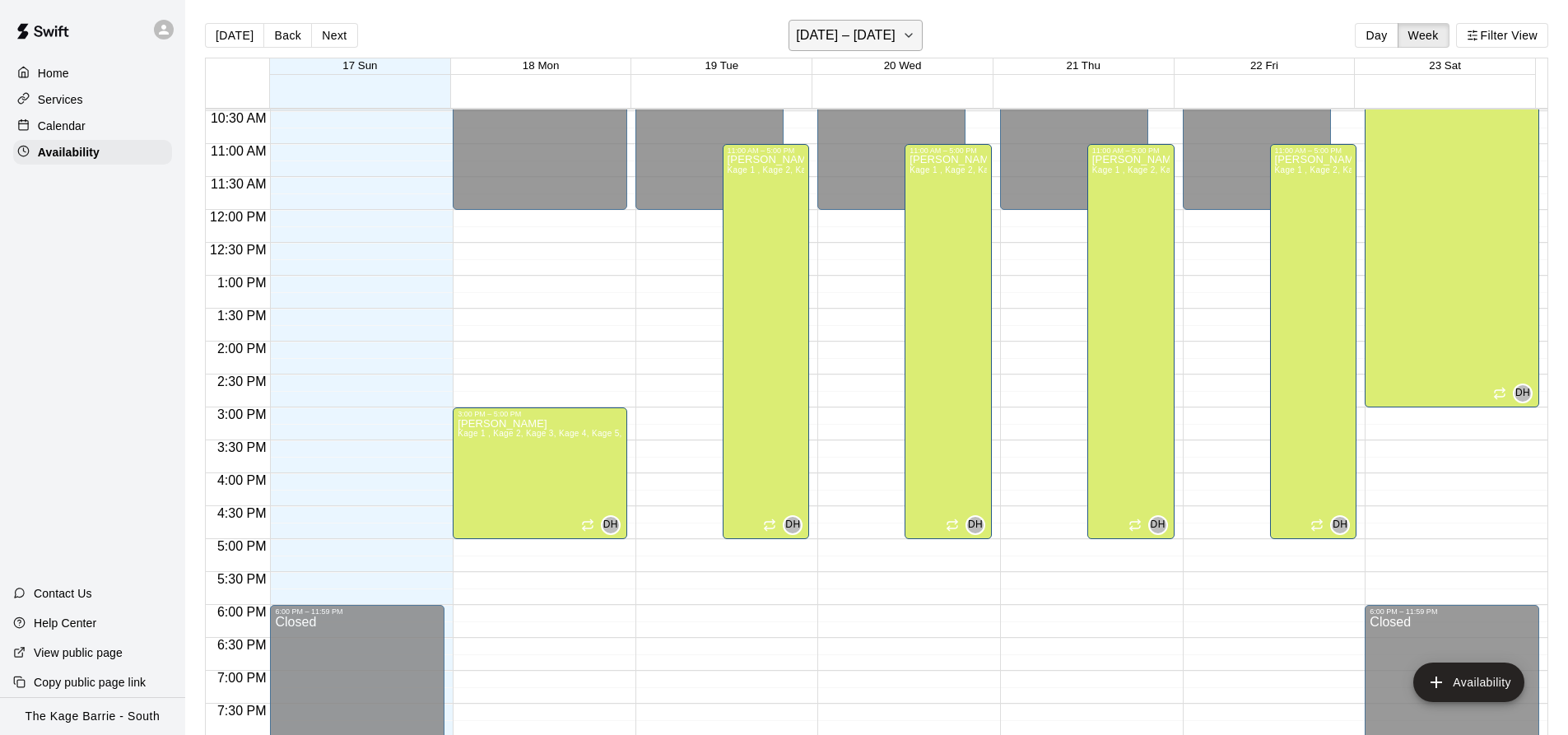
click at [906, 34] on icon "button" at bounding box center [908, 35] width 6 height 4
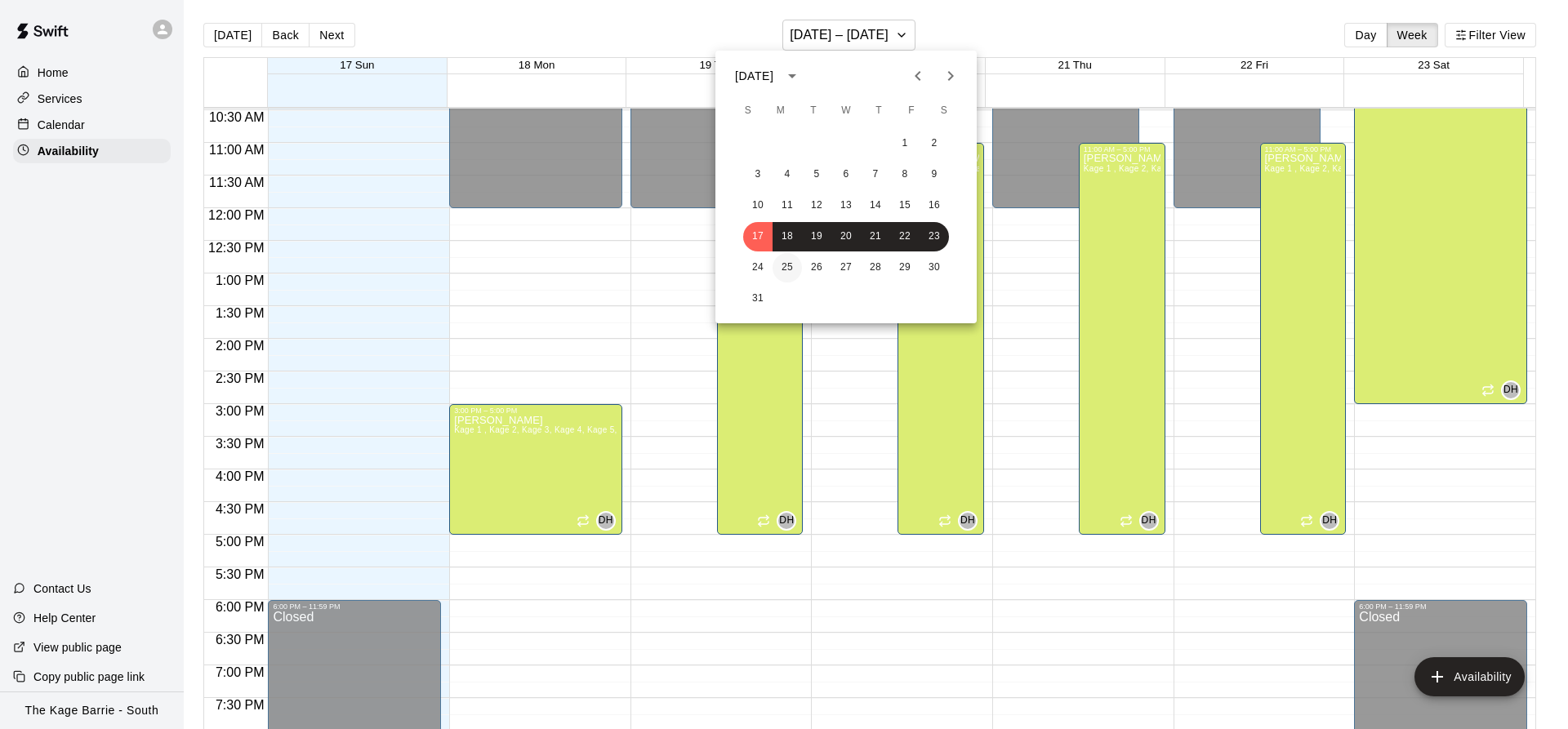
click at [785, 270] on button "25" at bounding box center [787, 268] width 30 height 30
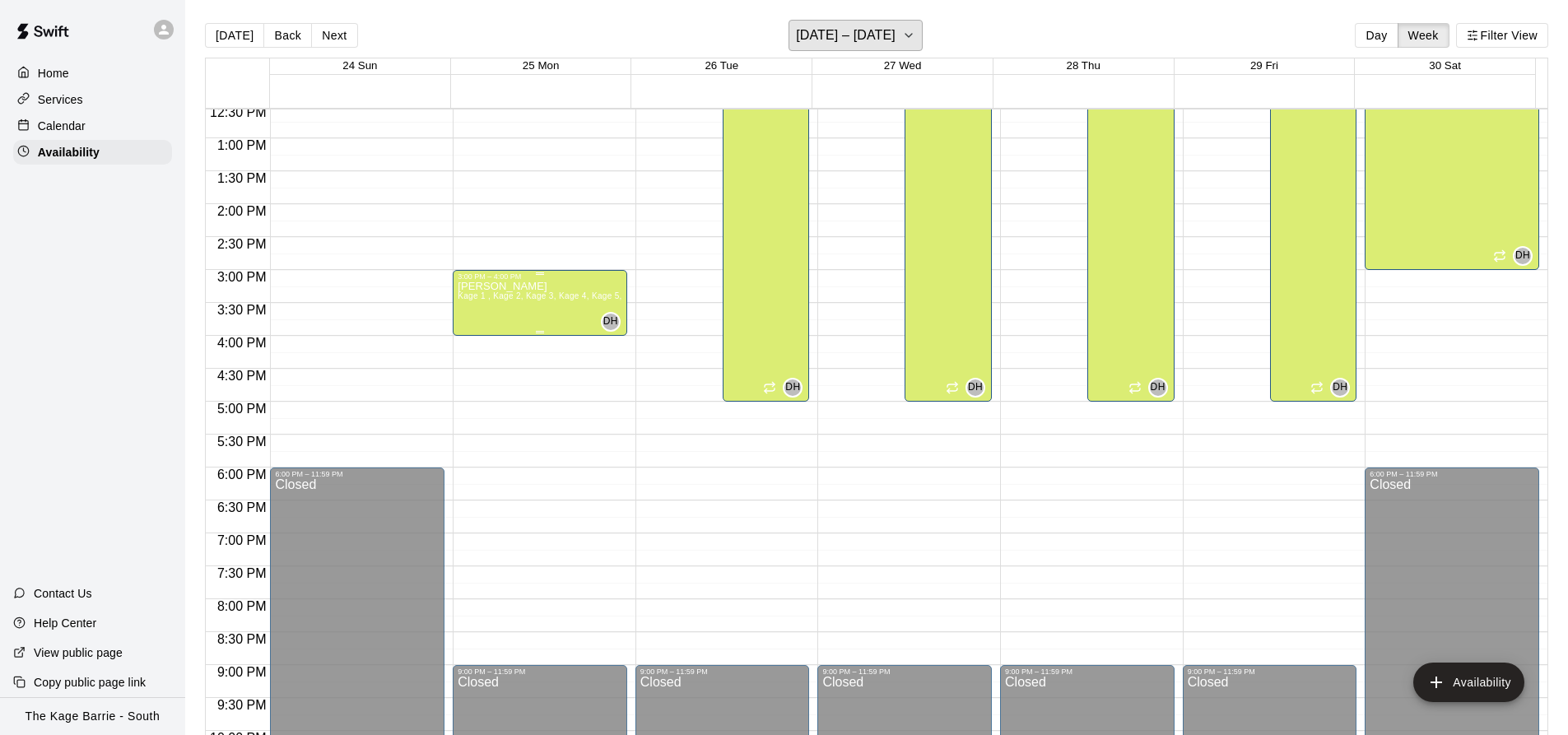
scroll to position [854, 0]
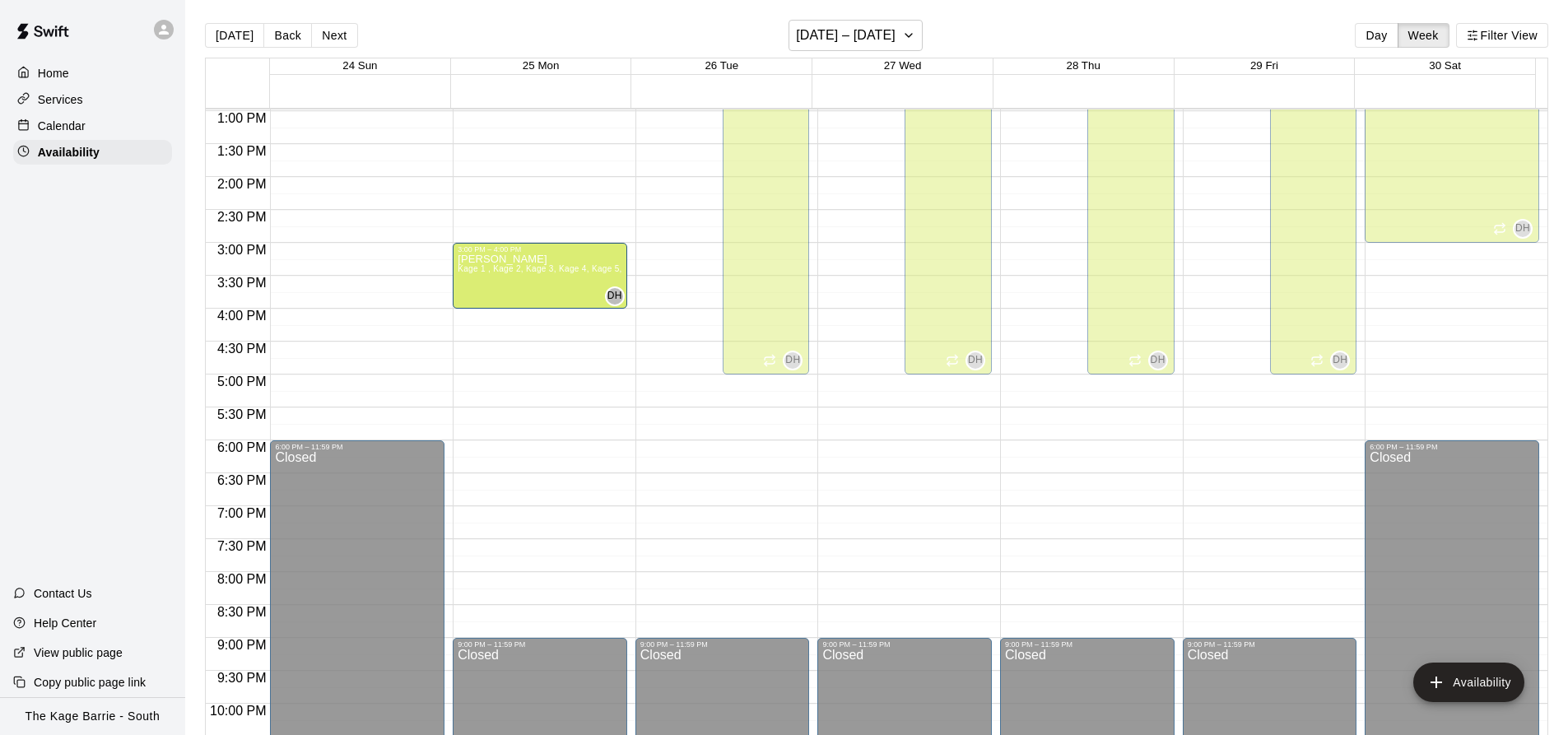
drag, startPoint x: 576, startPoint y: 288, endPoint x: 565, endPoint y: 302, distance: 17.8
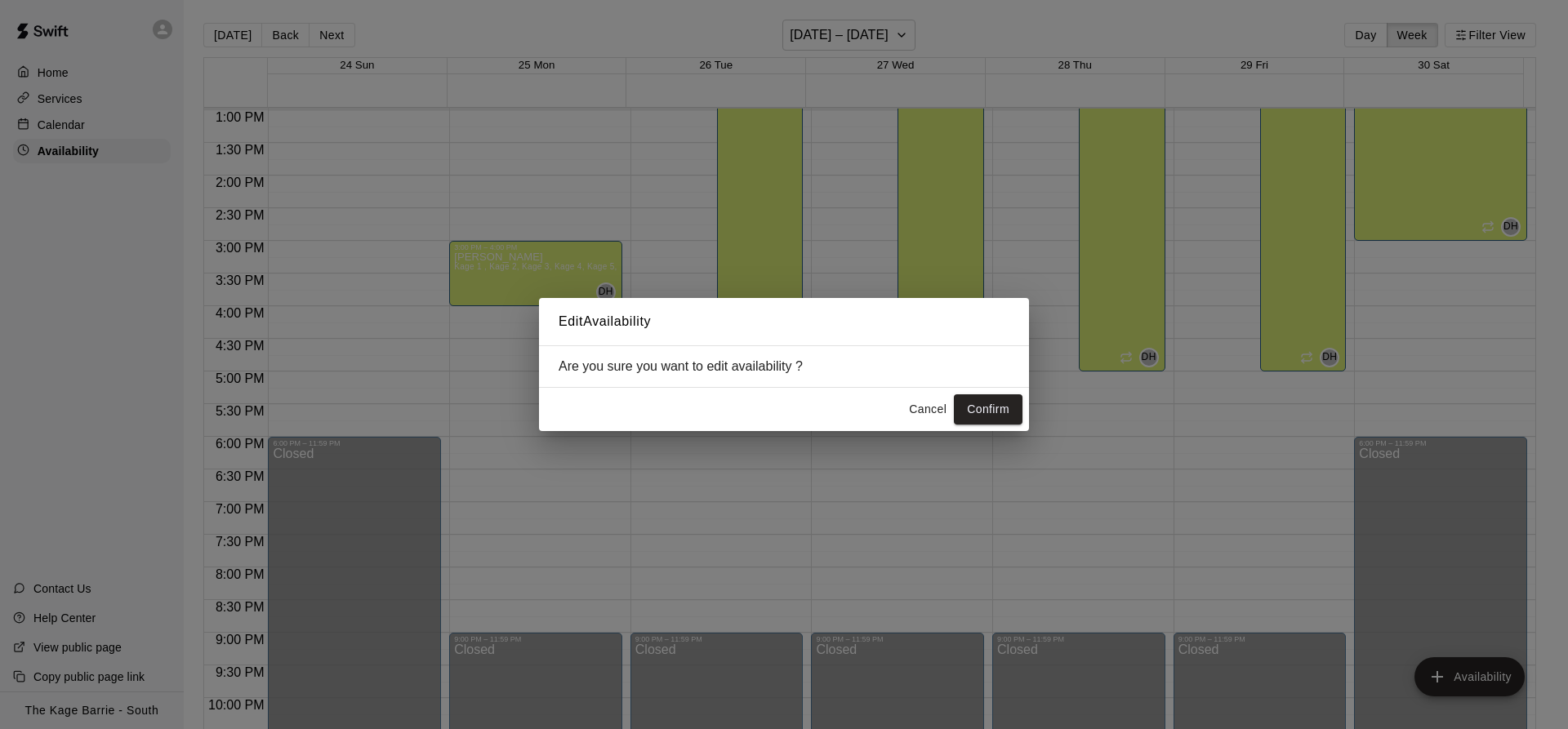
click at [928, 416] on button "Cancel" at bounding box center [927, 409] width 52 height 31
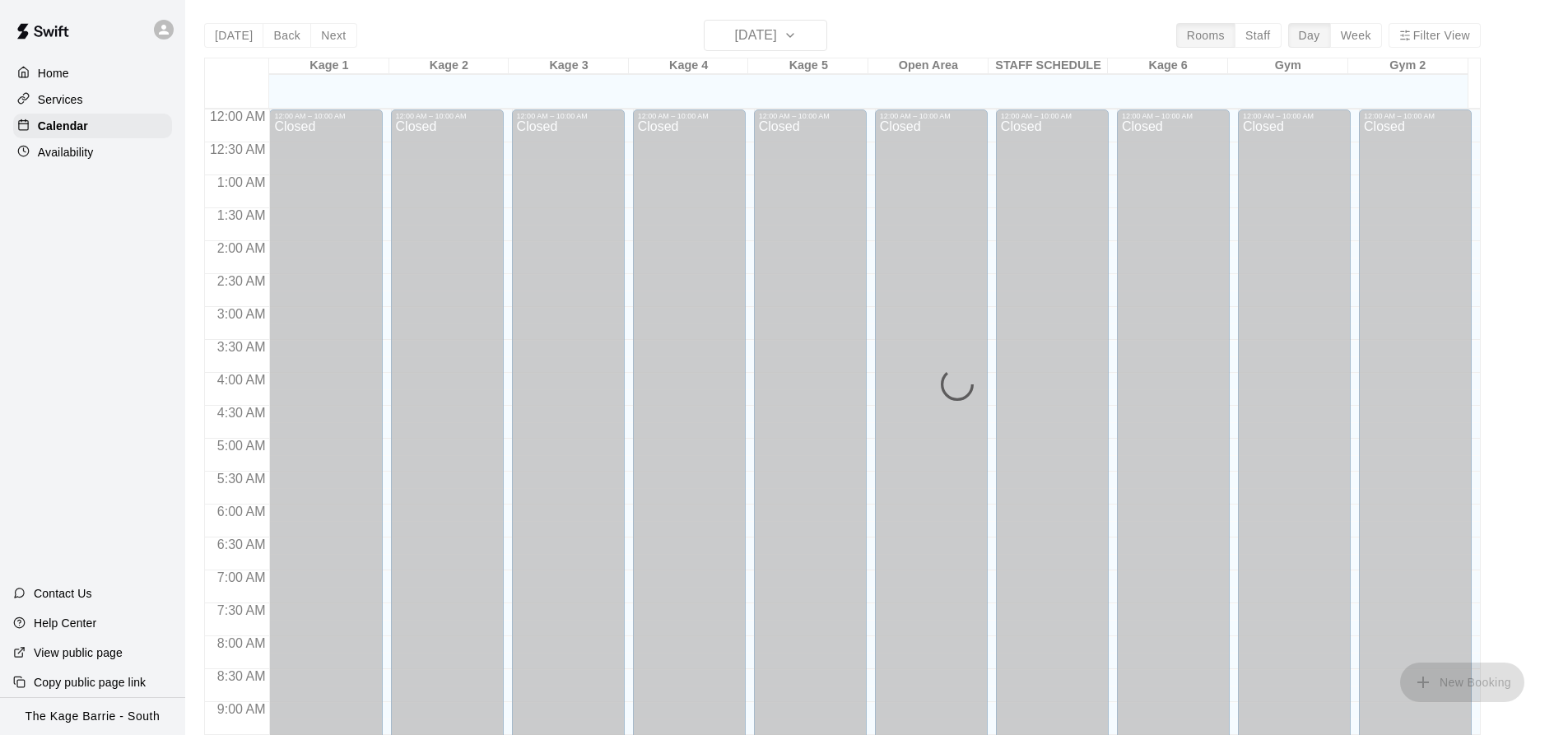
scroll to position [887, 0]
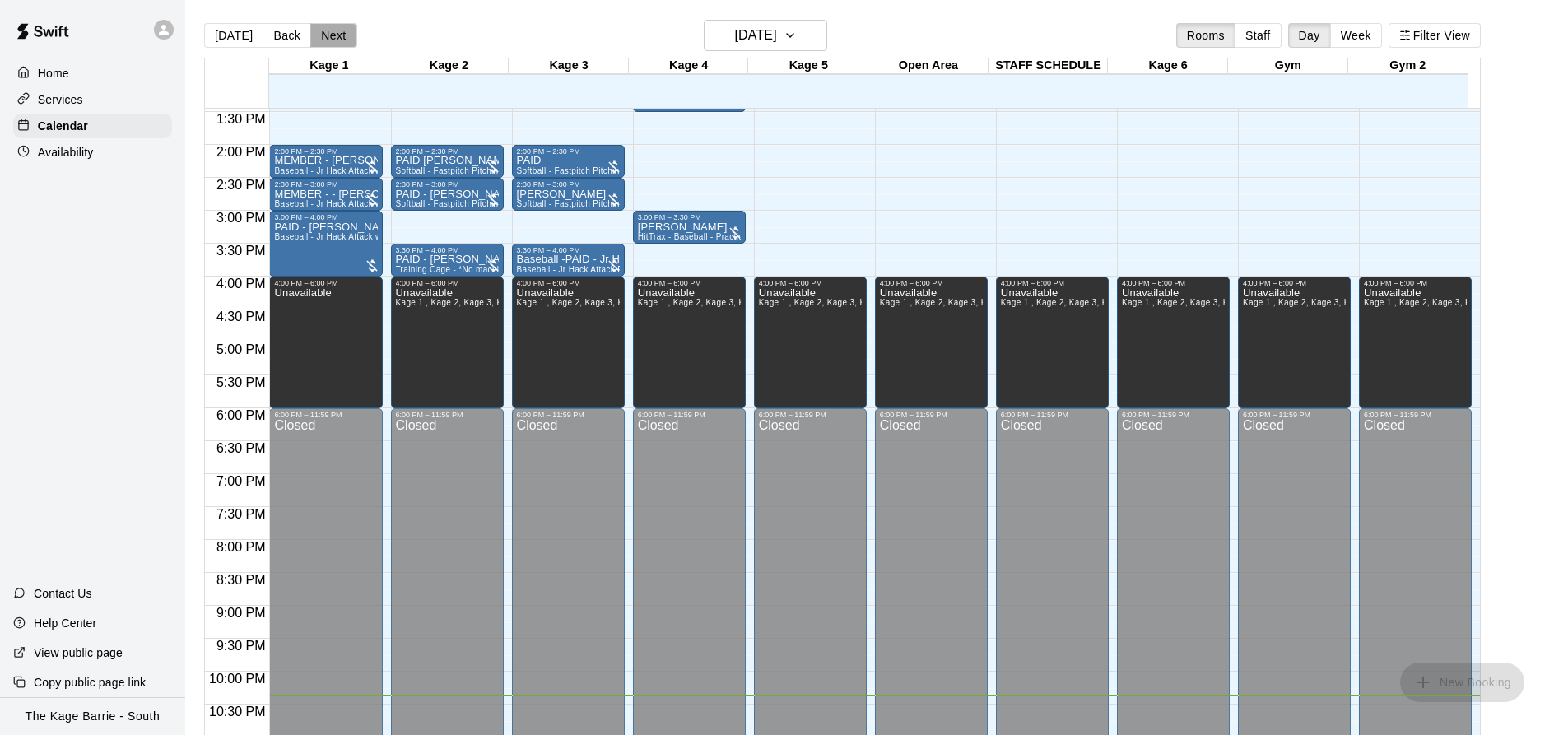
click at [344, 28] on button "Next" at bounding box center [333, 34] width 46 height 24
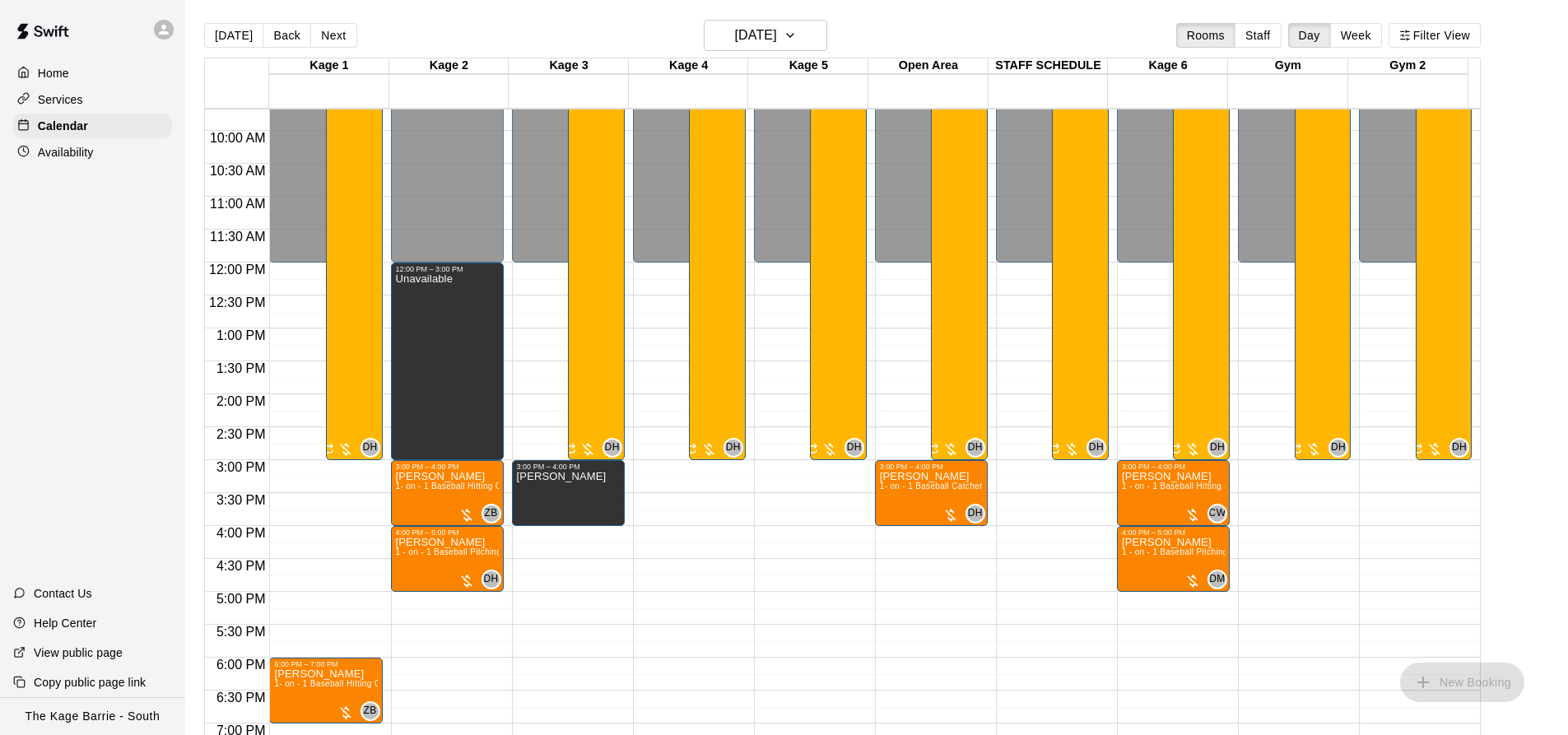
scroll to position [558, 0]
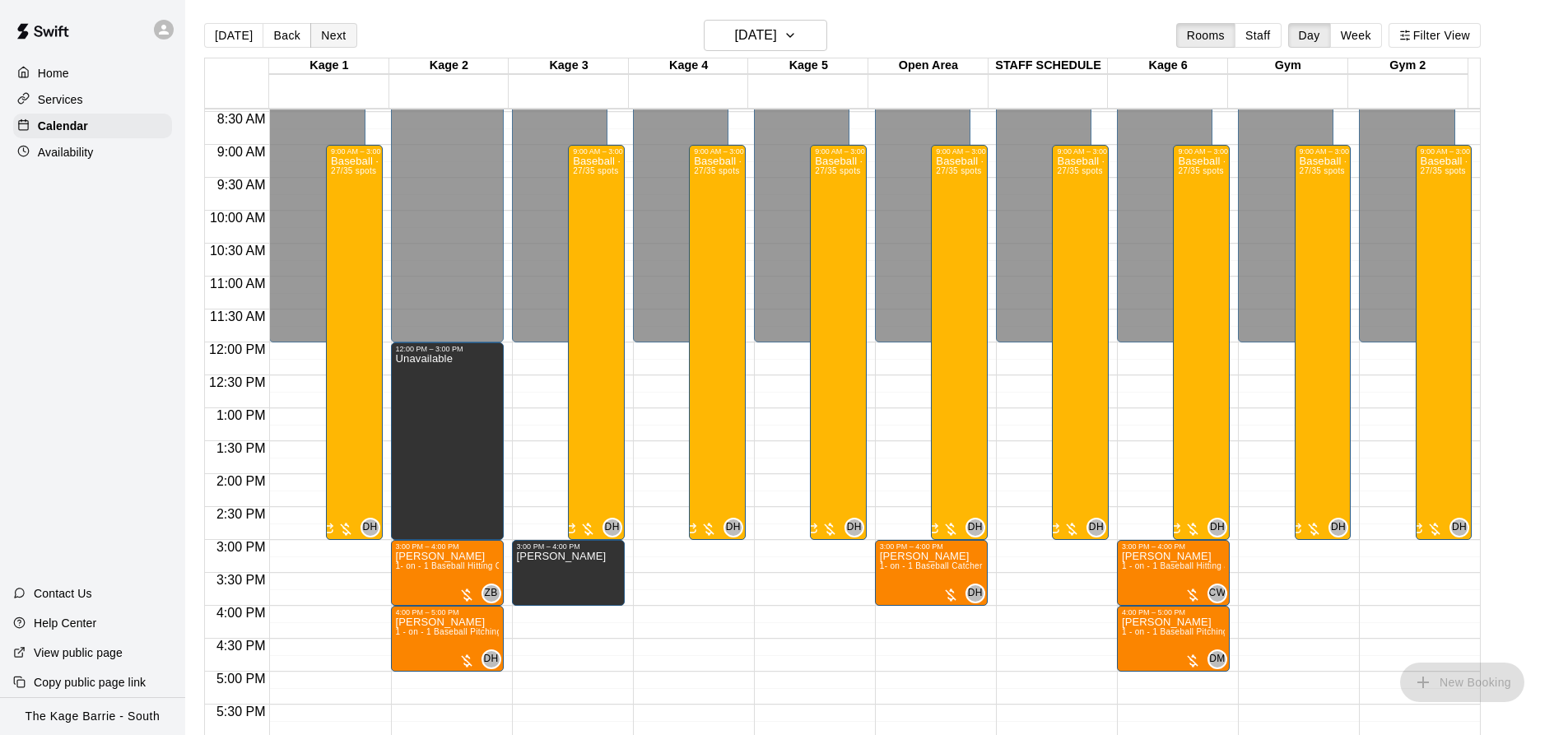
click at [336, 28] on button "Next" at bounding box center [333, 34] width 46 height 24
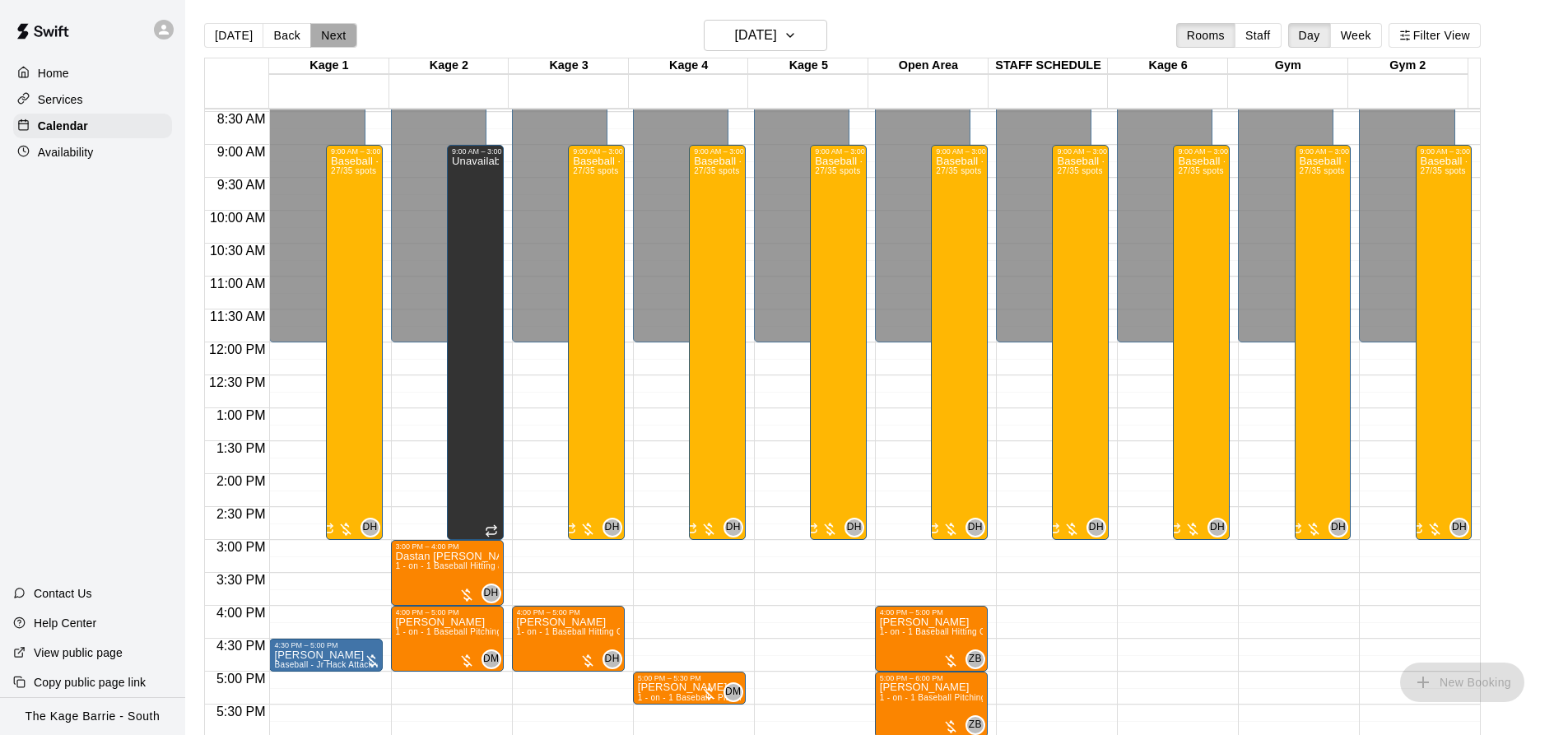
click at [328, 36] on button "Next" at bounding box center [333, 34] width 46 height 24
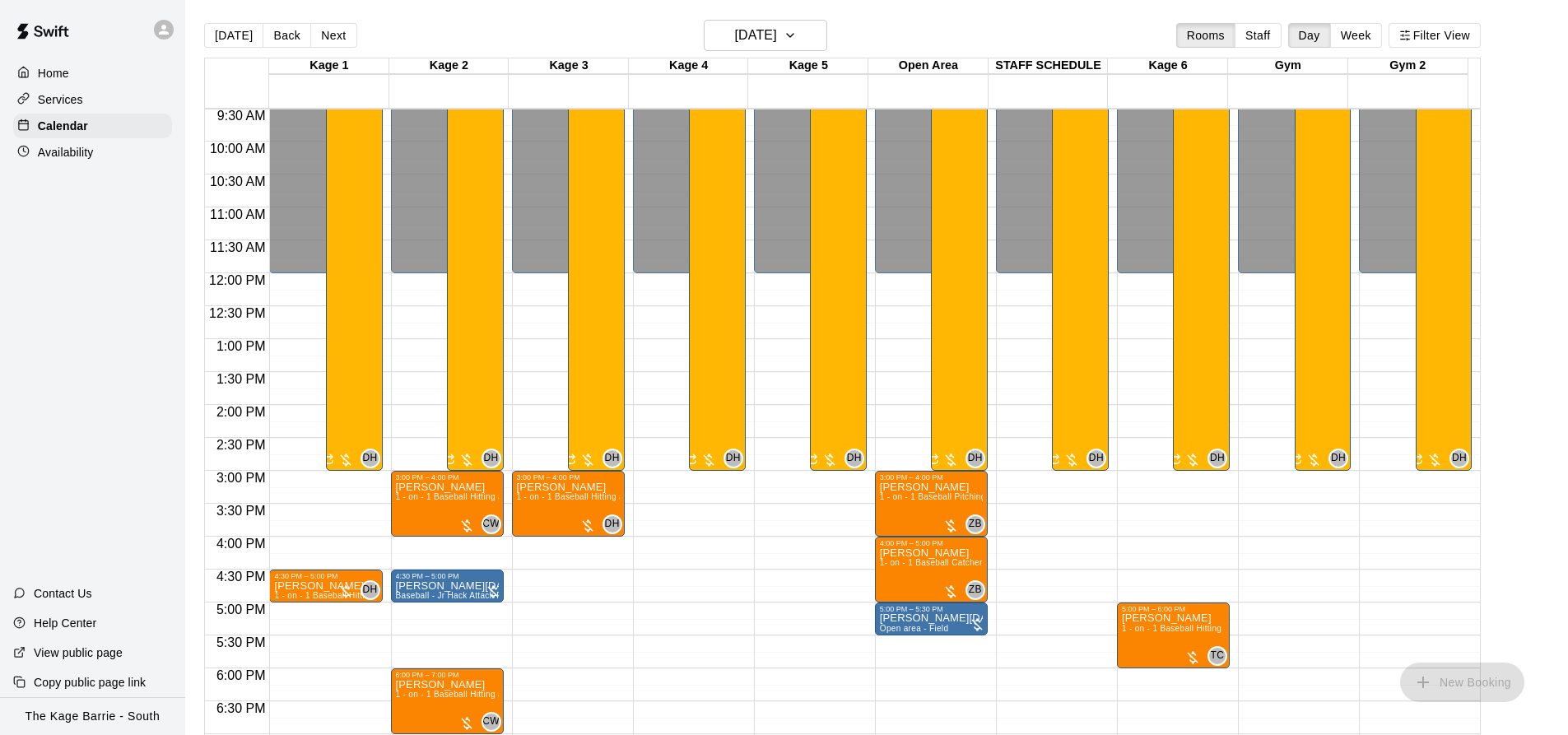
scroll to position [722, 0]
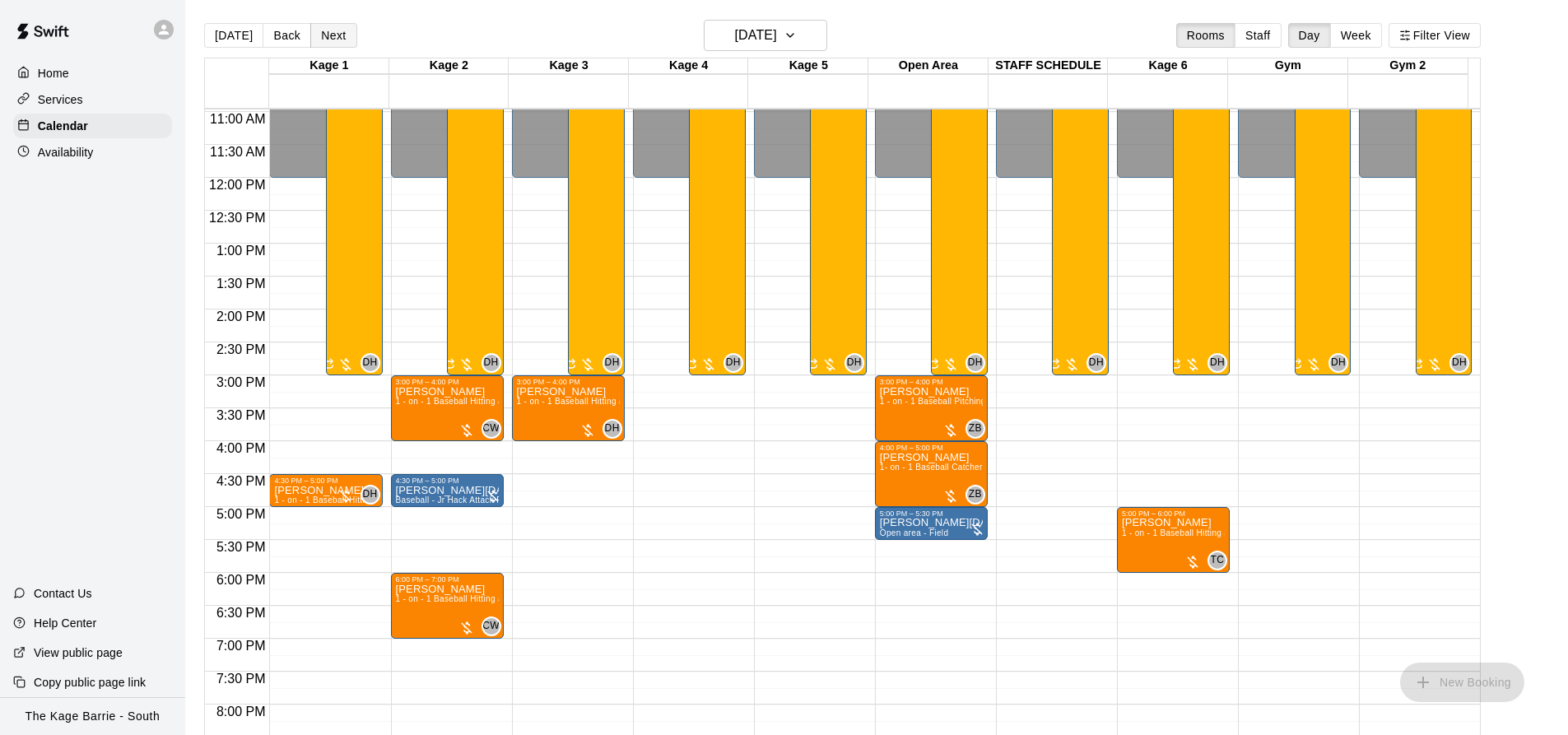
click at [330, 35] on button "Next" at bounding box center [333, 34] width 46 height 24
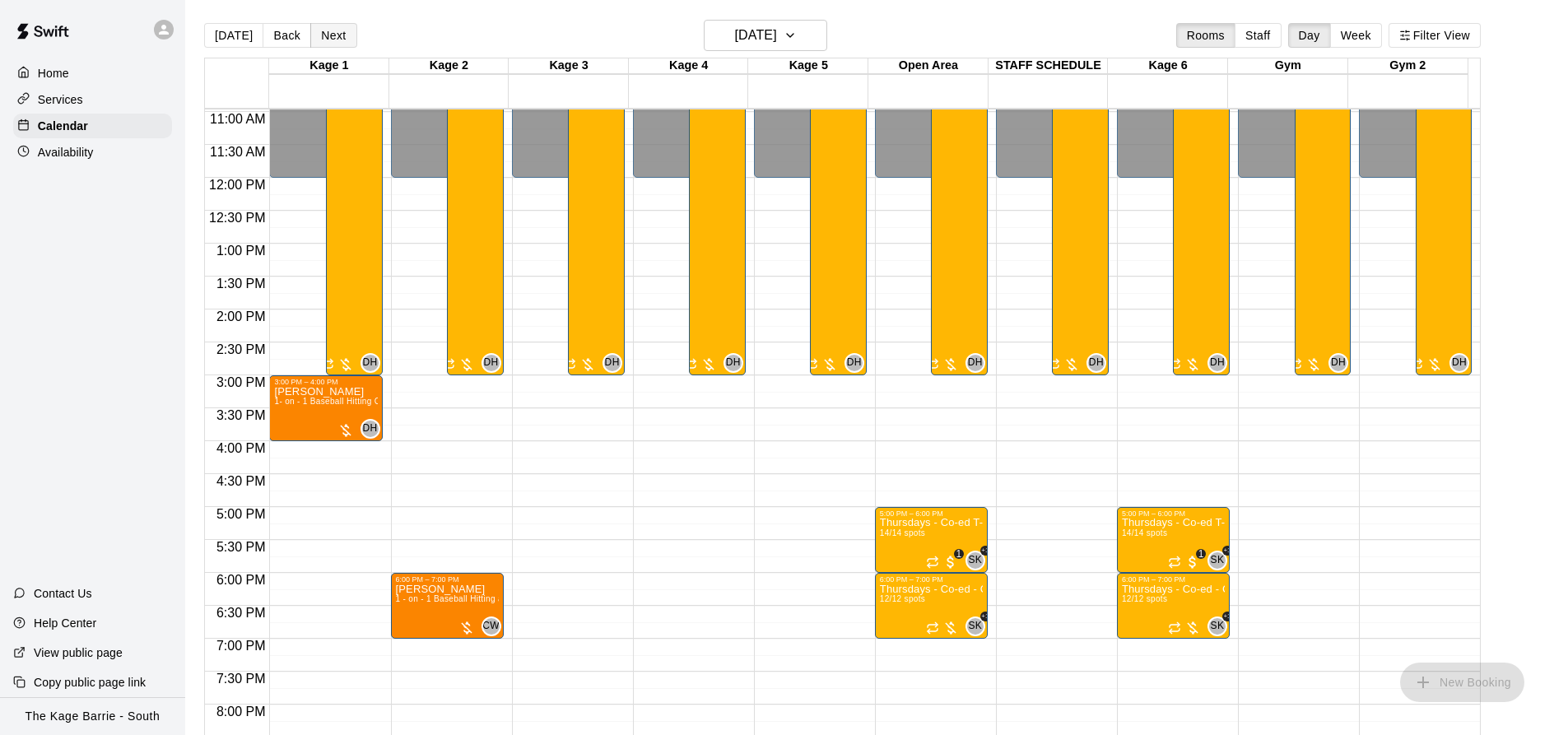
click at [331, 41] on button "Next" at bounding box center [333, 34] width 46 height 24
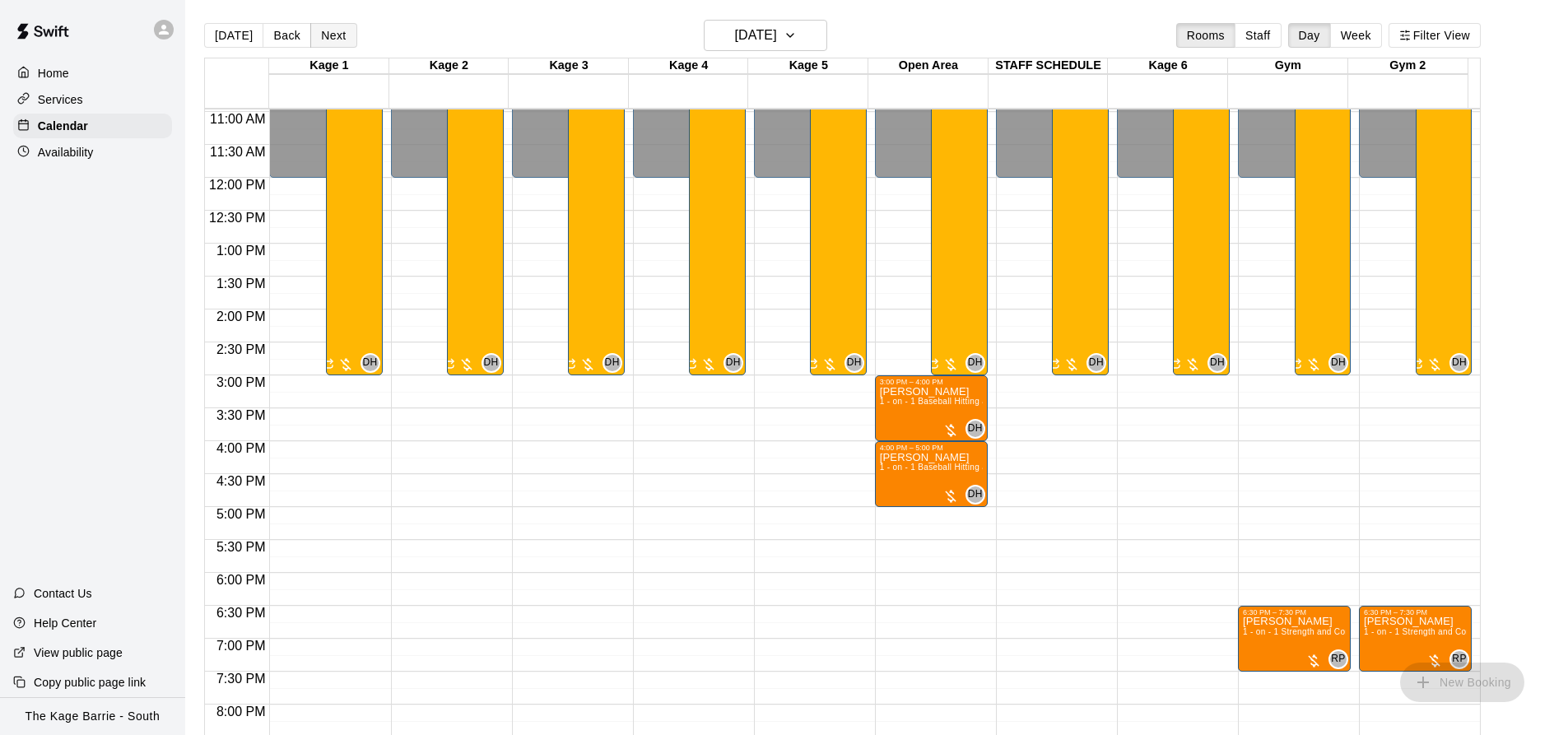
click at [336, 41] on button "Next" at bounding box center [333, 34] width 46 height 24
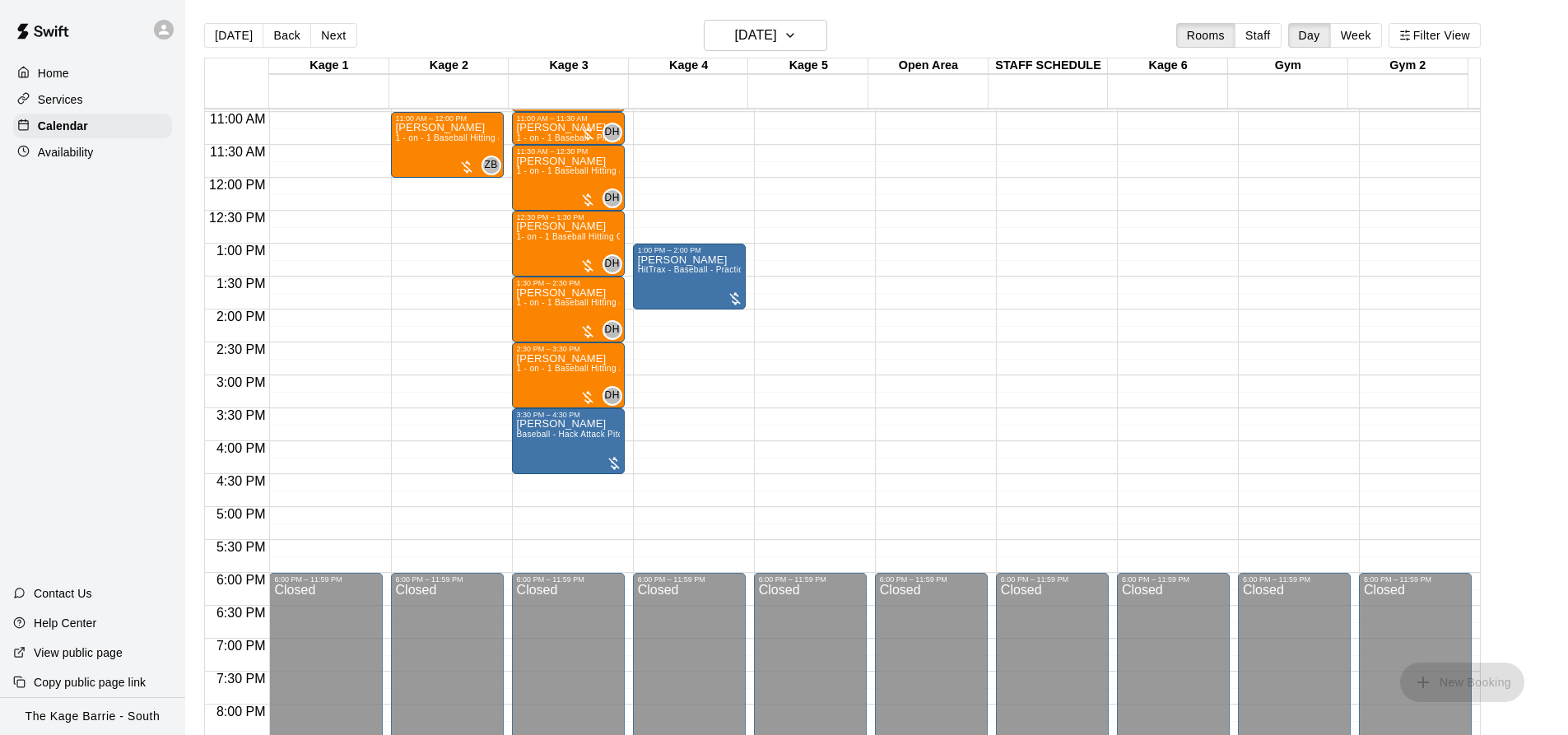
click at [335, 40] on button "Next" at bounding box center [333, 34] width 46 height 24
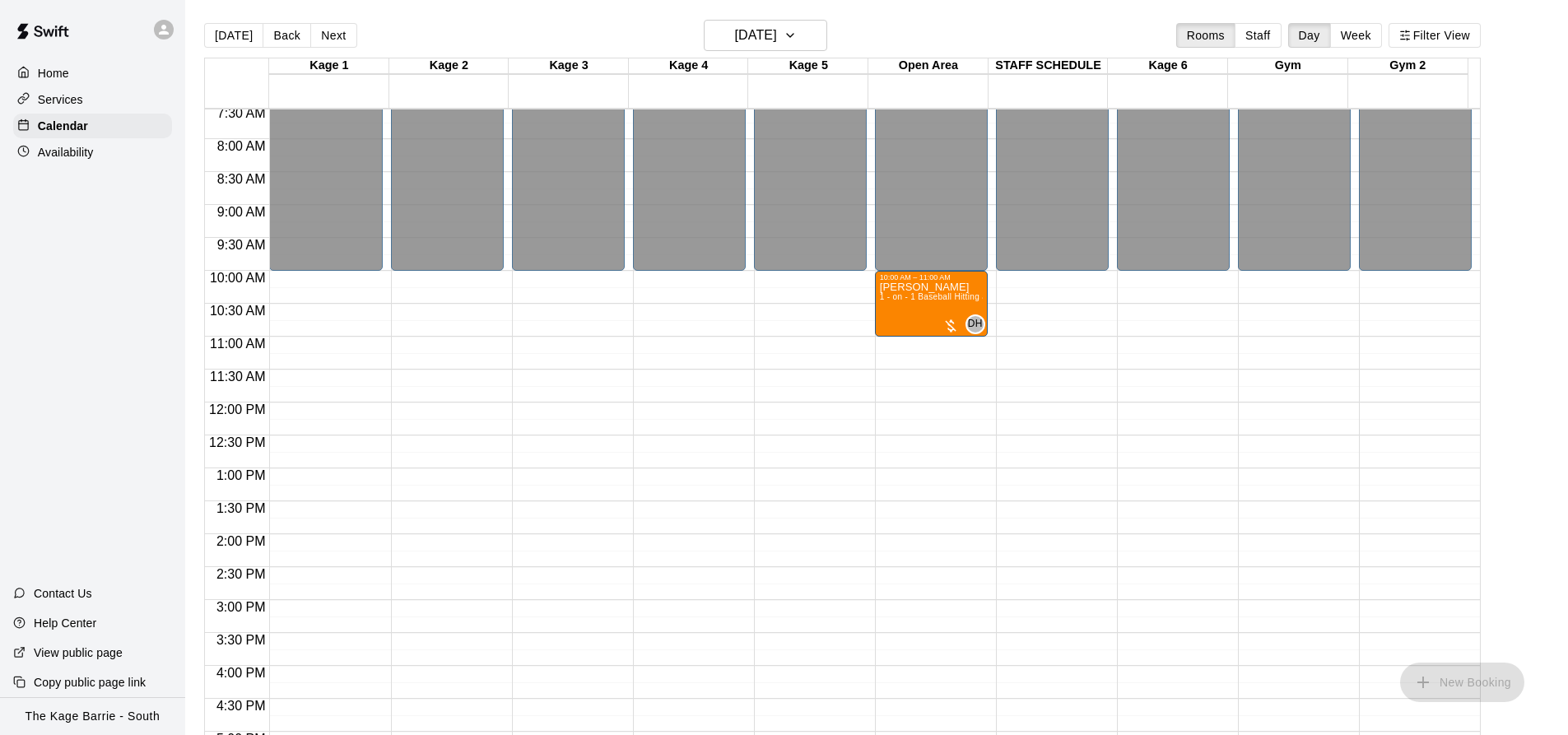
scroll to position [475, 0]
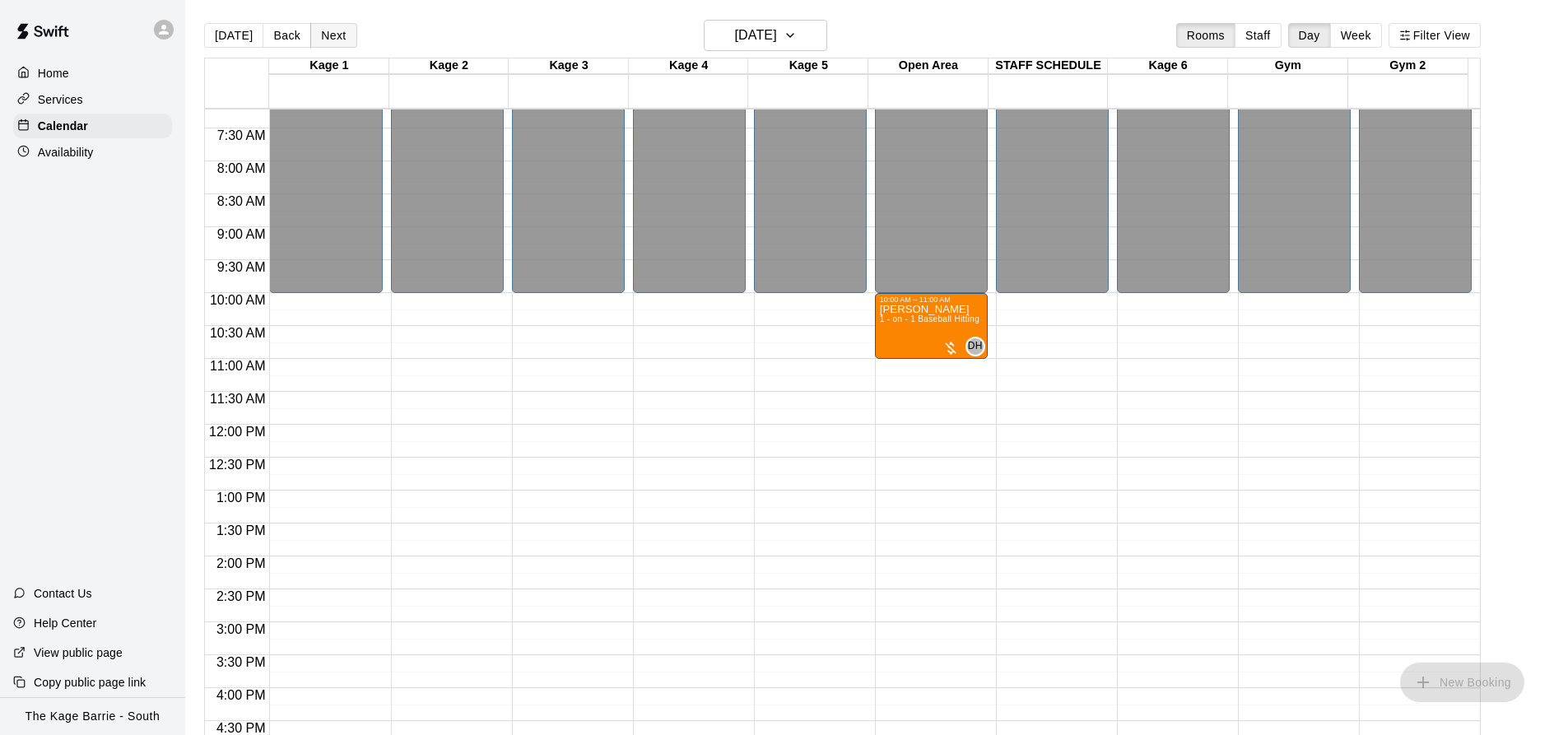
click at [342, 34] on button "Next" at bounding box center [333, 34] width 46 height 24
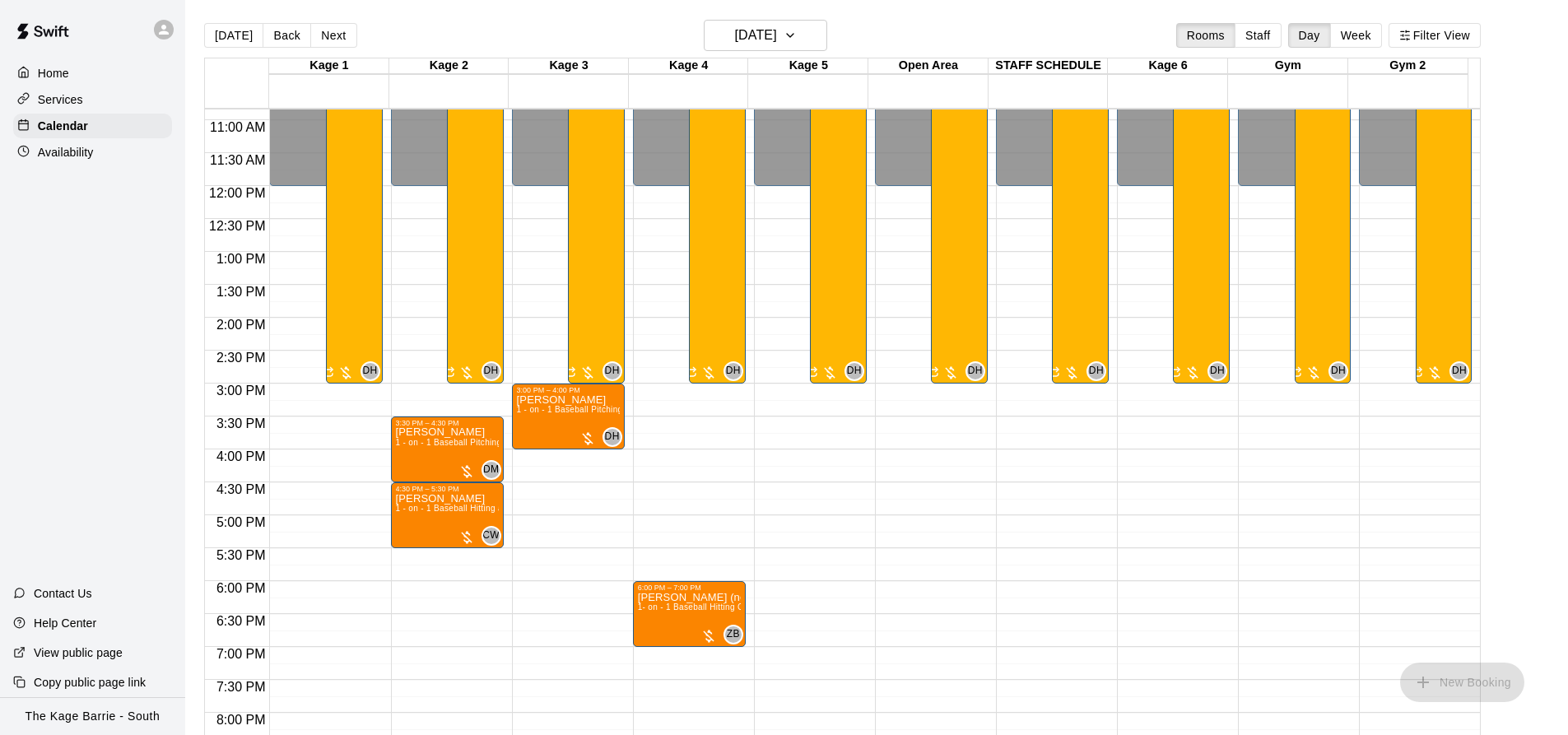
scroll to position [722, 0]
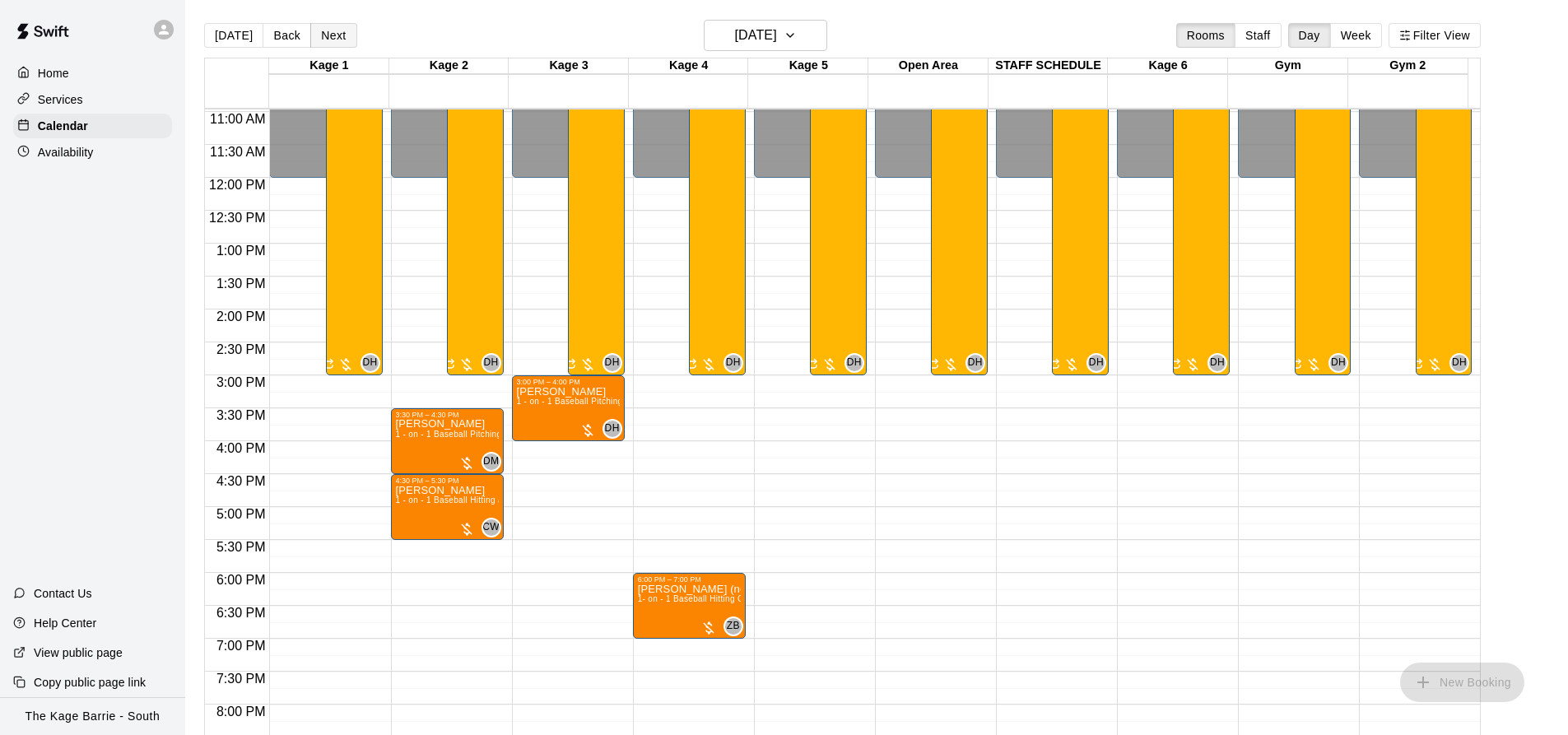
click at [325, 39] on button "Next" at bounding box center [333, 34] width 46 height 24
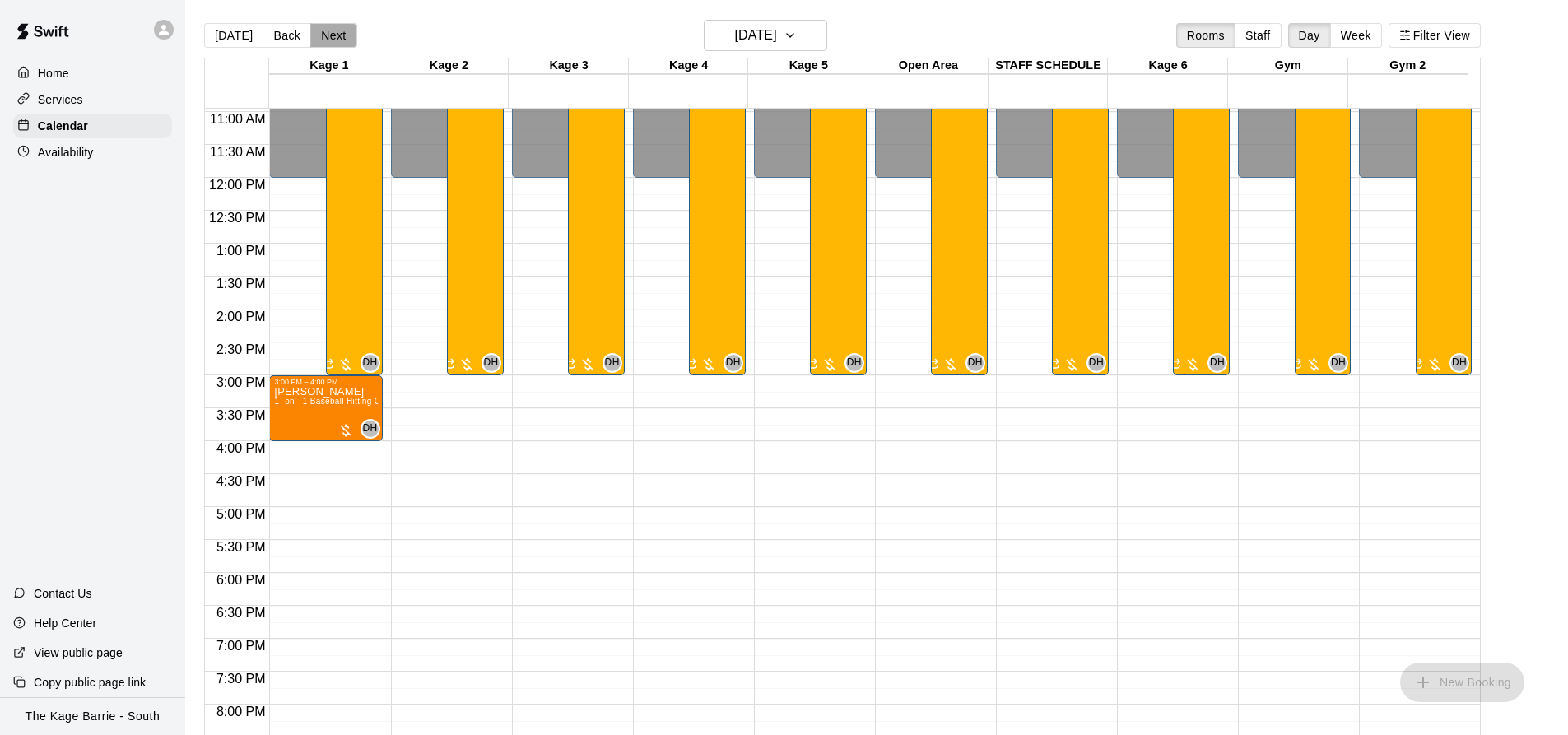
click at [325, 39] on button "Next" at bounding box center [333, 34] width 46 height 24
click at [323, 40] on button "Next" at bounding box center [333, 34] width 46 height 24
click at [322, 41] on button "Next" at bounding box center [333, 34] width 46 height 24
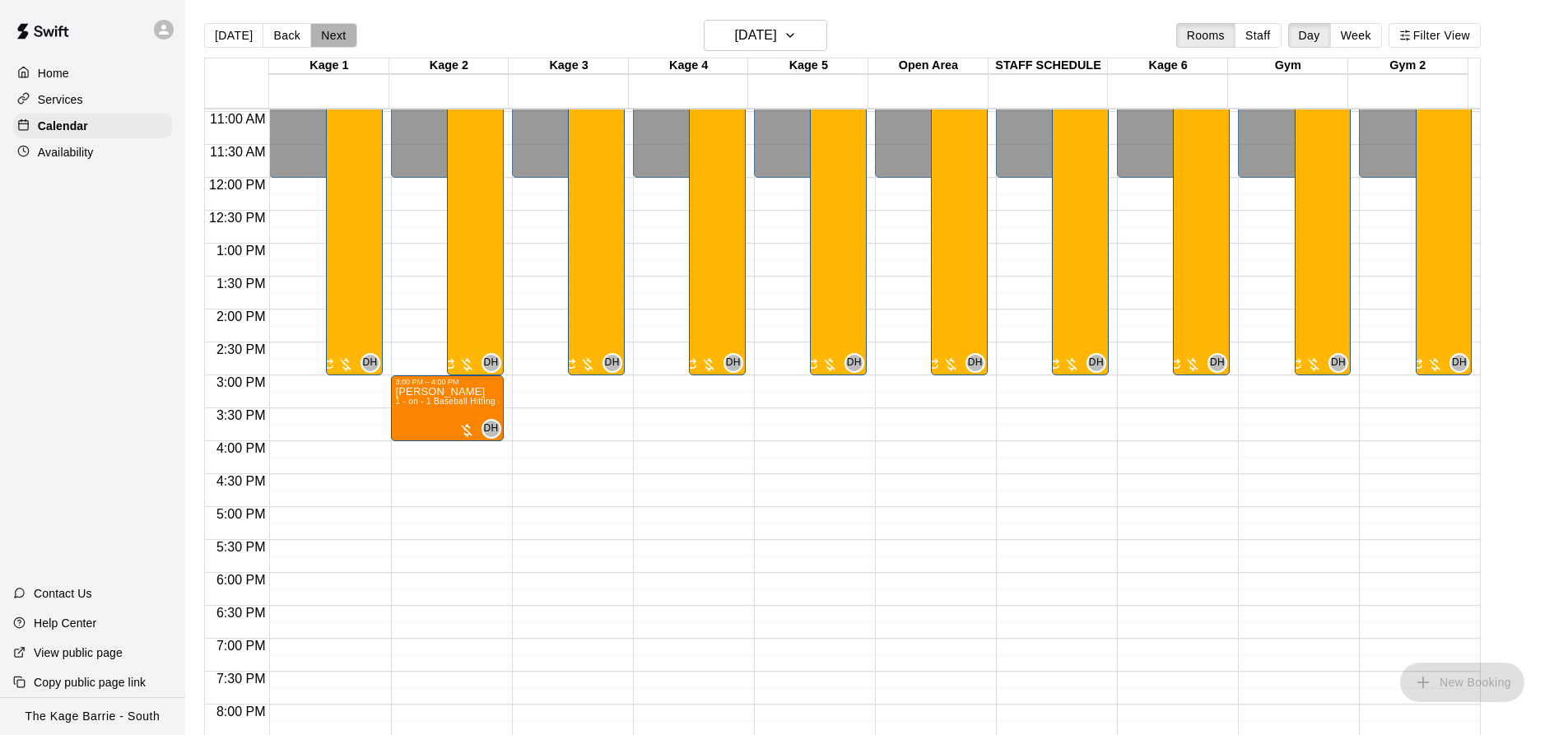
click at [322, 41] on button "Next" at bounding box center [333, 34] width 46 height 24
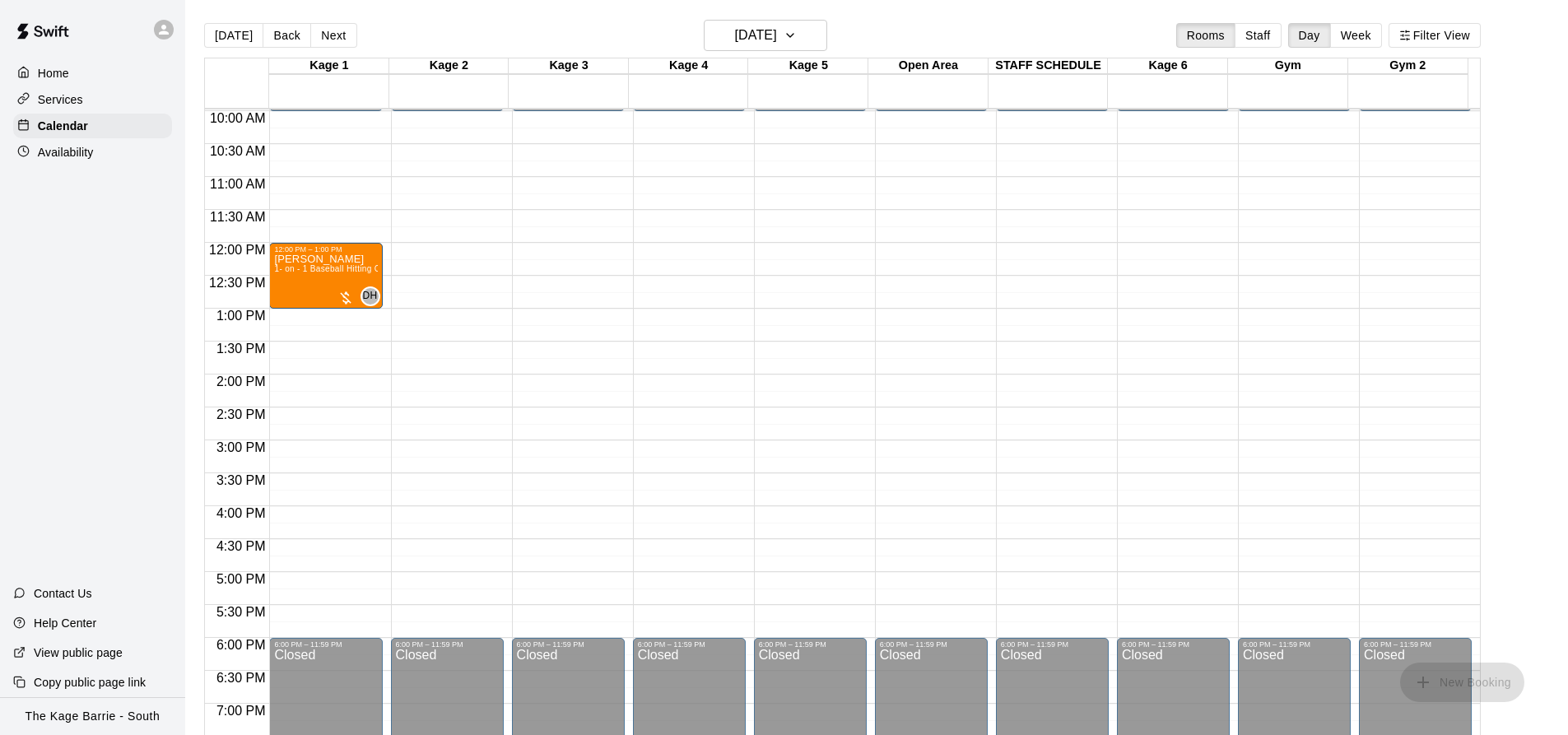
scroll to position [558, 0]
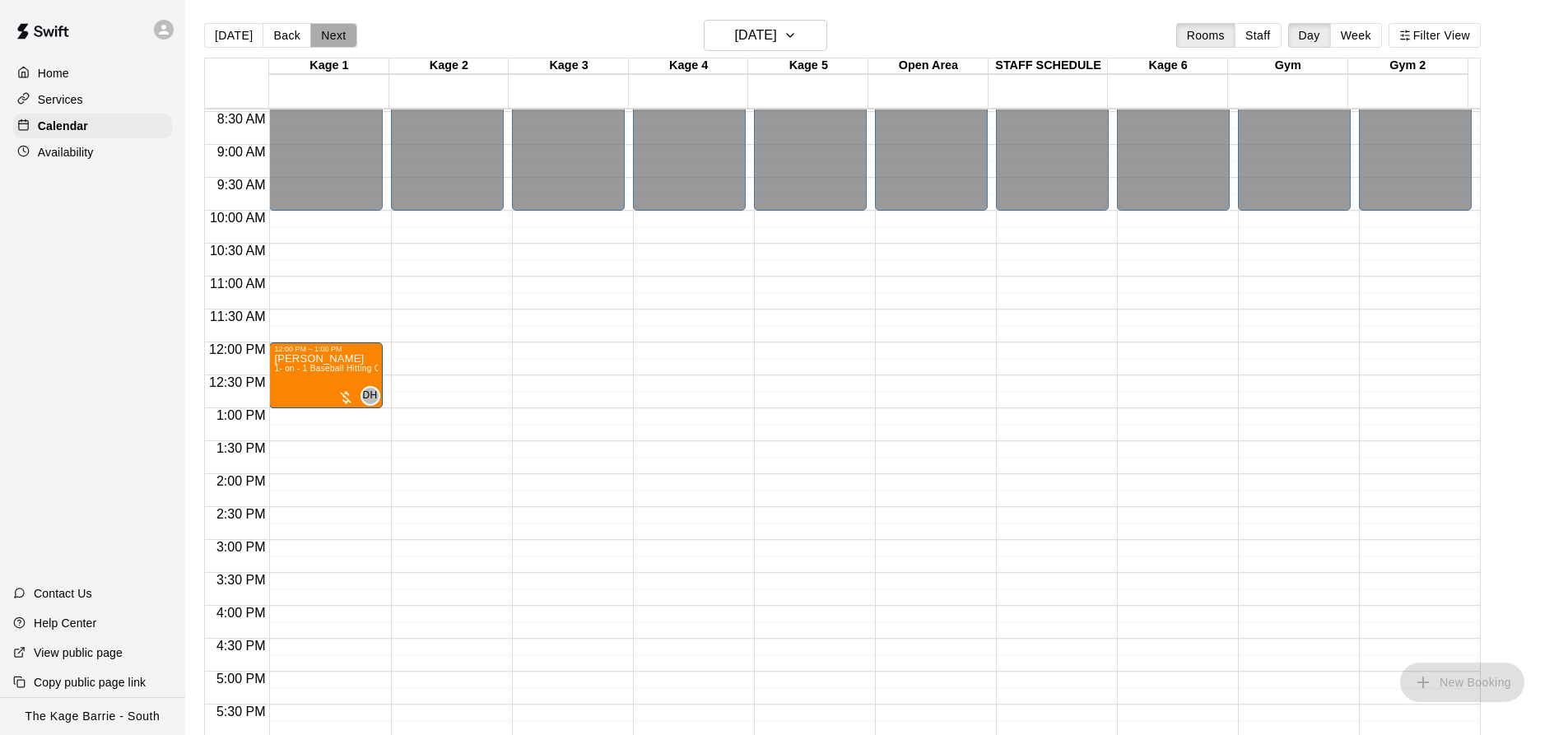
click at [330, 41] on button "Next" at bounding box center [333, 34] width 46 height 24
